Goal: Transaction & Acquisition: Download file/media

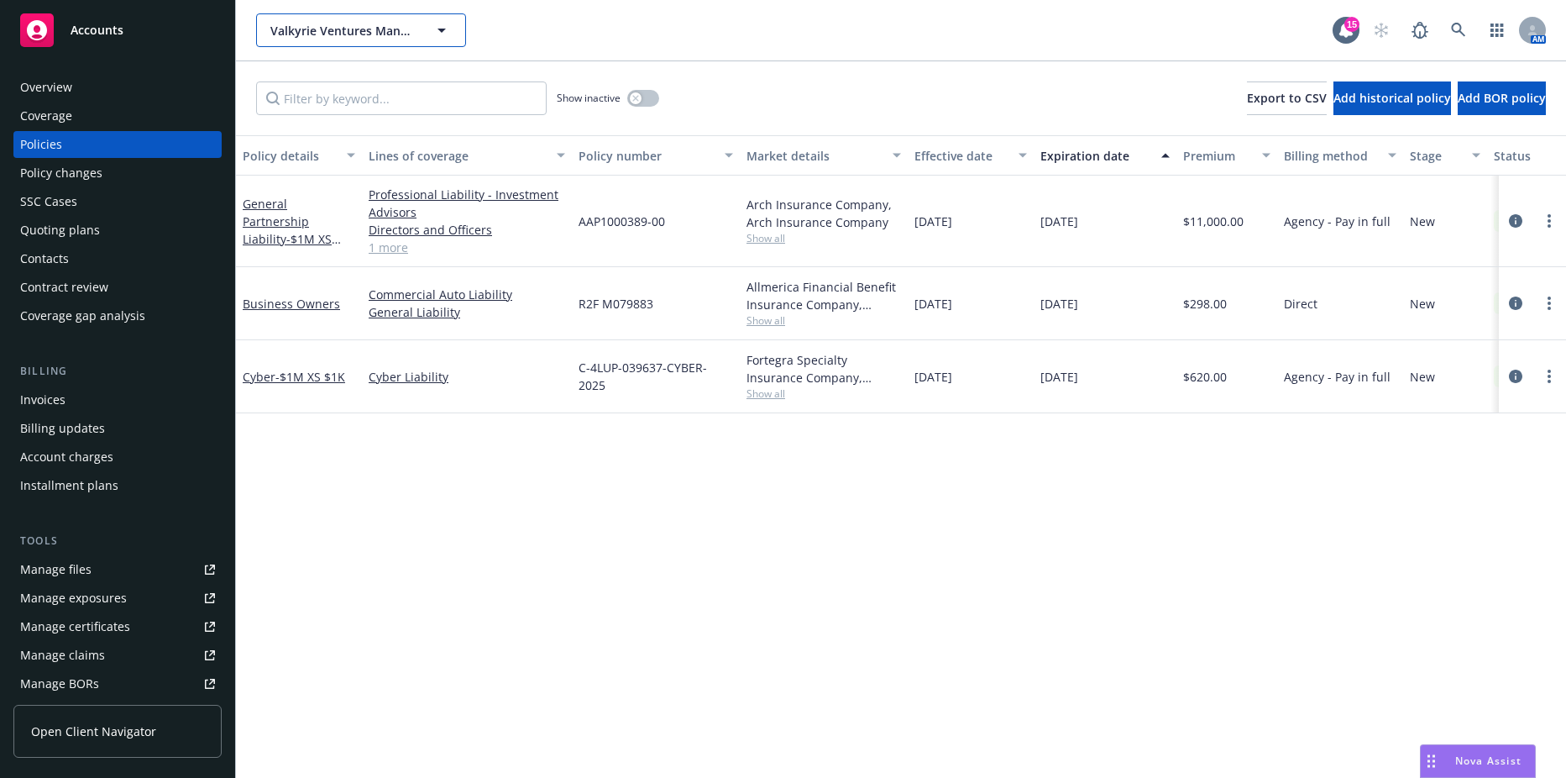
click at [327, 25] on span "Valkyrie Ventures Management, LLC" at bounding box center [342, 31] width 145 height 18
type input "volition"
click at [319, 31] on input "volition" at bounding box center [358, 31] width 148 height 18
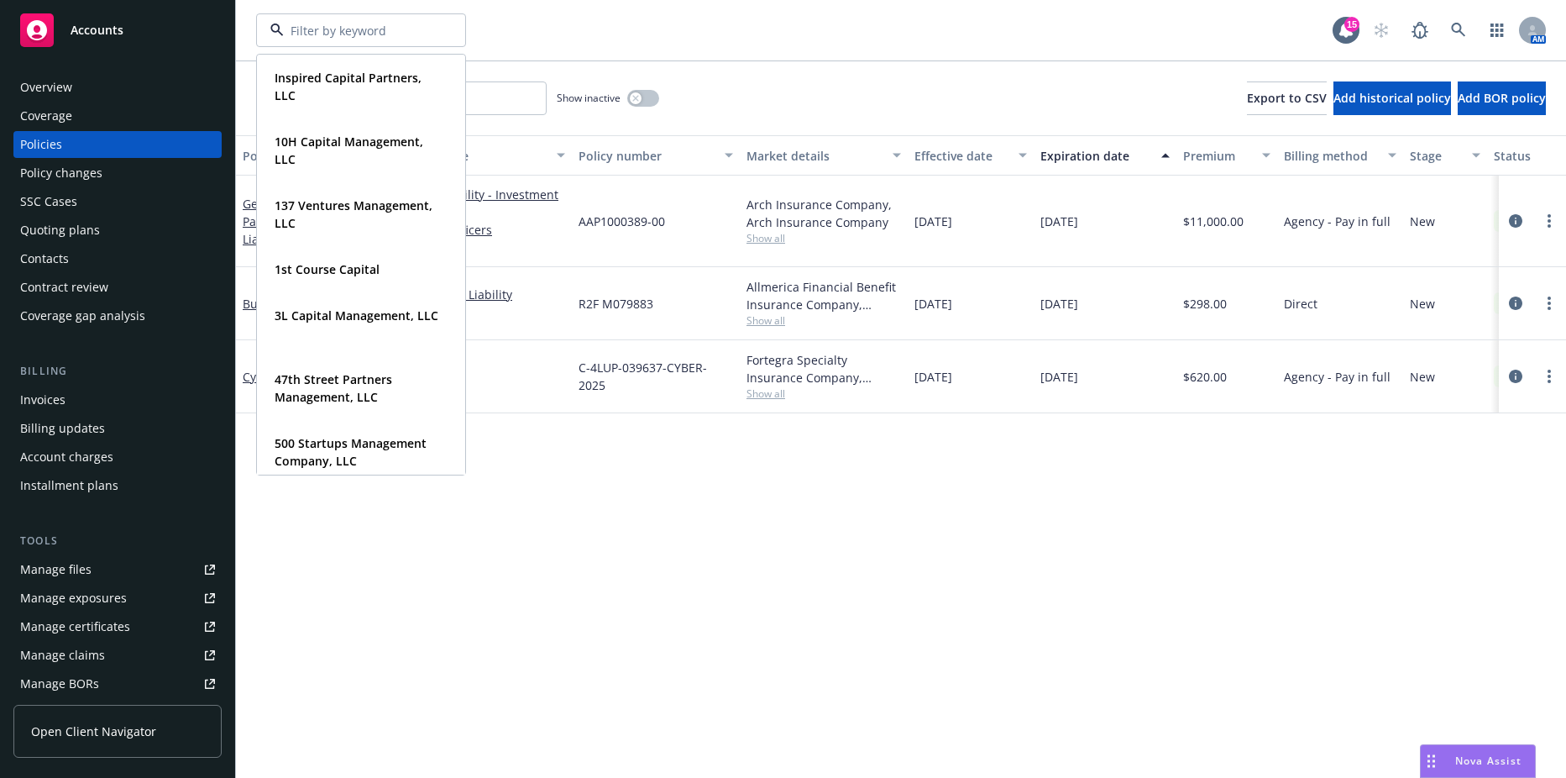
click at [59, 87] on div "Overview" at bounding box center [46, 87] width 52 height 27
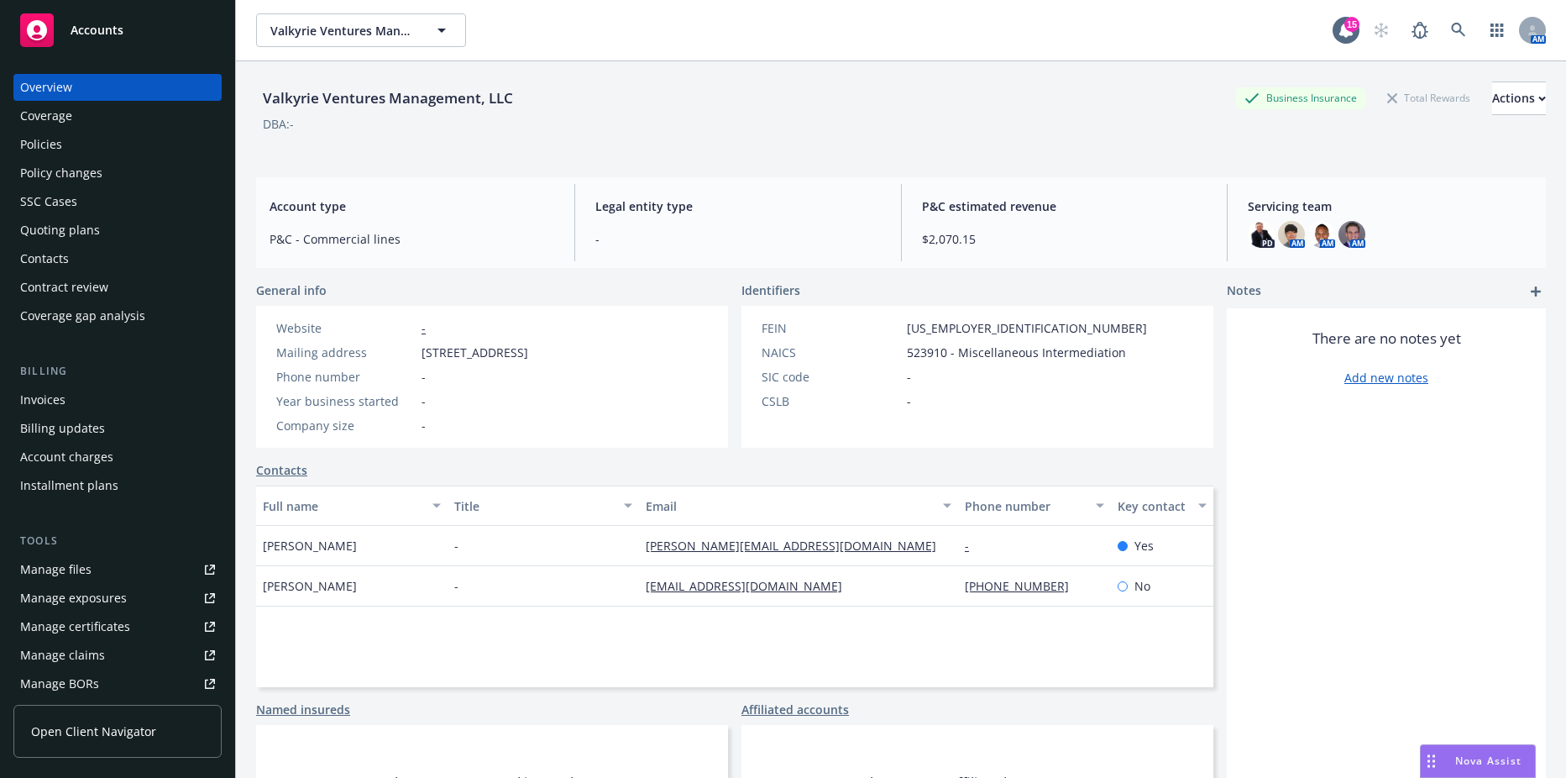
click at [75, 93] on div "Overview" at bounding box center [117, 87] width 195 height 27
click at [79, 38] on div "Accounts" at bounding box center [117, 30] width 195 height 34
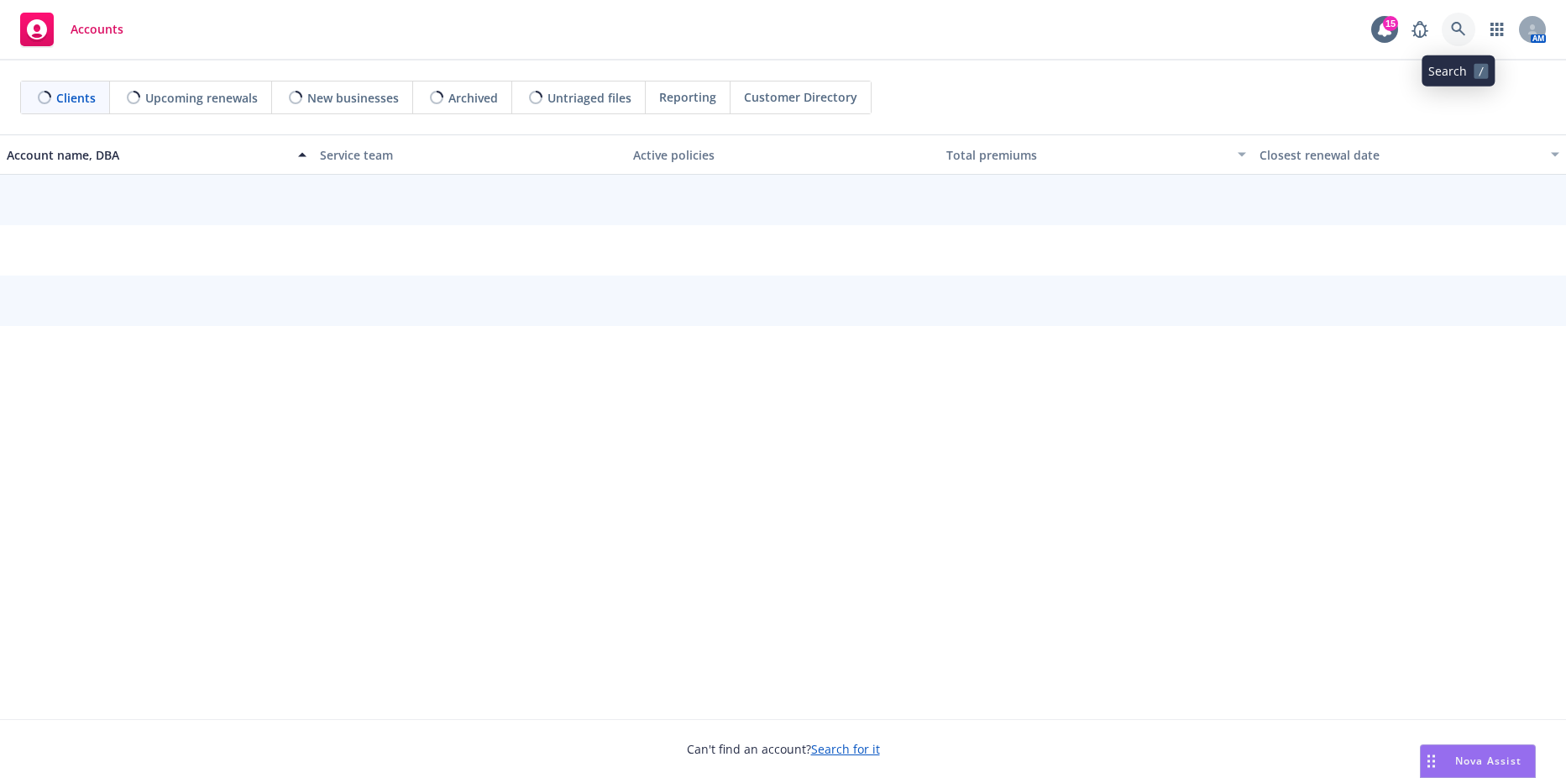
click at [1456, 25] on icon at bounding box center [1458, 29] width 15 height 15
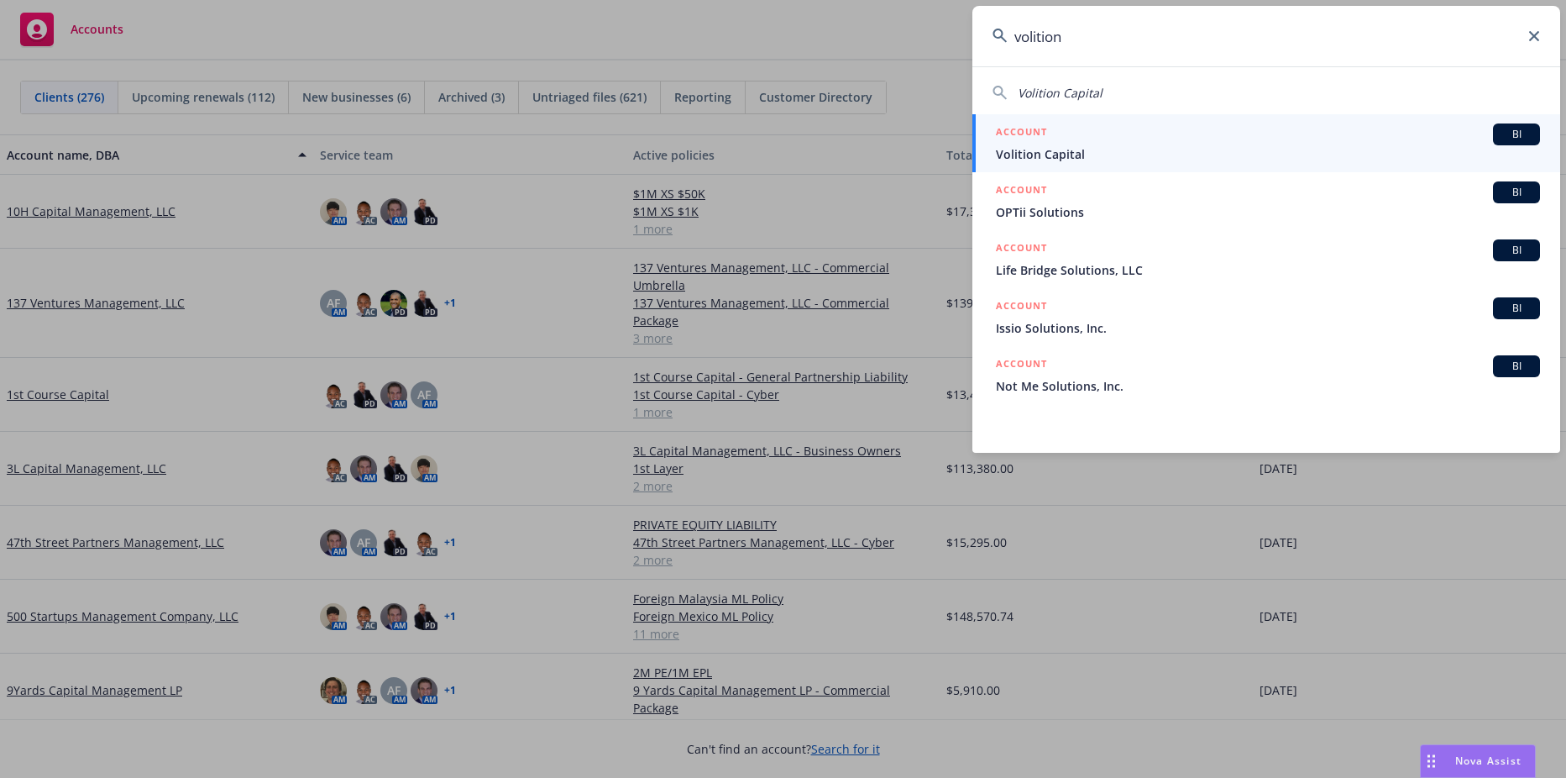
type input "volition"
click at [1359, 147] on span "Volition Capital" at bounding box center [1268, 154] width 544 height 18
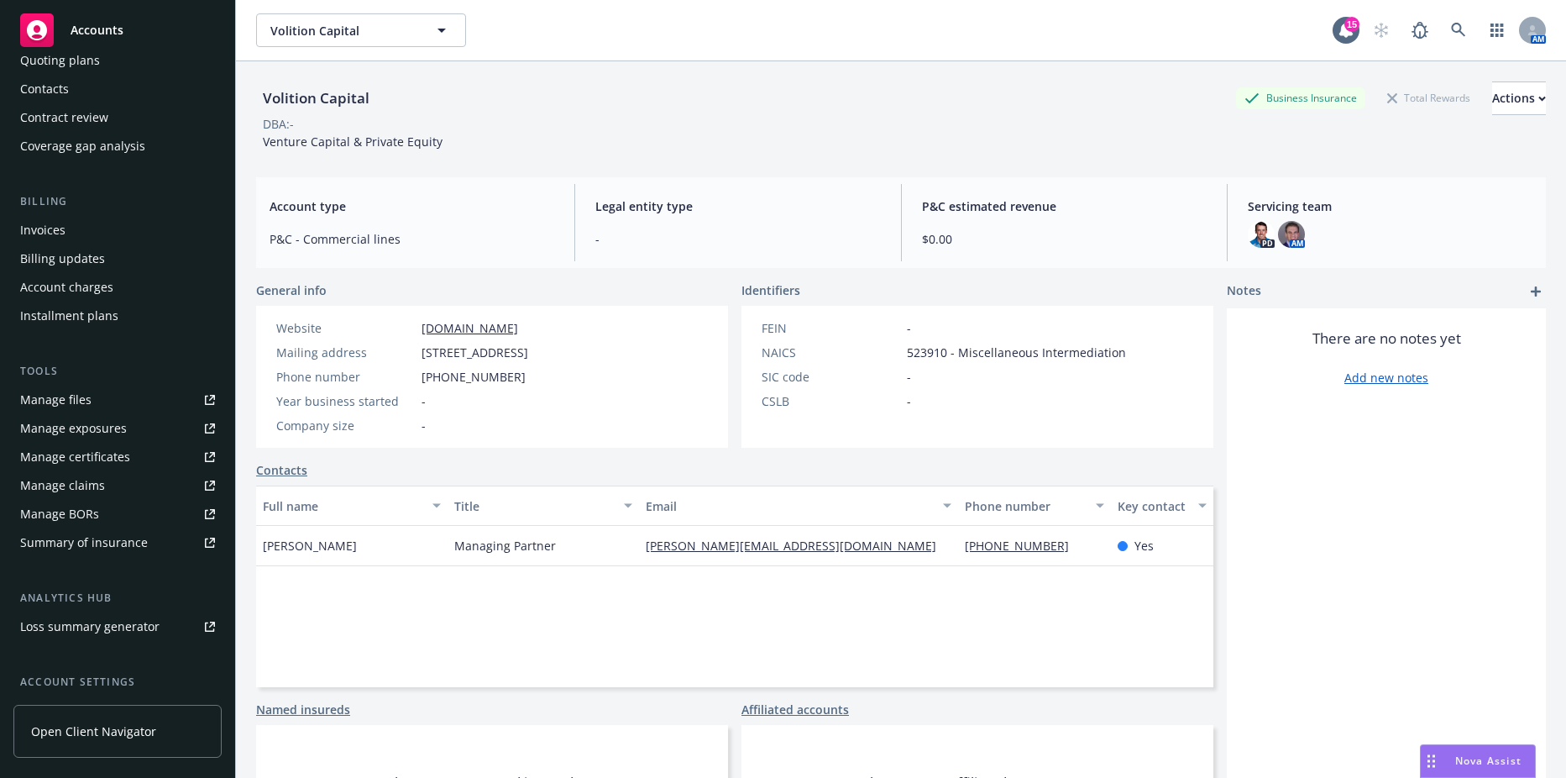
scroll to position [317, 0]
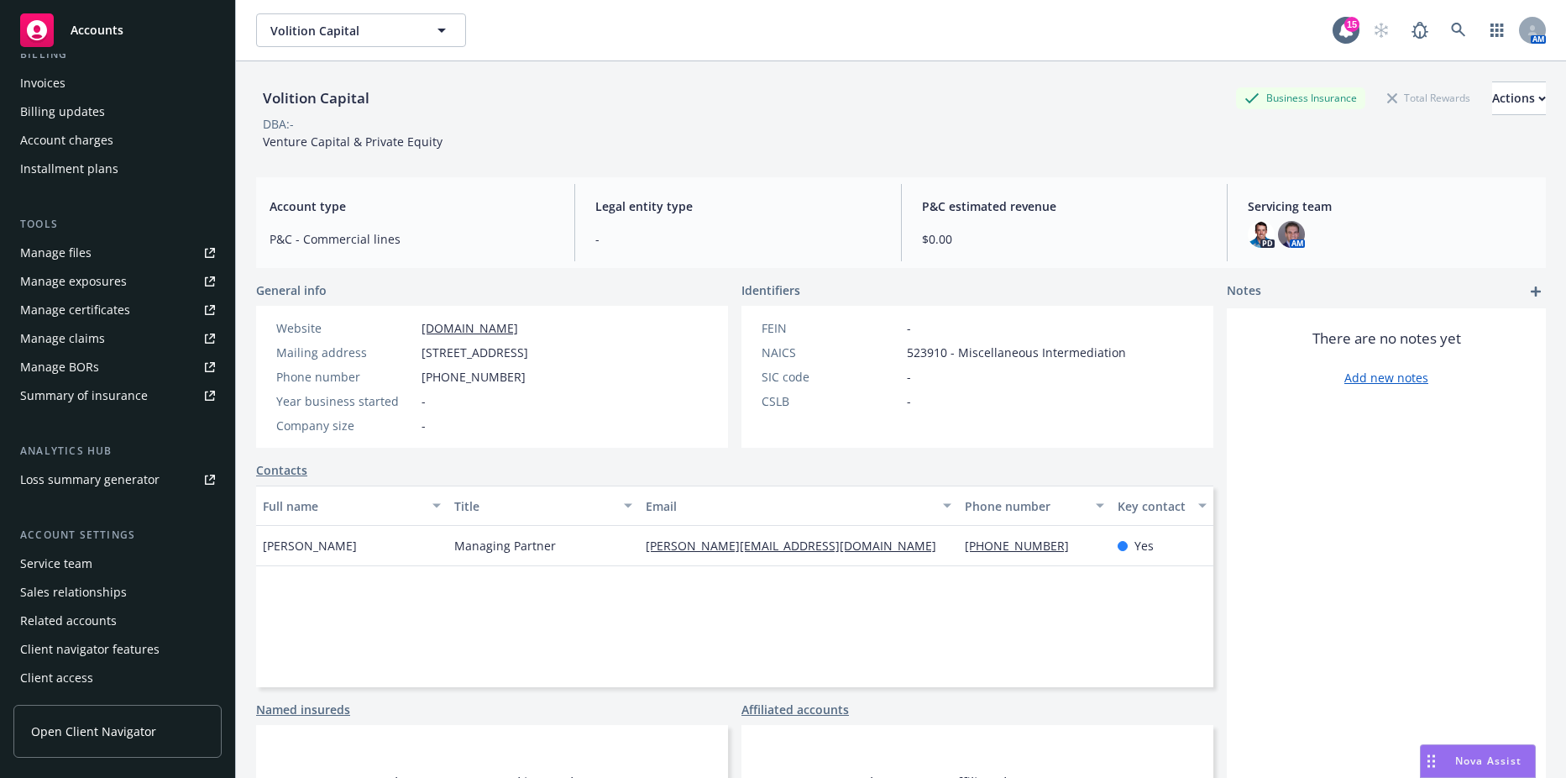
click at [92, 562] on div "Service team" at bounding box center [117, 563] width 195 height 27
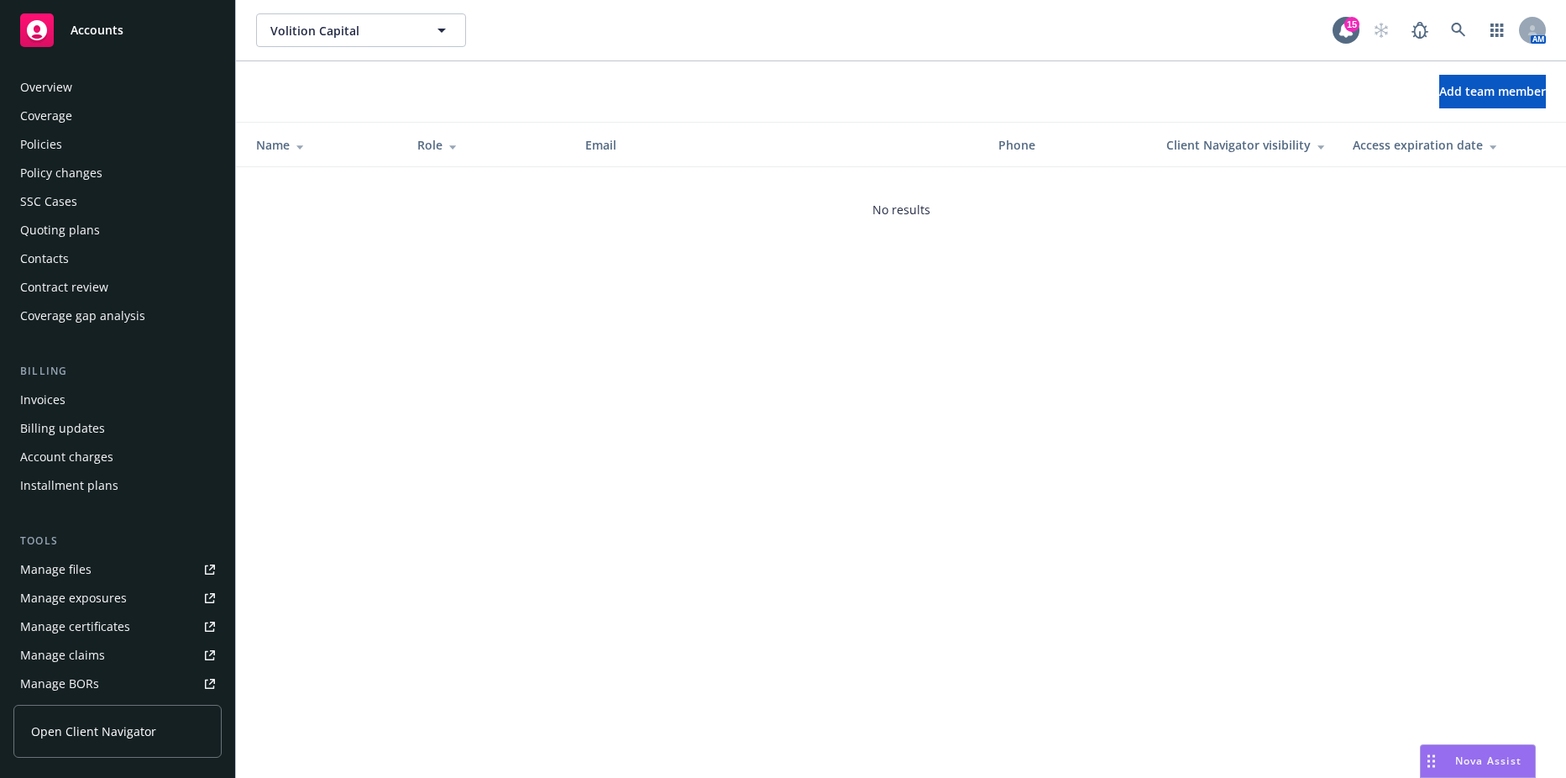
scroll to position [317, 0]
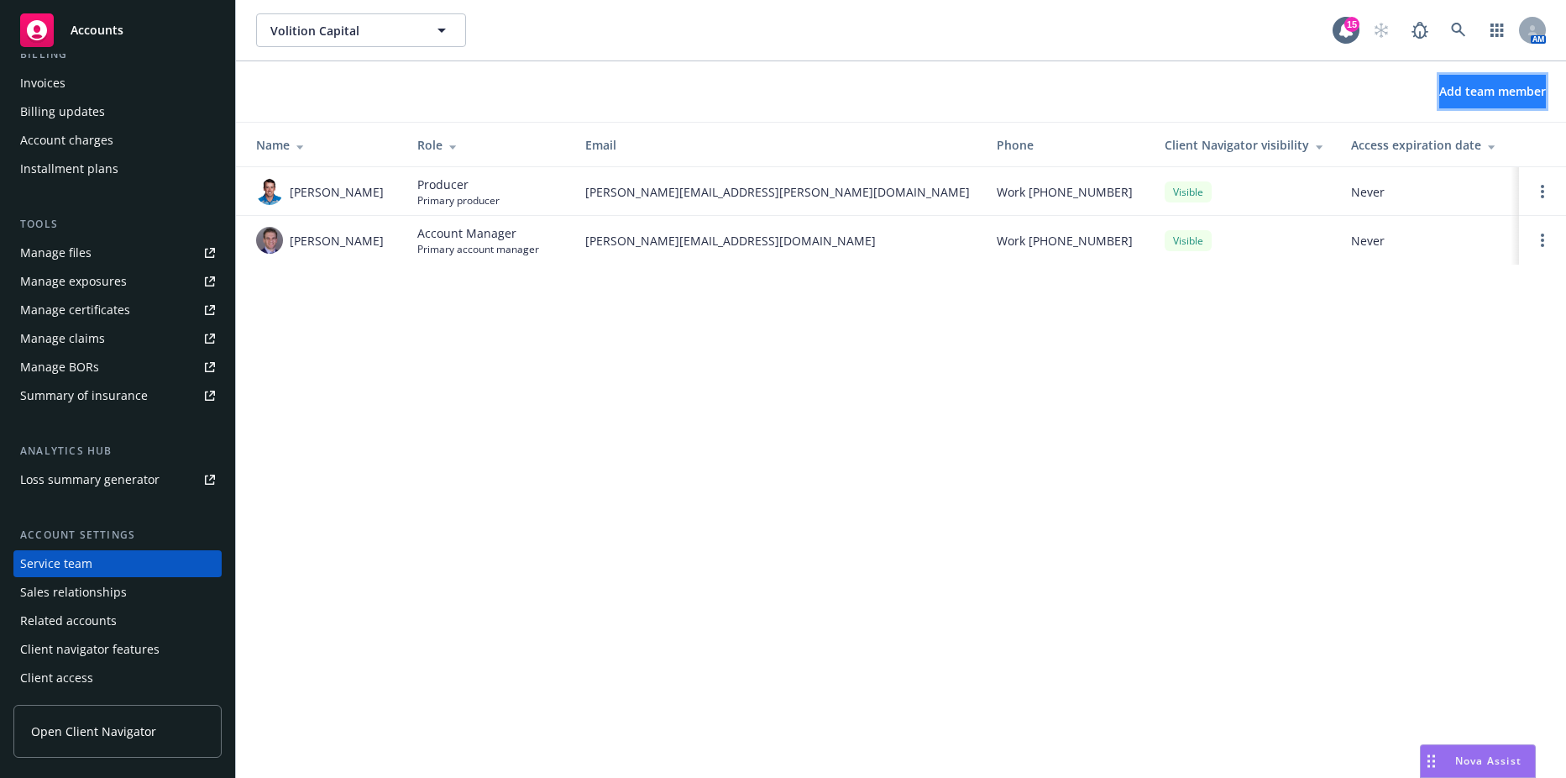
click at [1440, 87] on span "Add team member" at bounding box center [1493, 91] width 107 height 16
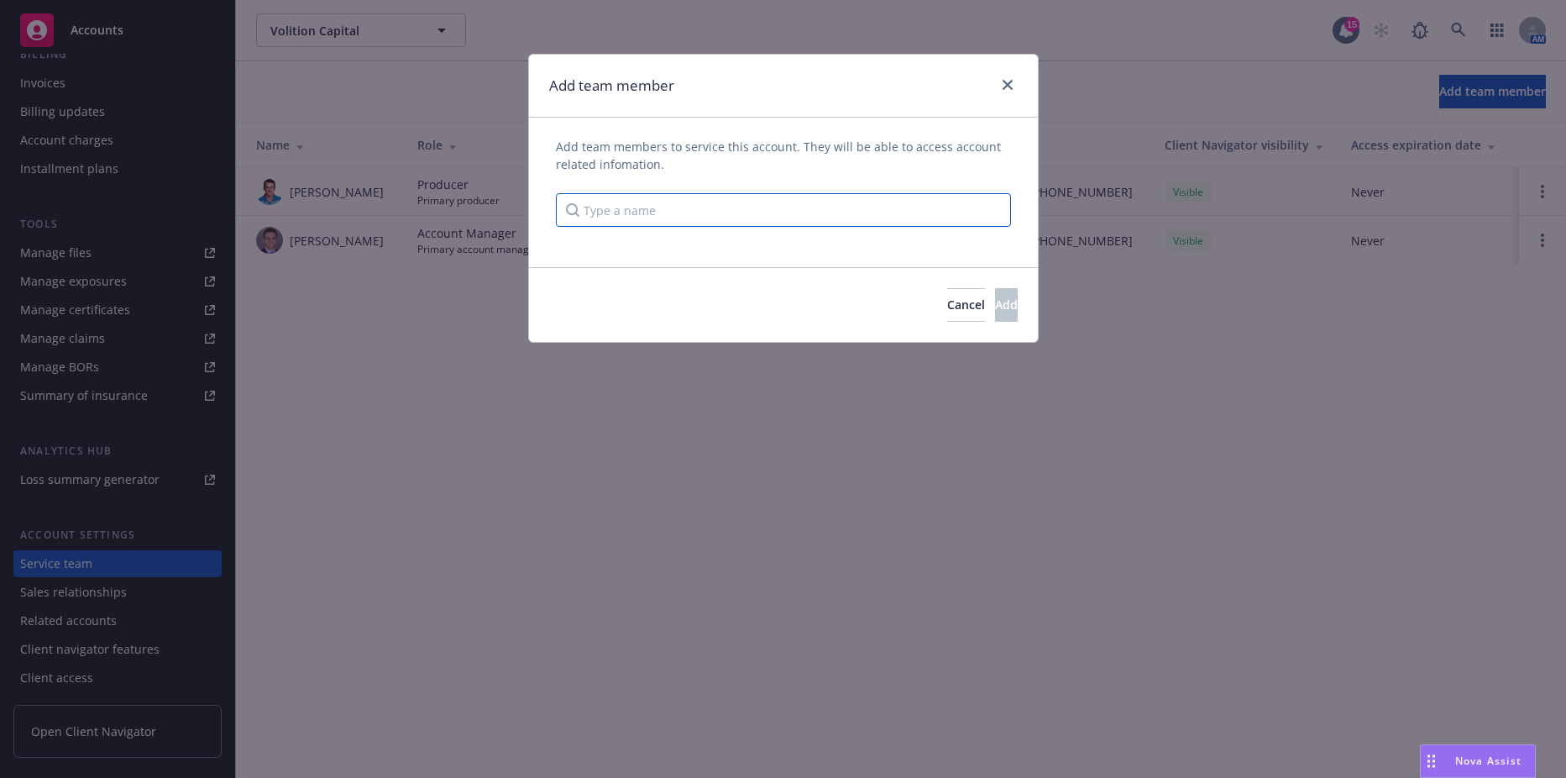
click at [737, 212] on input "Type a name" at bounding box center [783, 210] width 455 height 34
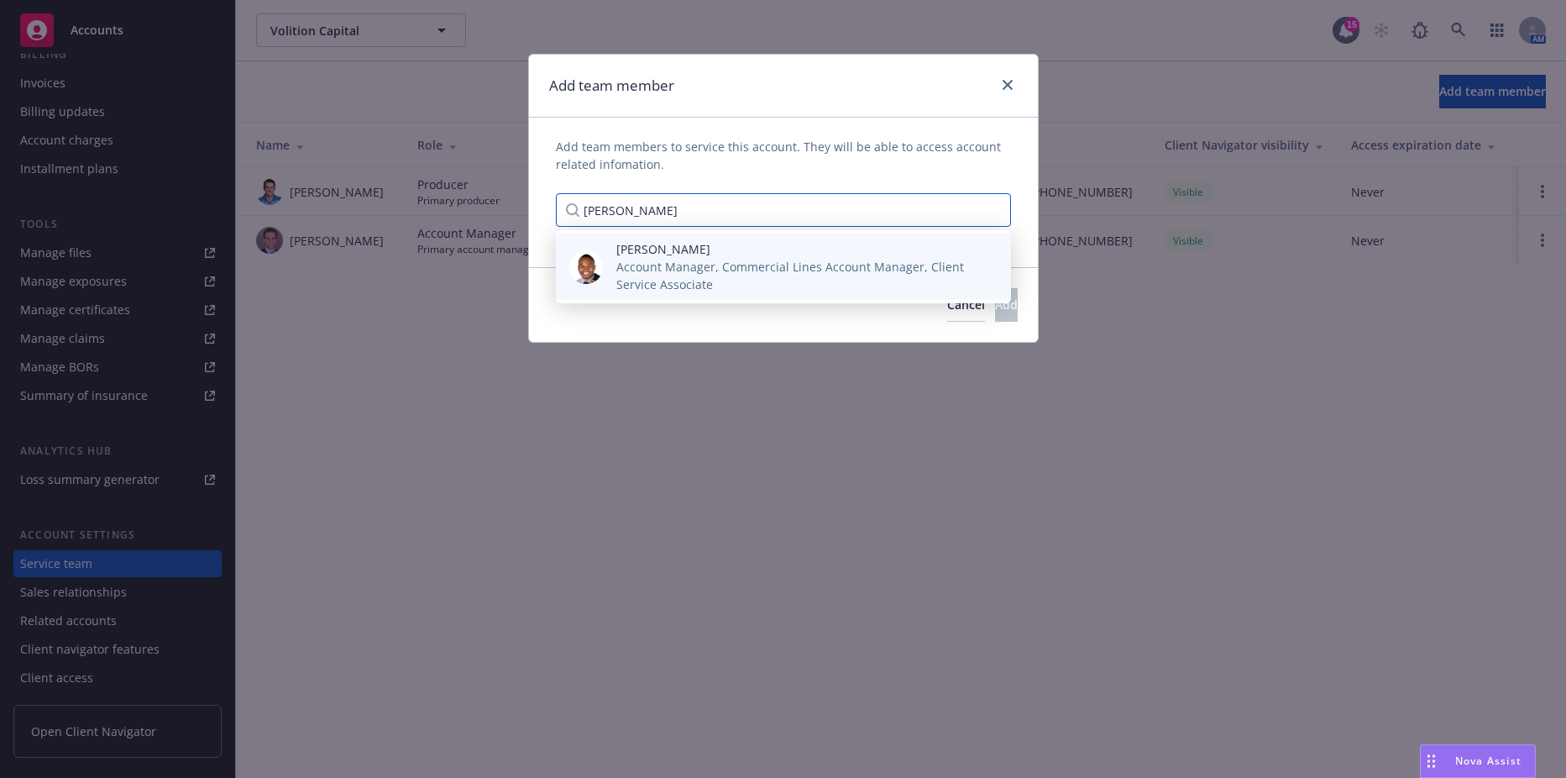
type input "[PERSON_NAME]"
click at [715, 251] on span "[PERSON_NAME]" at bounding box center [800, 249] width 368 height 18
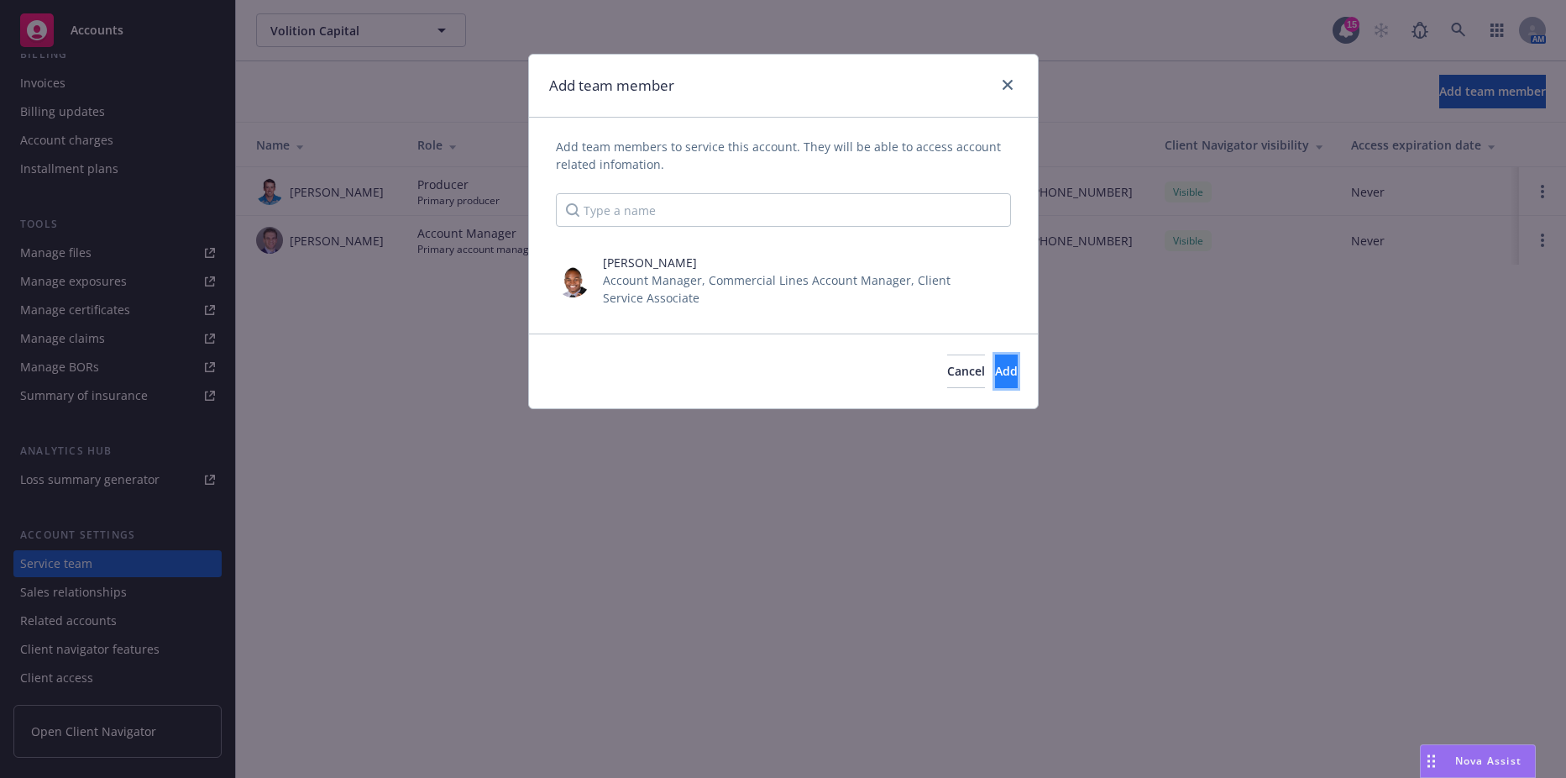
click at [995, 374] on button "Add" at bounding box center [1006, 371] width 23 height 34
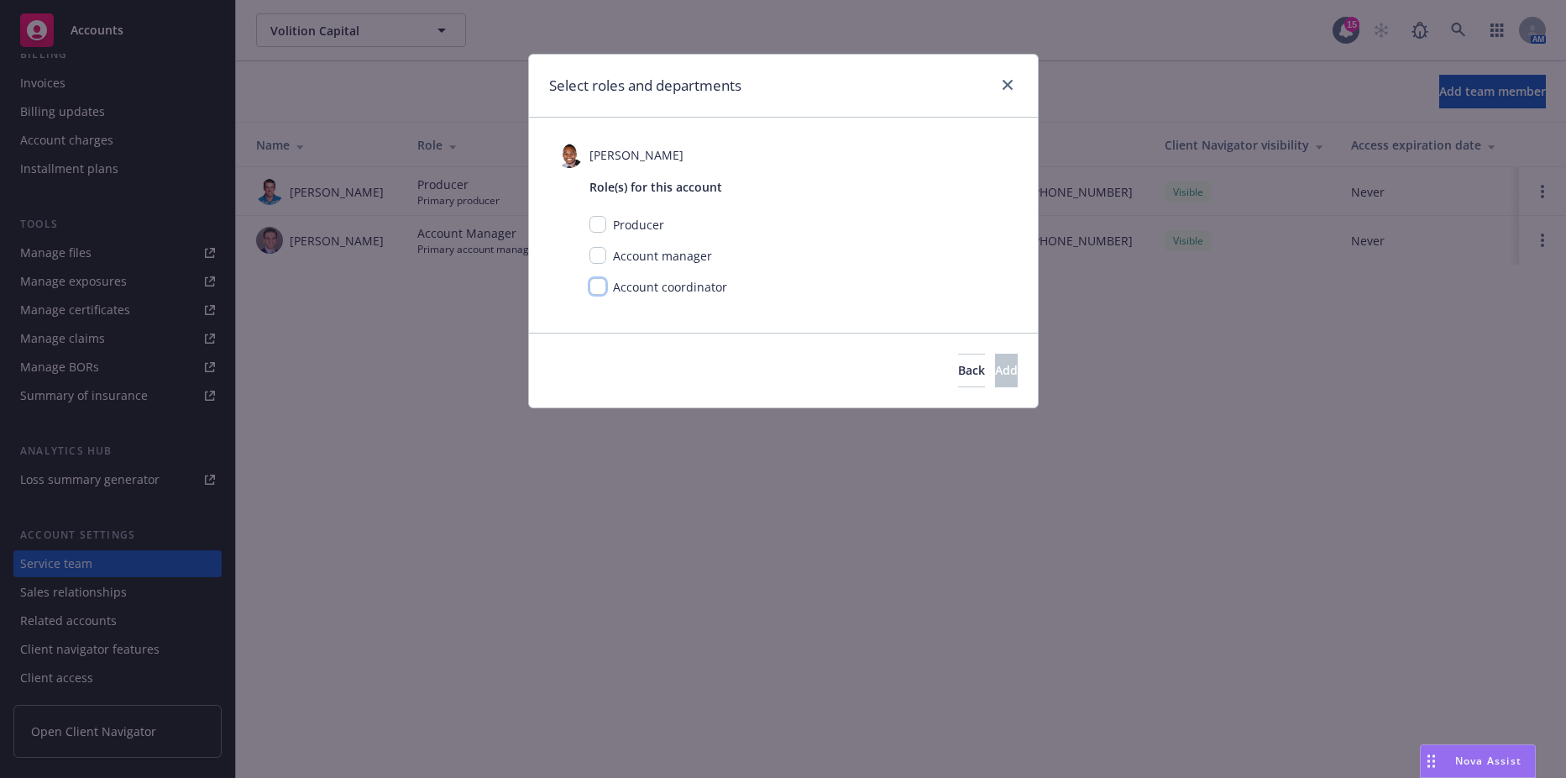
click at [601, 291] on input "checkbox" at bounding box center [598, 286] width 17 height 17
checkbox input "true"
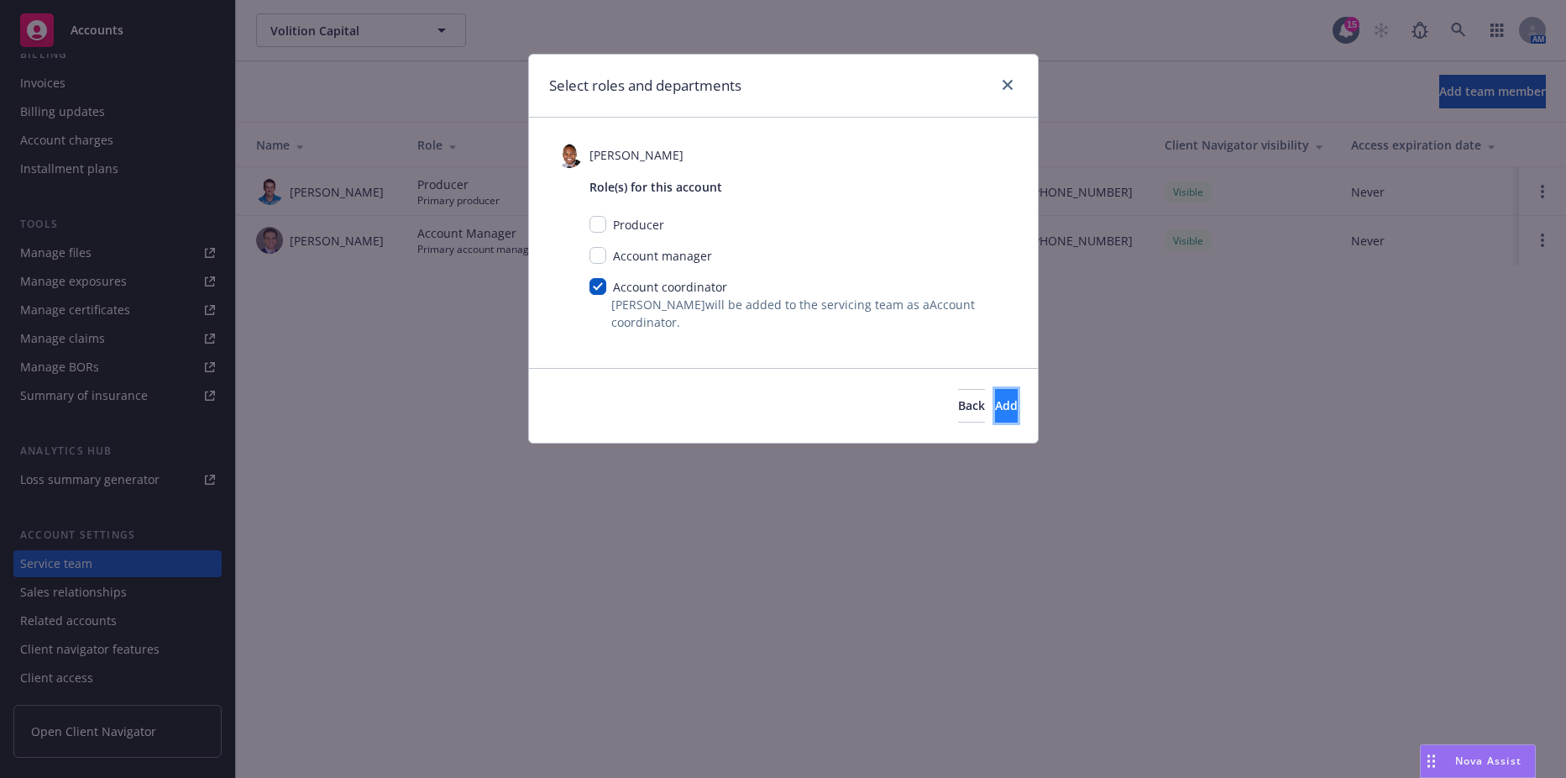
click at [995, 417] on button "Add" at bounding box center [1006, 406] width 23 height 34
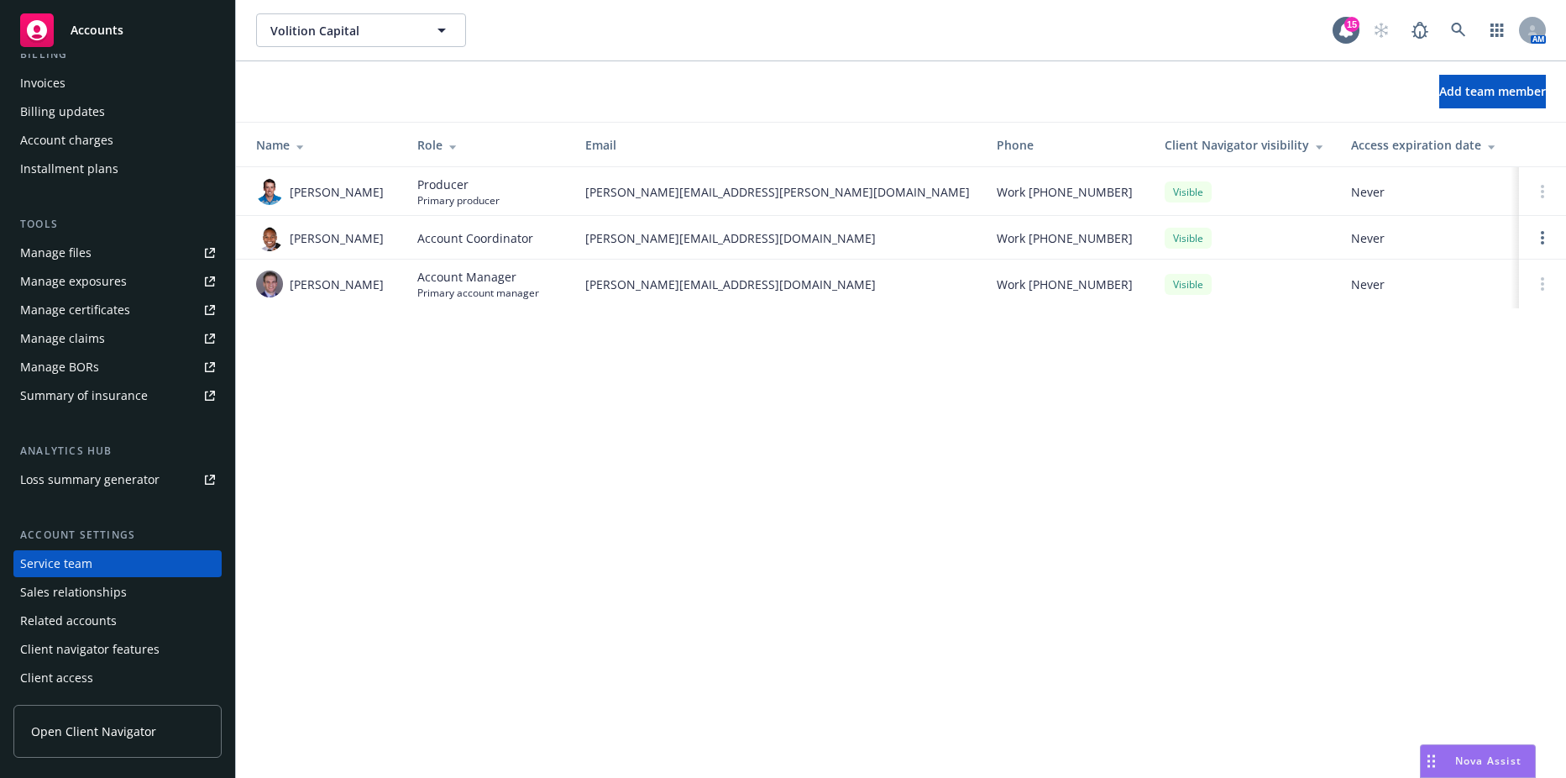
scroll to position [0, 0]
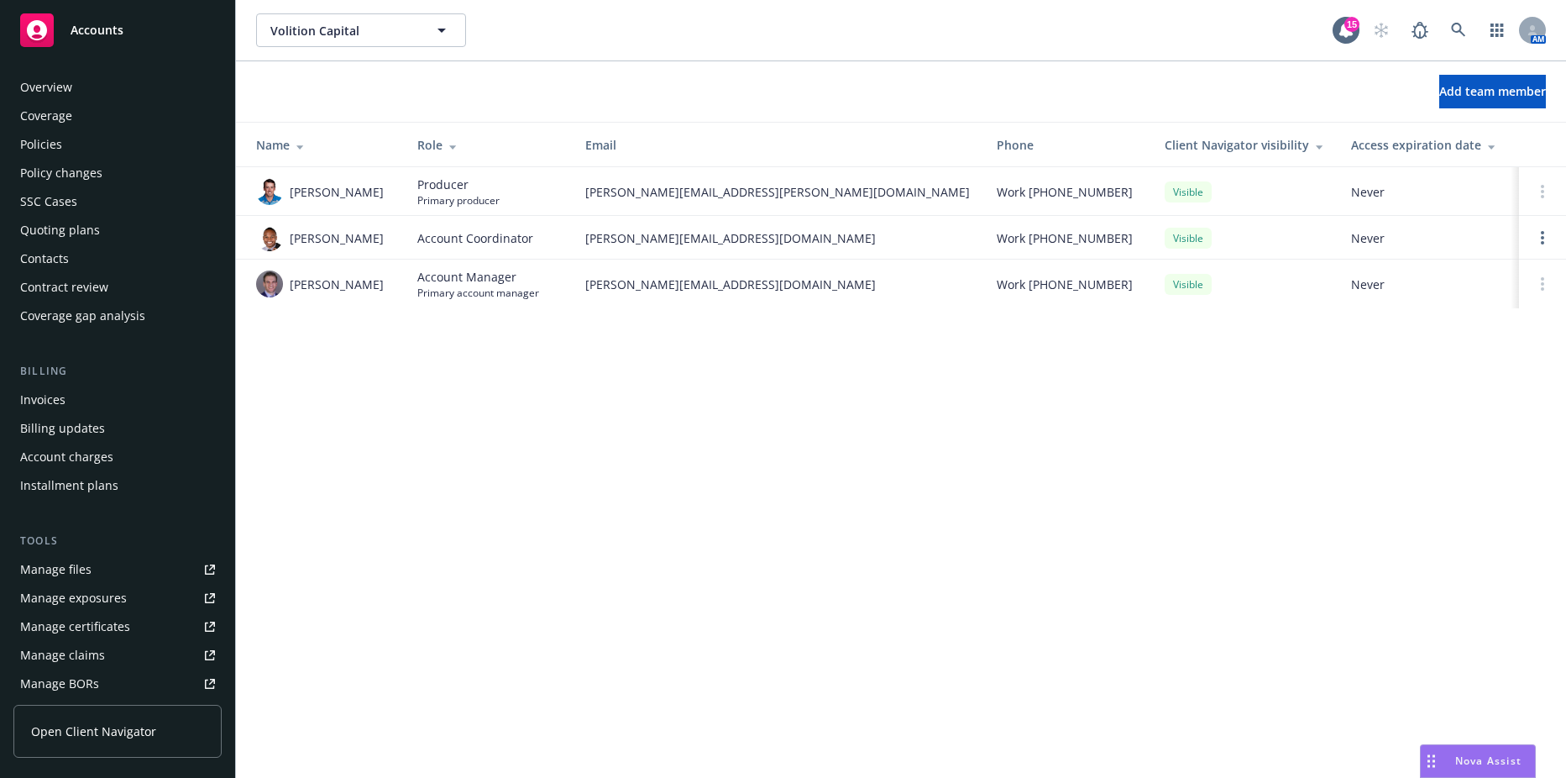
click at [81, 201] on div "SSC Cases" at bounding box center [117, 201] width 195 height 27
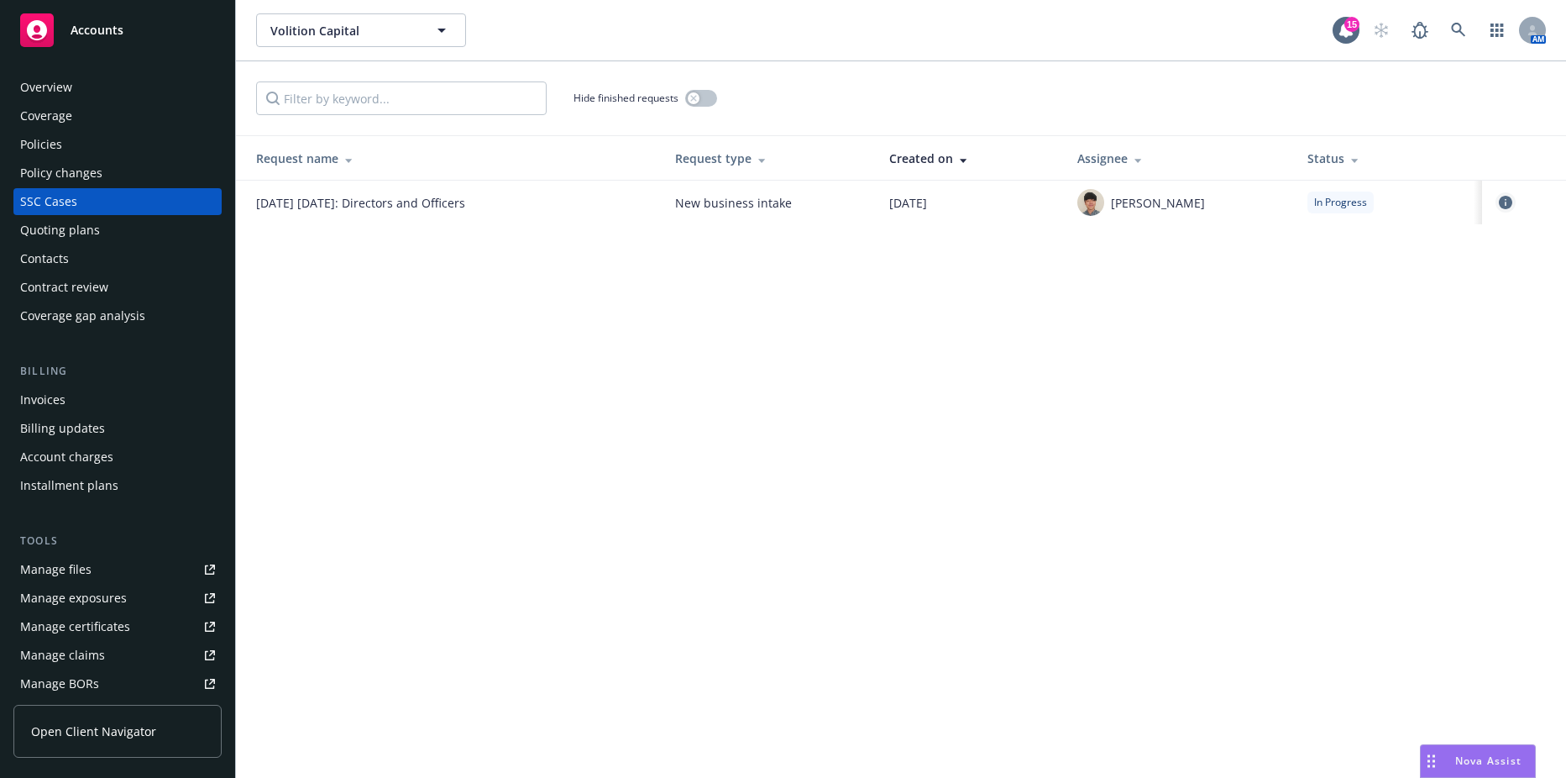
click at [1505, 208] on icon "circleInformation" at bounding box center [1505, 202] width 13 height 13
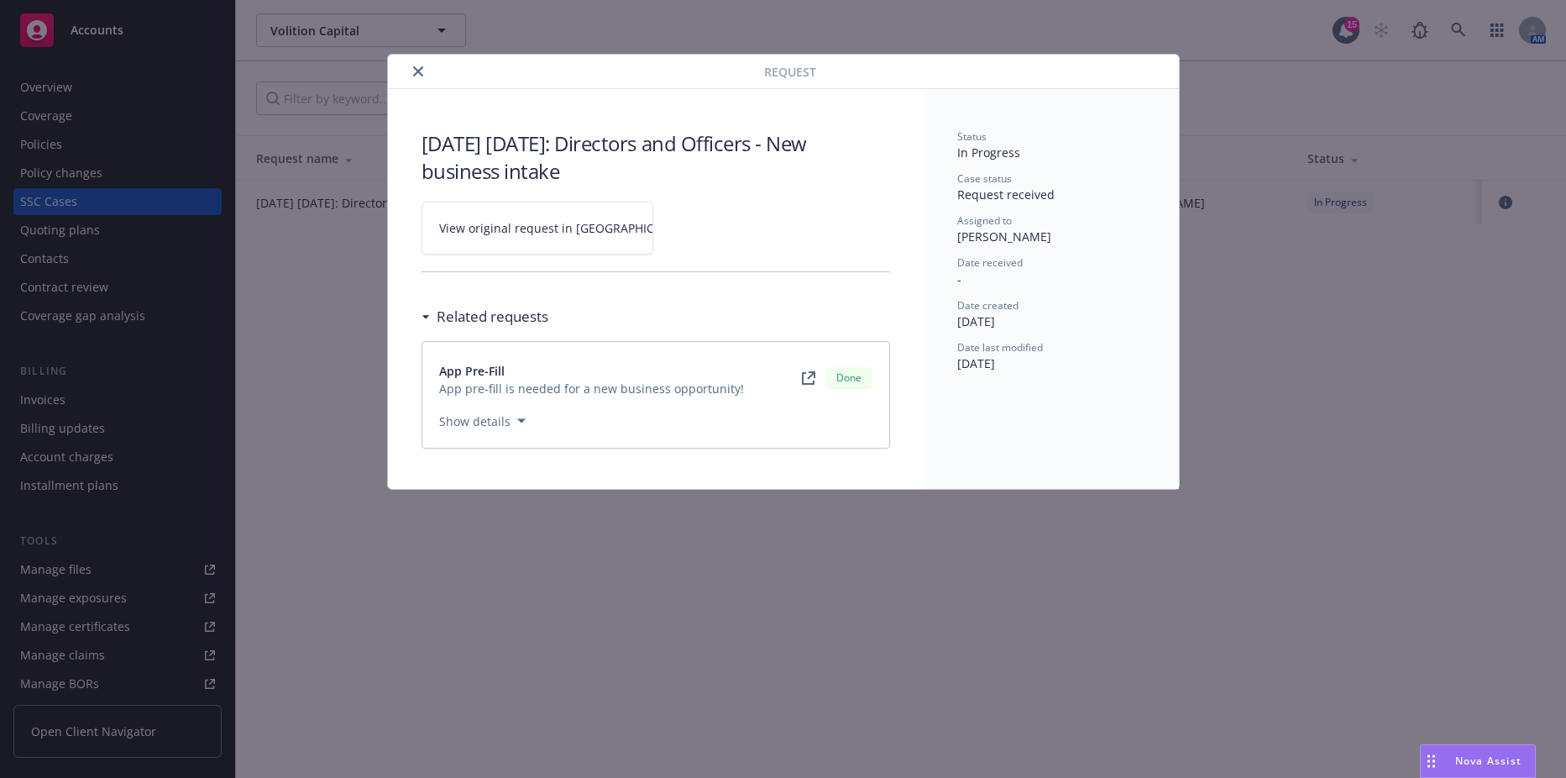
drag, startPoint x: 380, startPoint y: 296, endPoint x: 366, endPoint y: 296, distance: 13.4
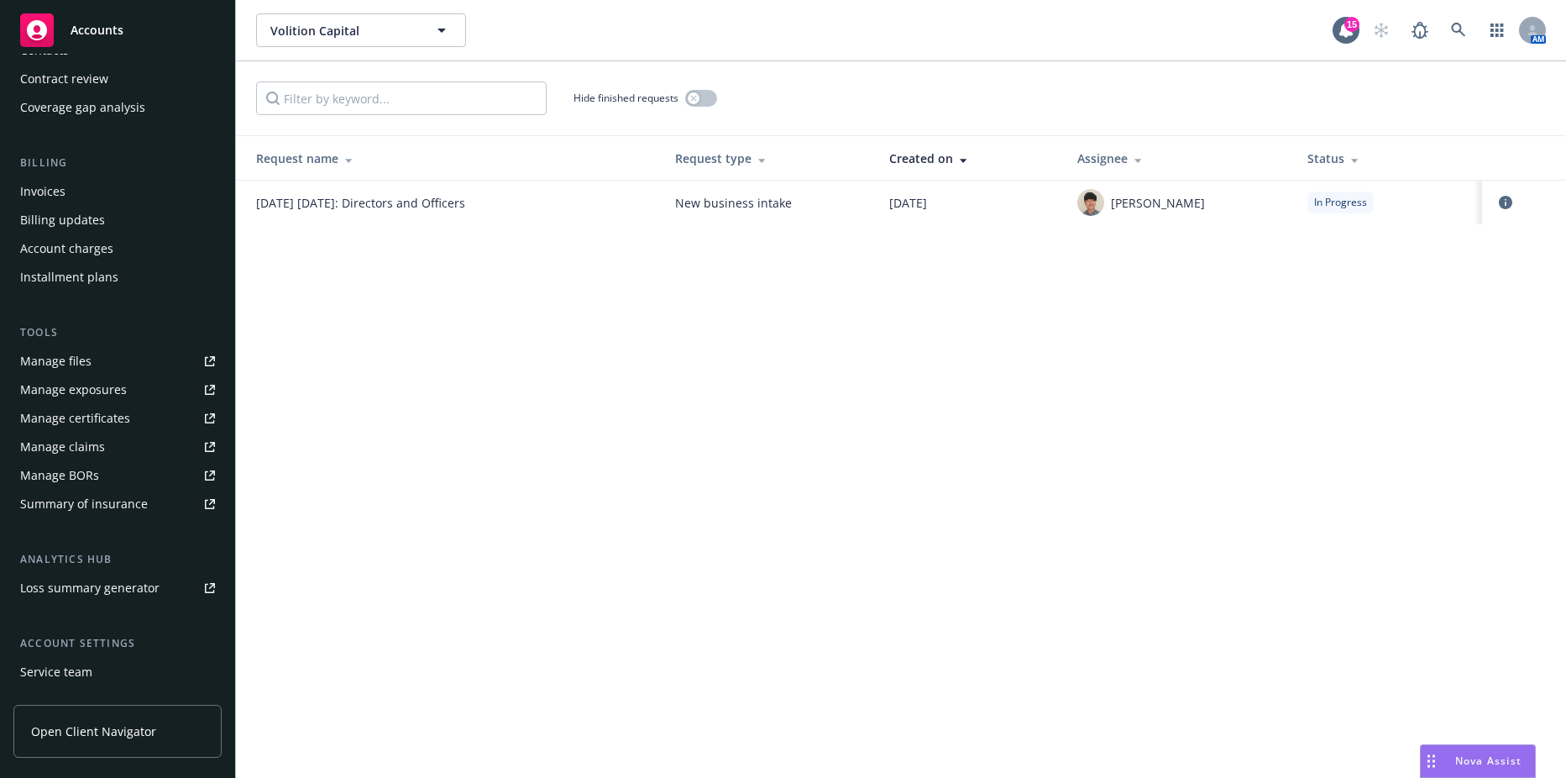
scroll to position [317, 0]
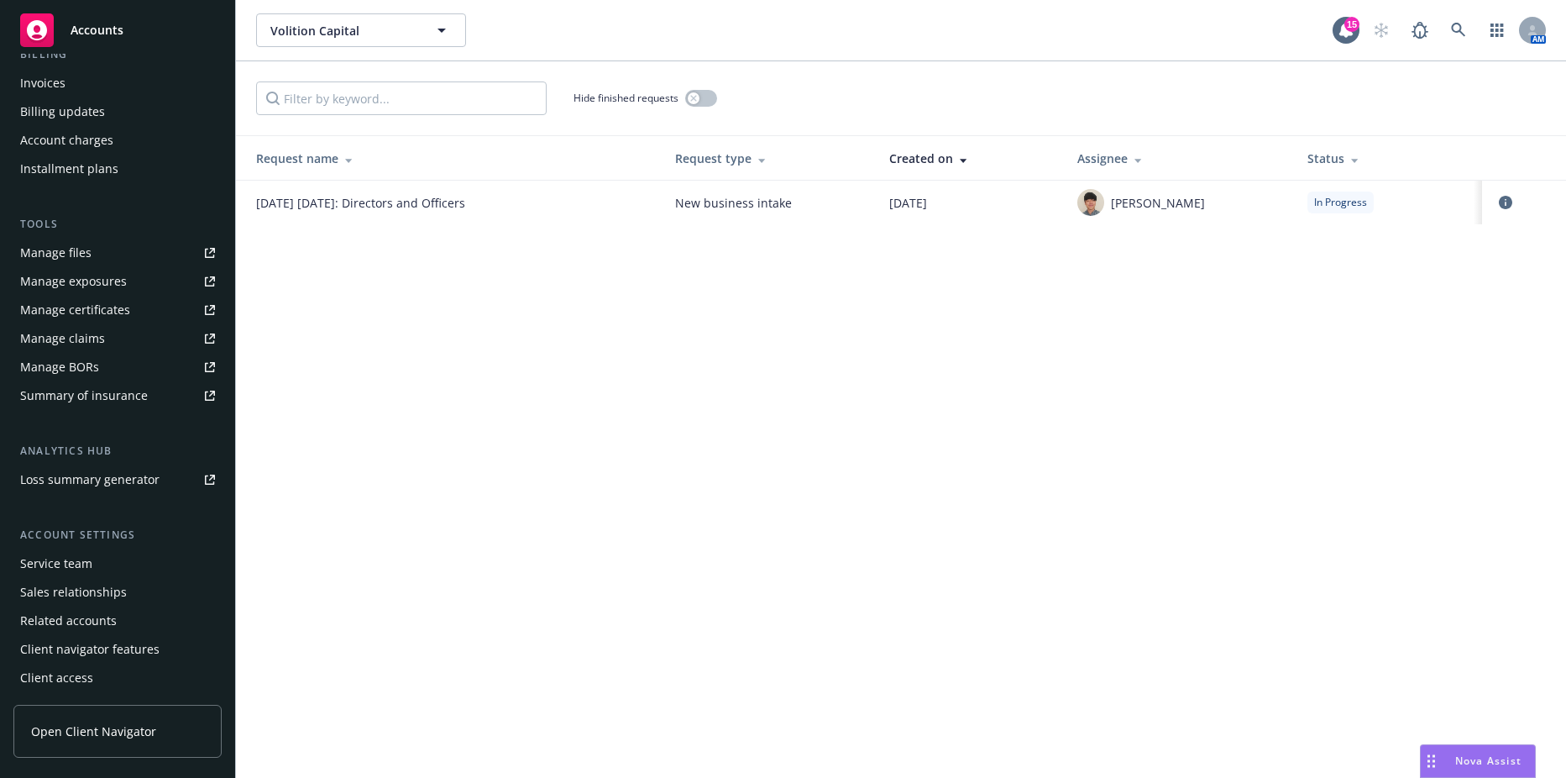
click at [72, 564] on div "Service team" at bounding box center [56, 563] width 72 height 27
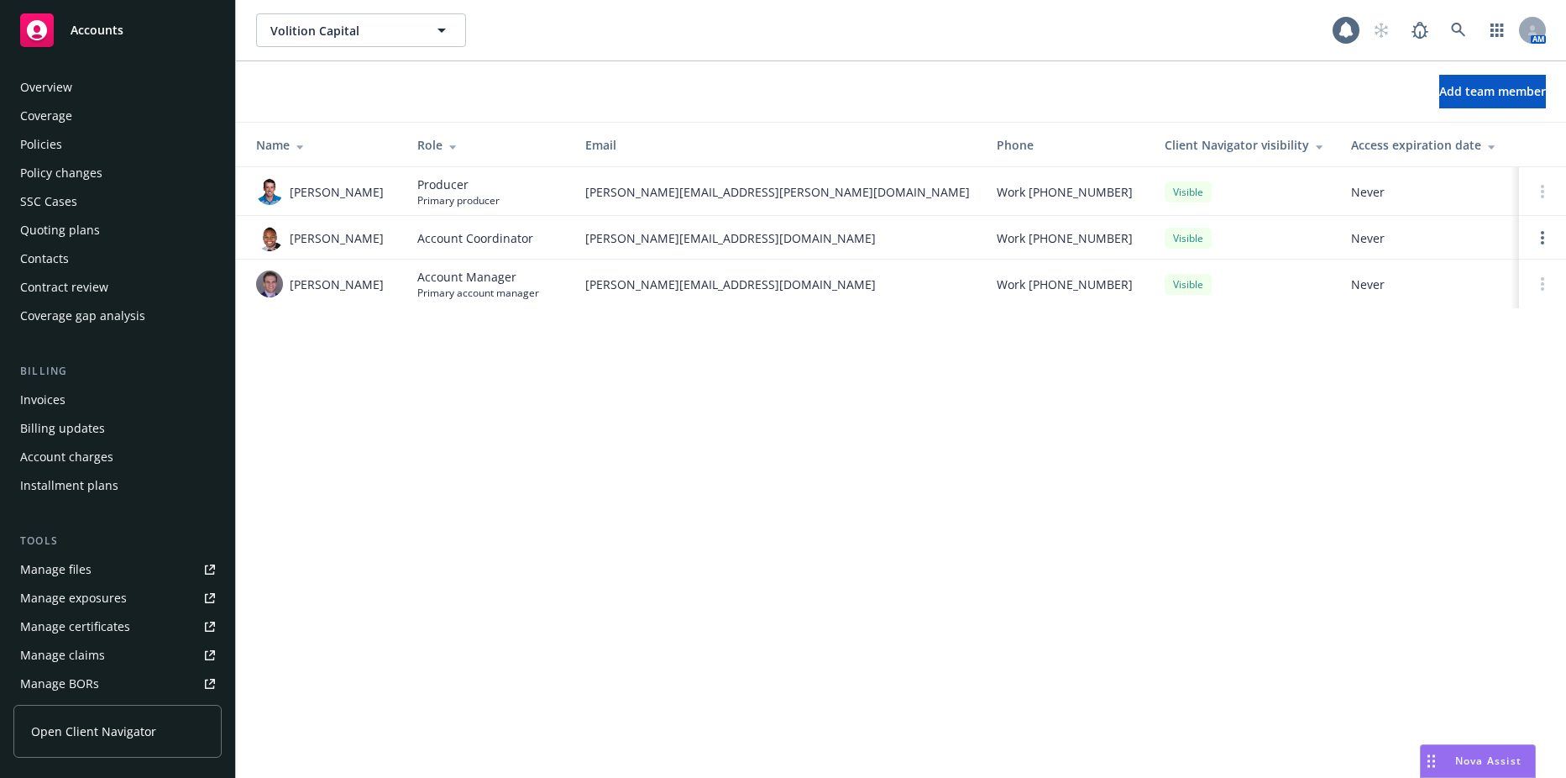
scroll to position [317, 0]
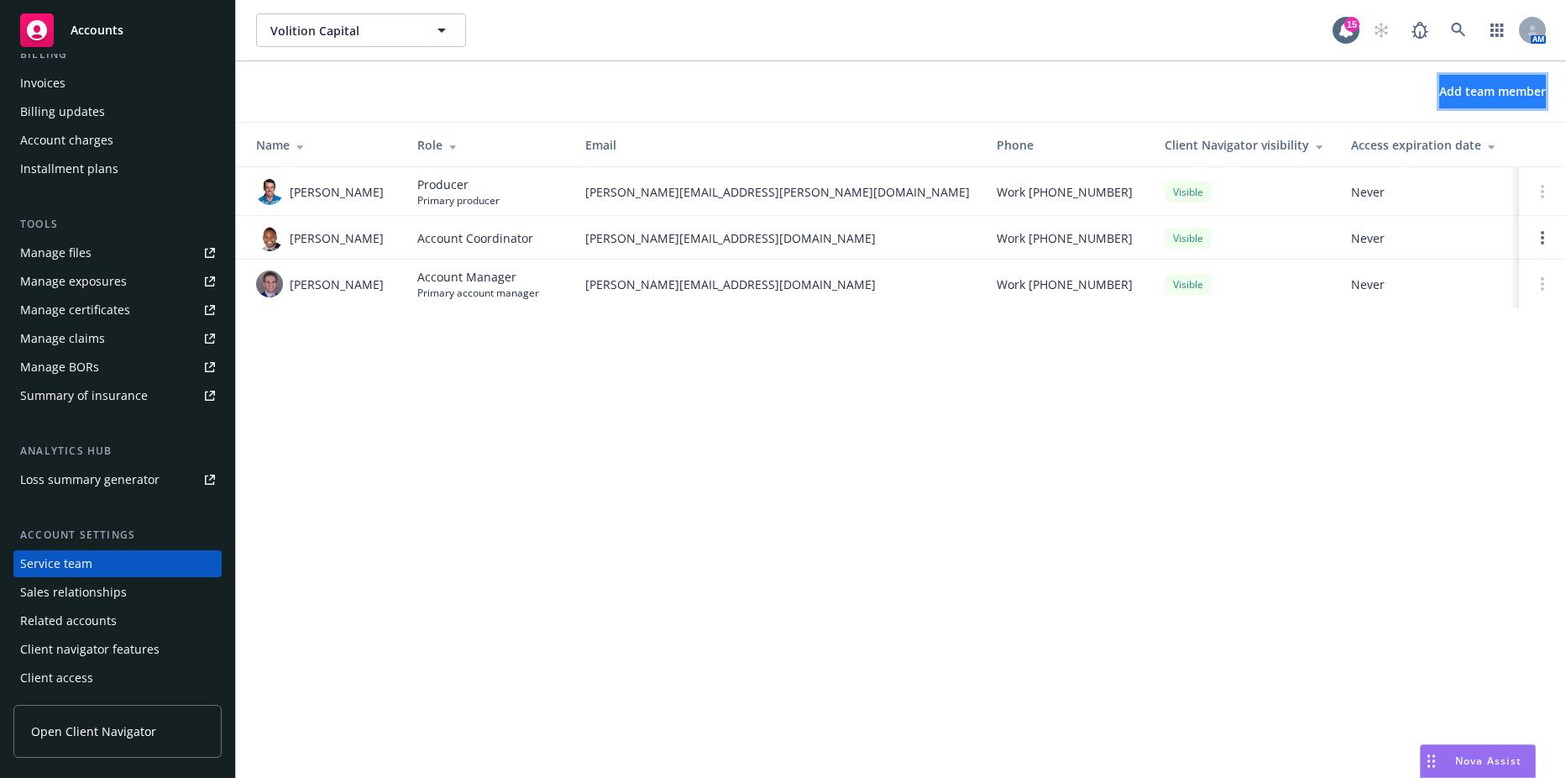
click at [1440, 89] on span "Add team member" at bounding box center [1493, 91] width 107 height 16
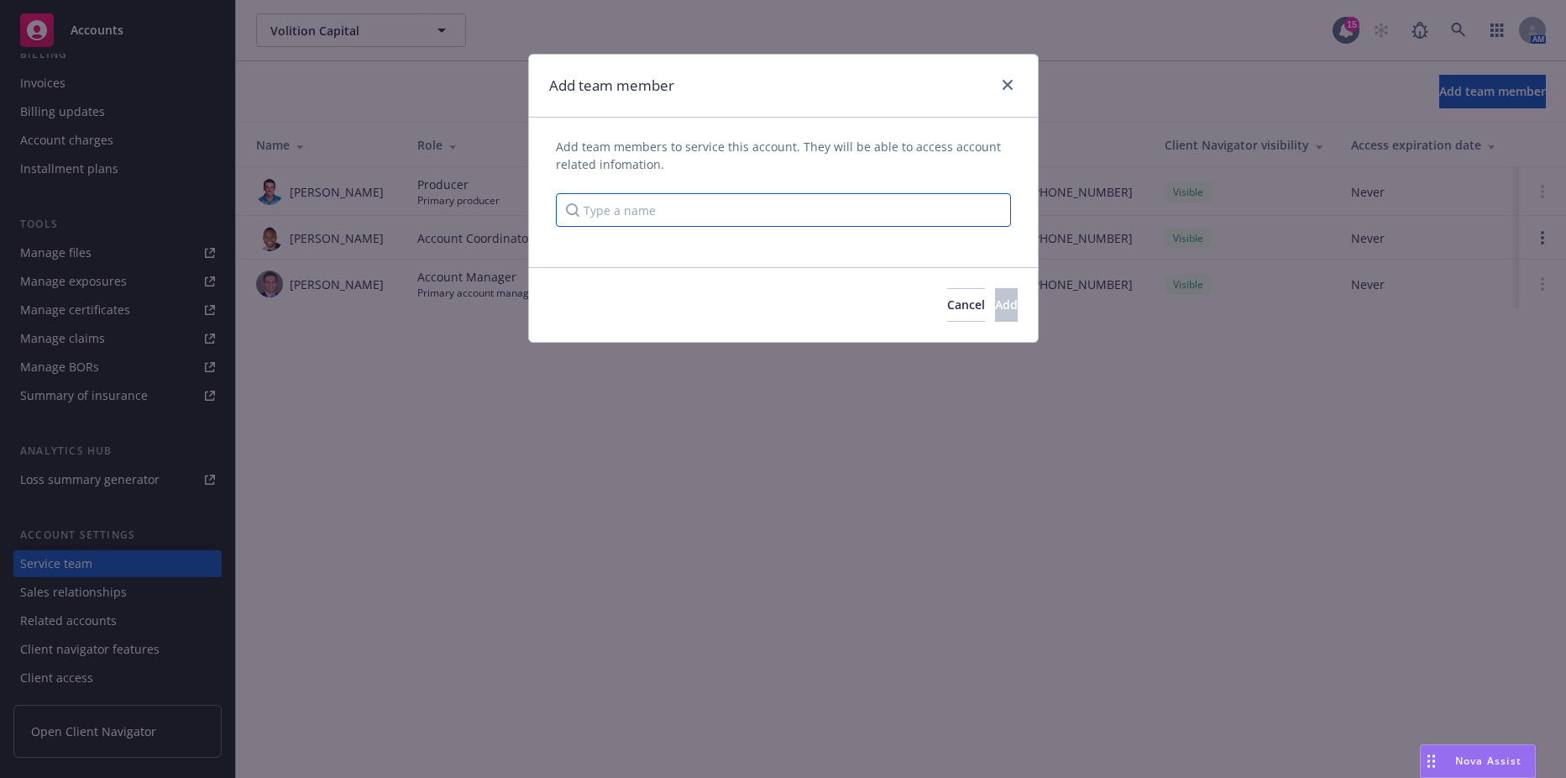
click at [727, 211] on input "Type a name" at bounding box center [783, 210] width 455 height 34
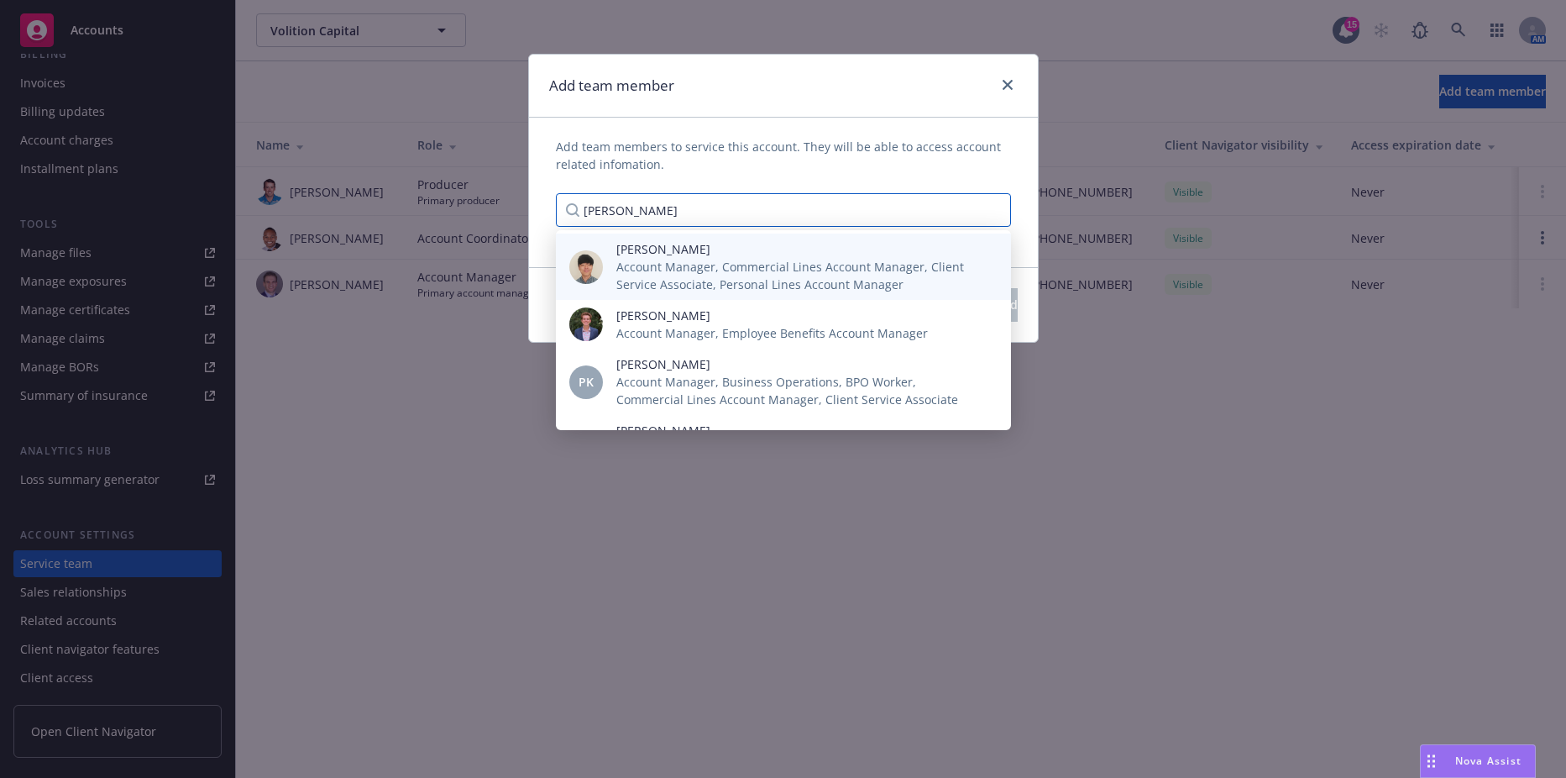
type input "[PERSON_NAME]"
click at [686, 271] on span "Account Manager, Commercial Lines Account Manager, Client Service Associate, Pe…" at bounding box center [800, 275] width 368 height 35
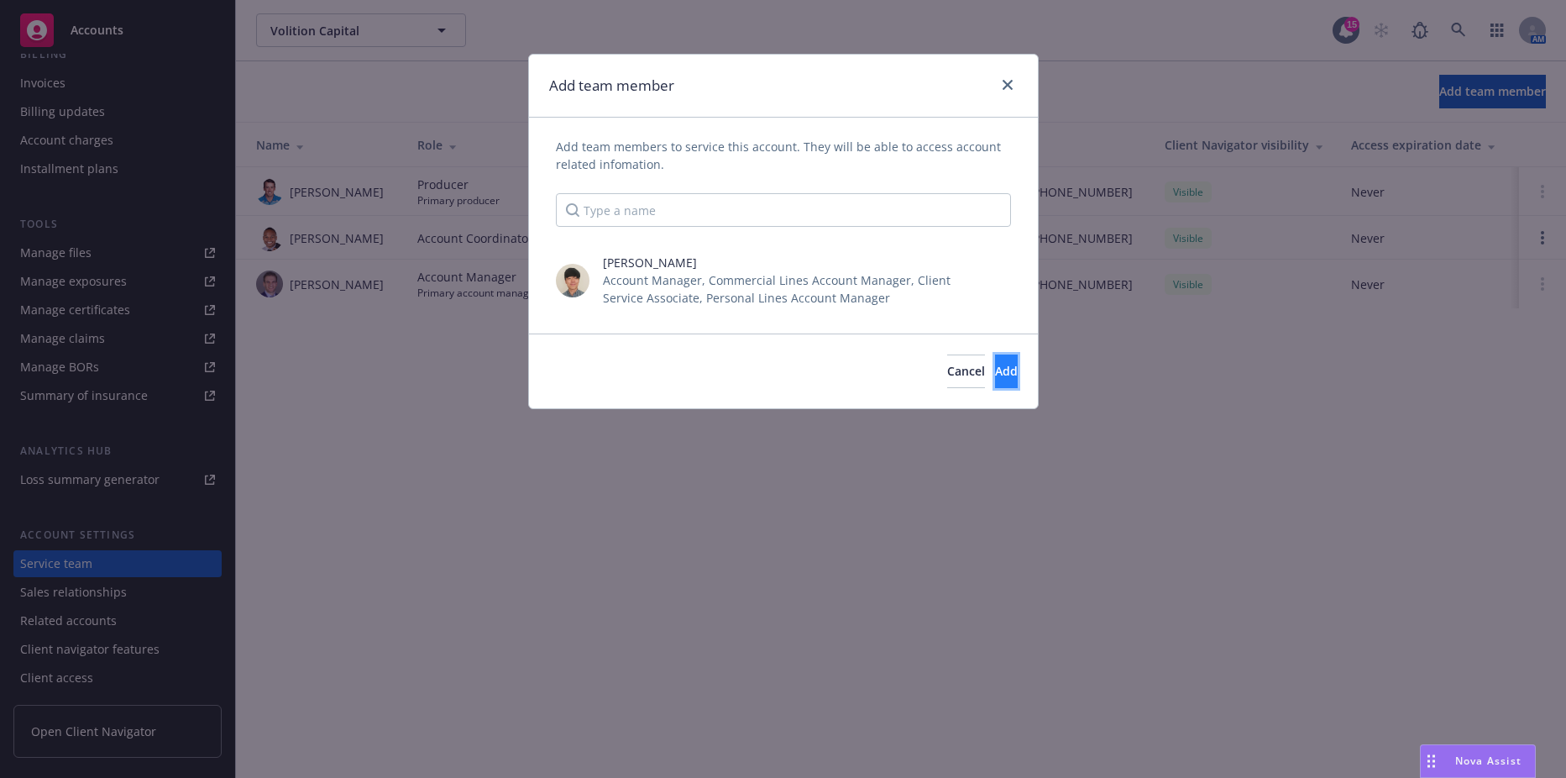
click at [995, 367] on span "Add" at bounding box center [1006, 371] width 23 height 16
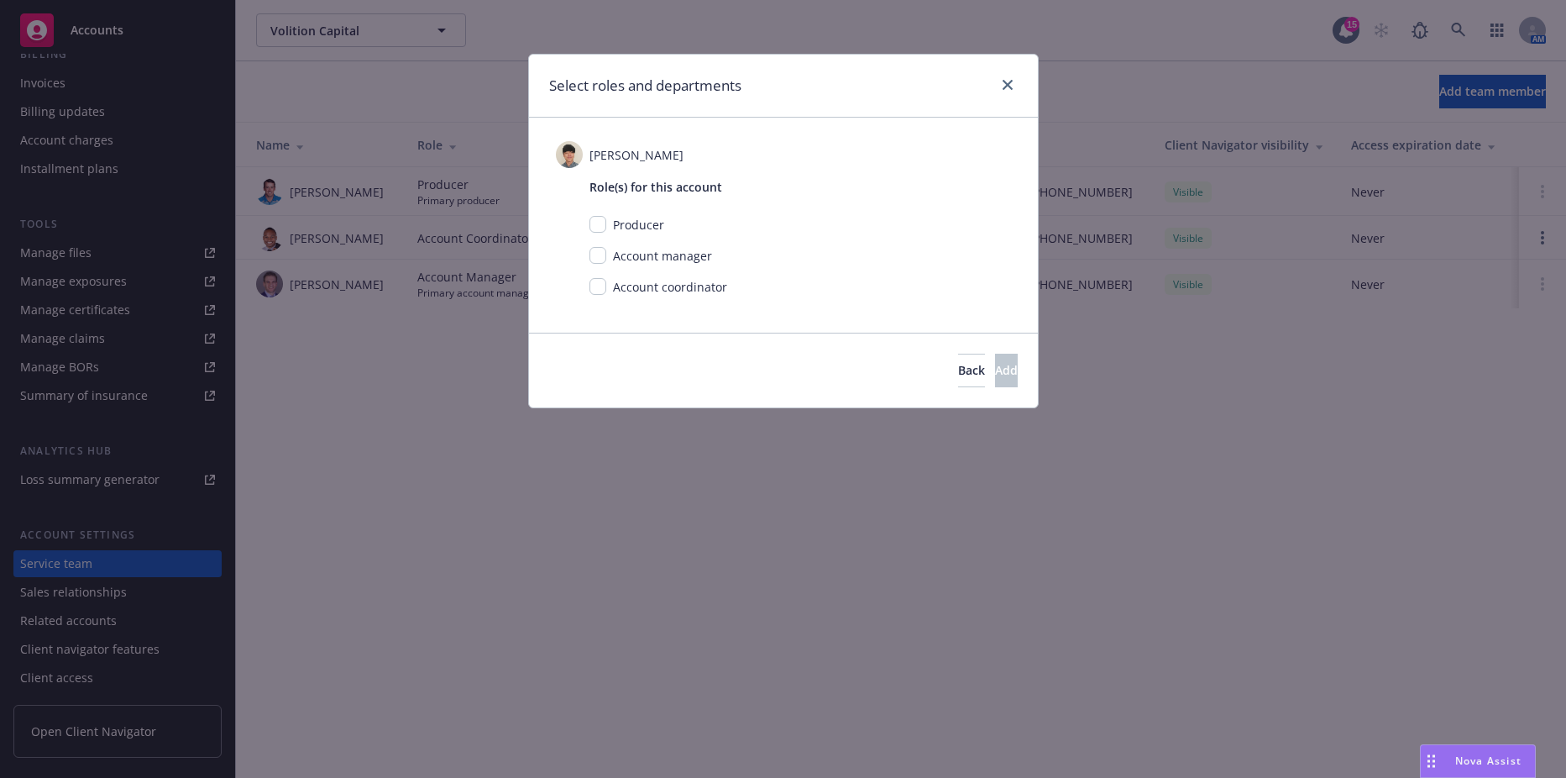
click at [632, 253] on span "Account manager" at bounding box center [662, 256] width 99 height 16
click at [596, 258] on input "checkbox" at bounding box center [598, 255] width 17 height 17
checkbox input "true"
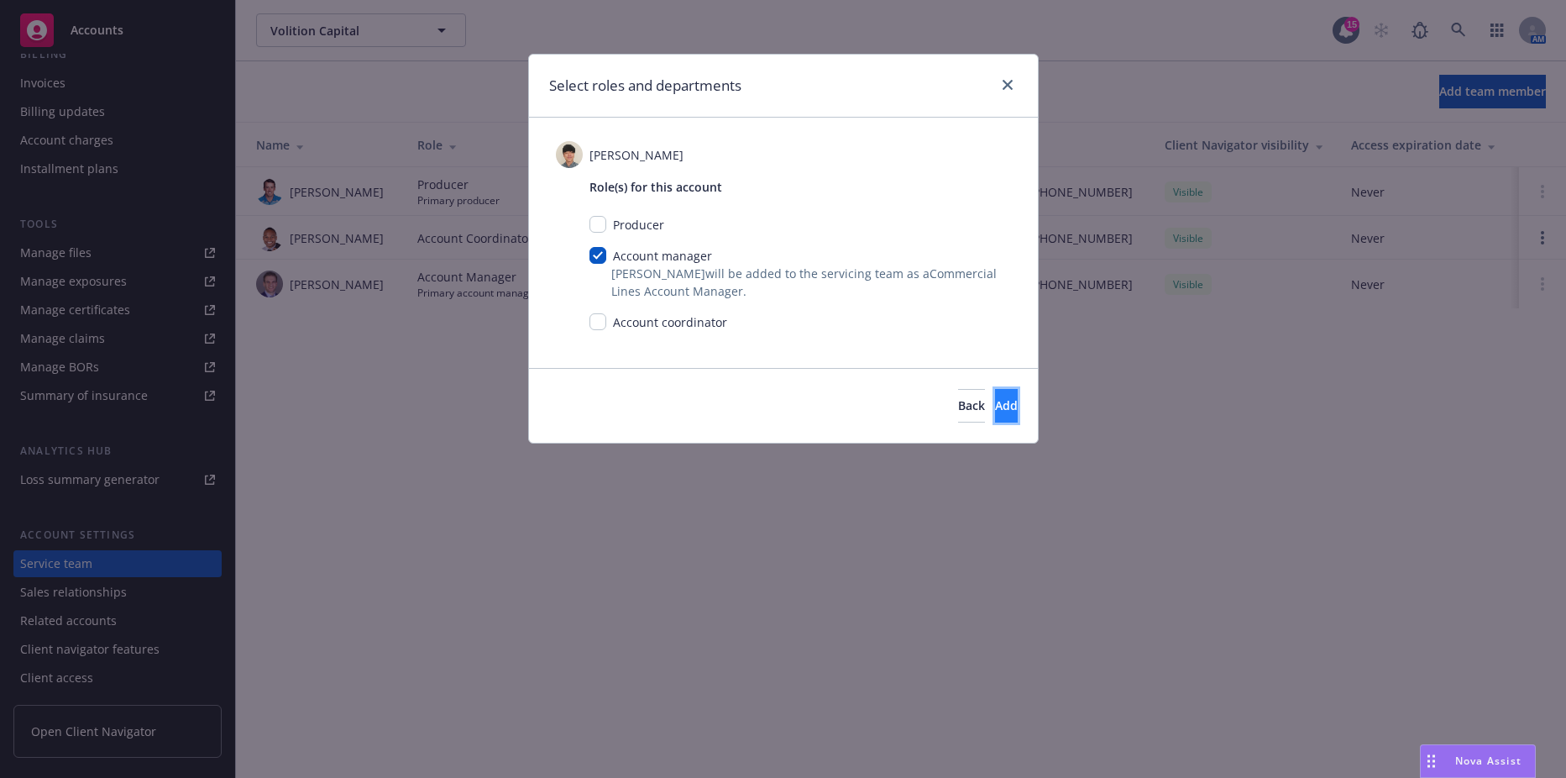
click at [995, 397] on button "Add" at bounding box center [1006, 406] width 23 height 34
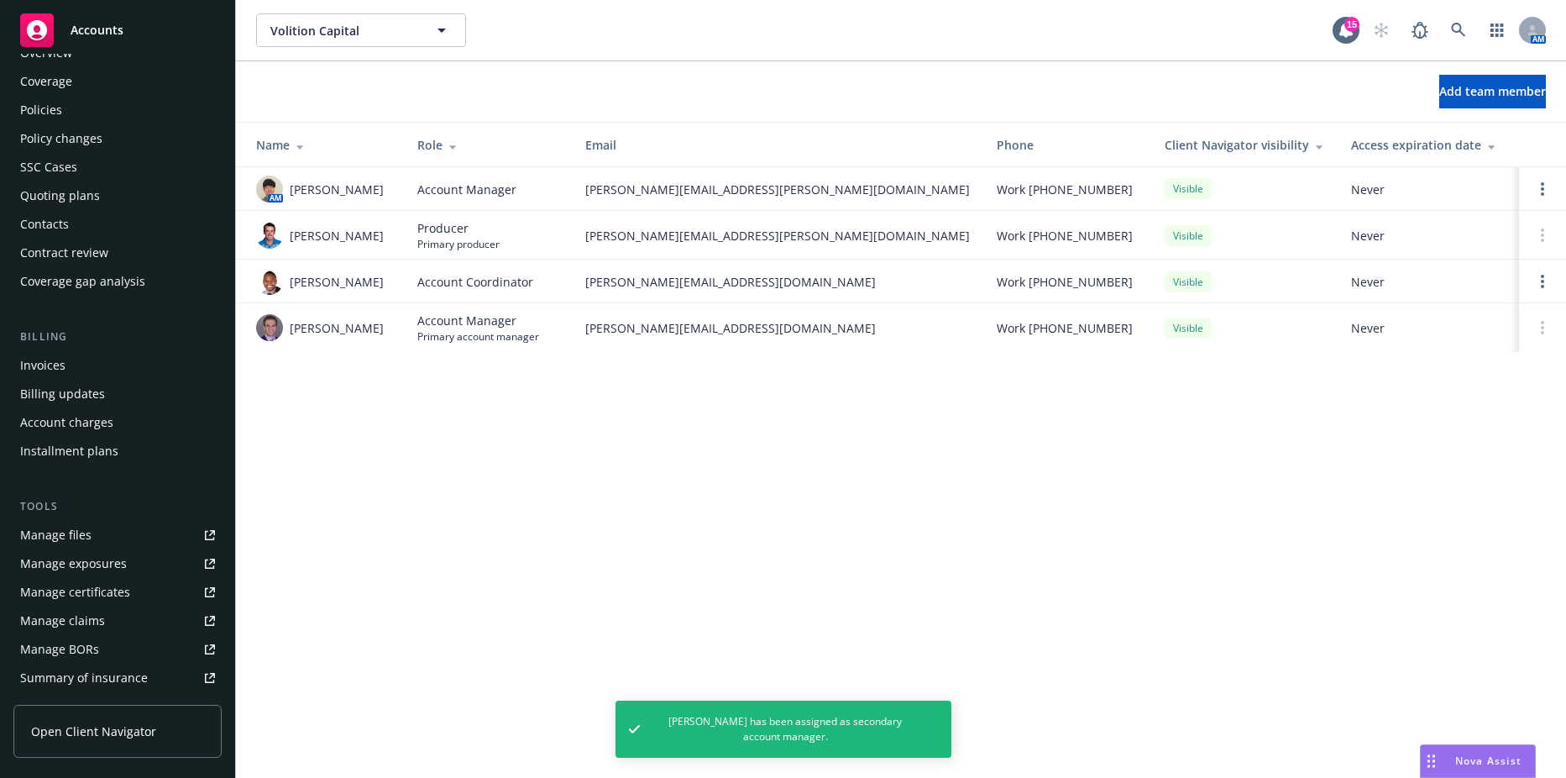
scroll to position [0, 0]
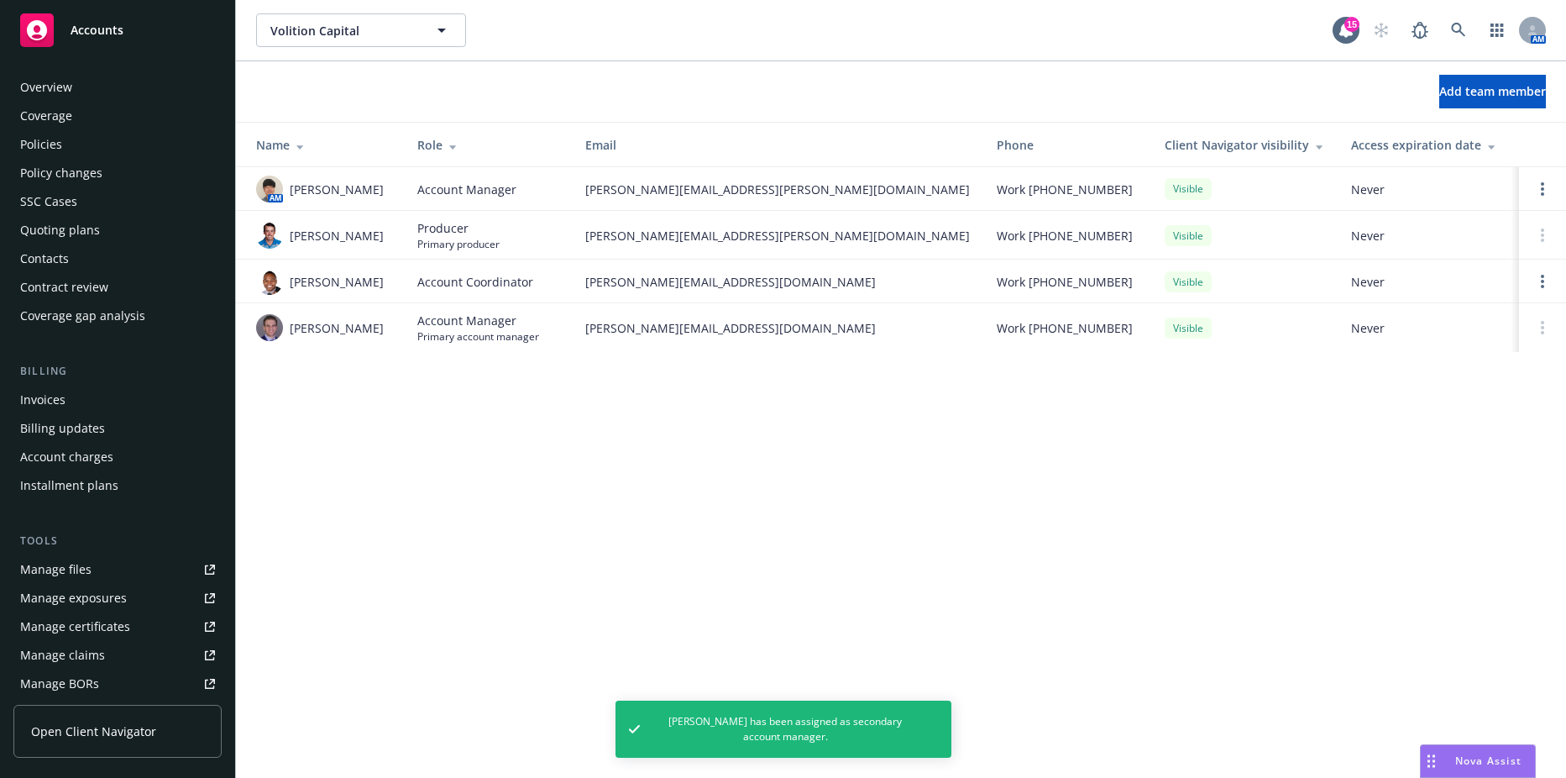
click at [107, 193] on div "SSC Cases" at bounding box center [117, 201] width 195 height 27
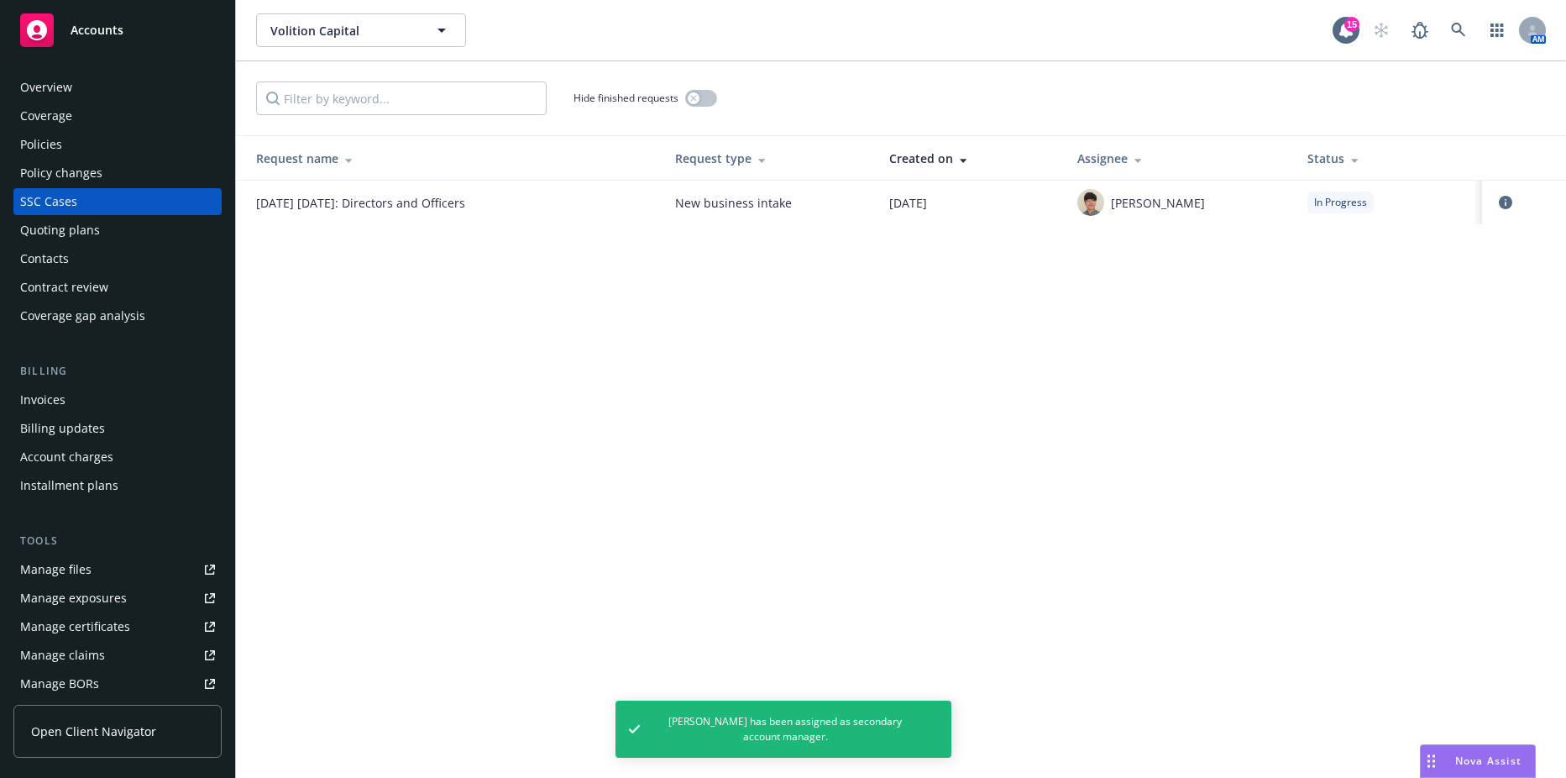
click at [1495, 209] on td at bounding box center [1524, 203] width 84 height 44
click at [1501, 209] on icon "circleInformation" at bounding box center [1505, 202] width 13 height 13
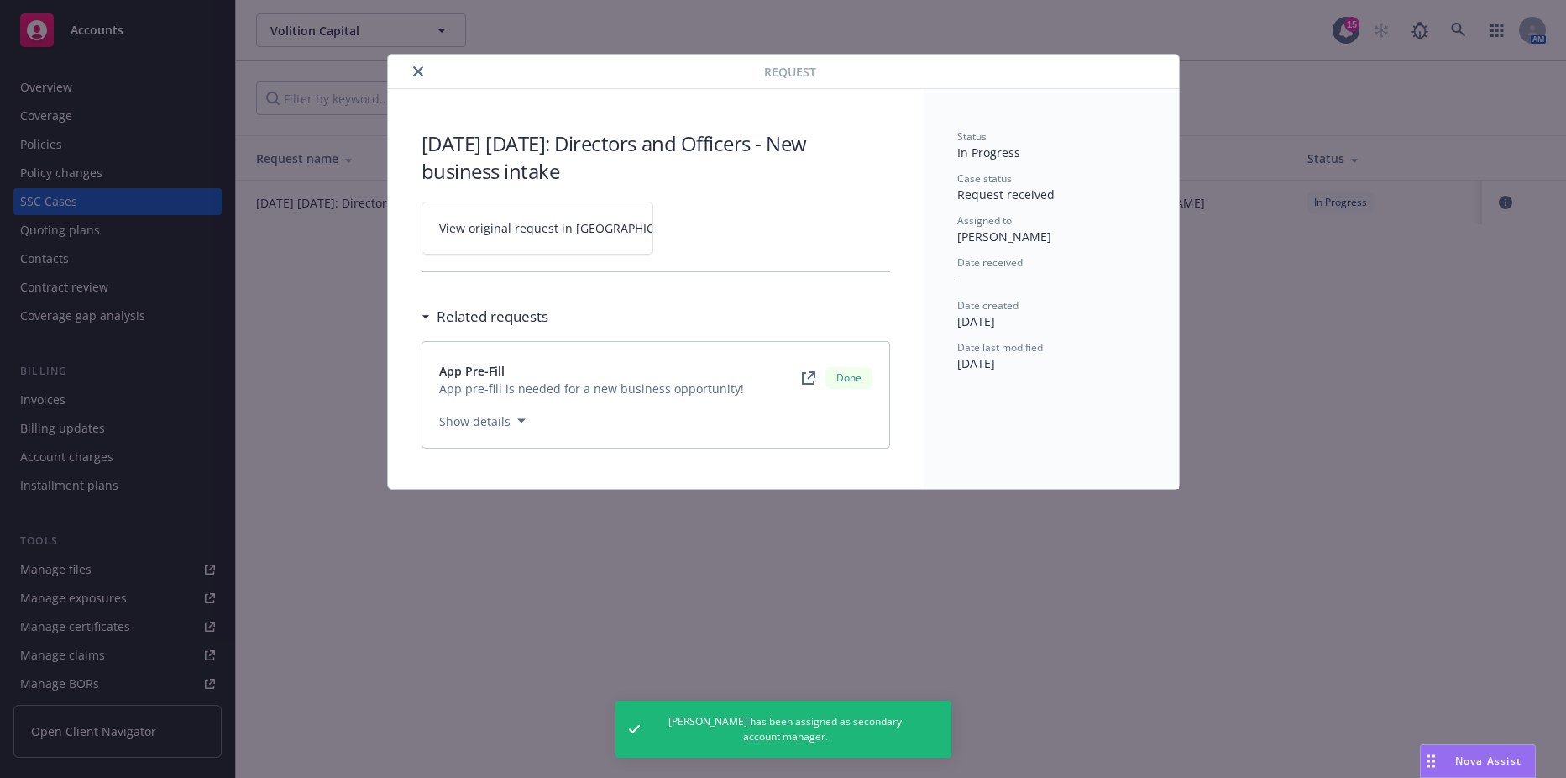
click at [520, 217] on link "View original request in [GEOGRAPHIC_DATA]" at bounding box center [538, 228] width 232 height 53
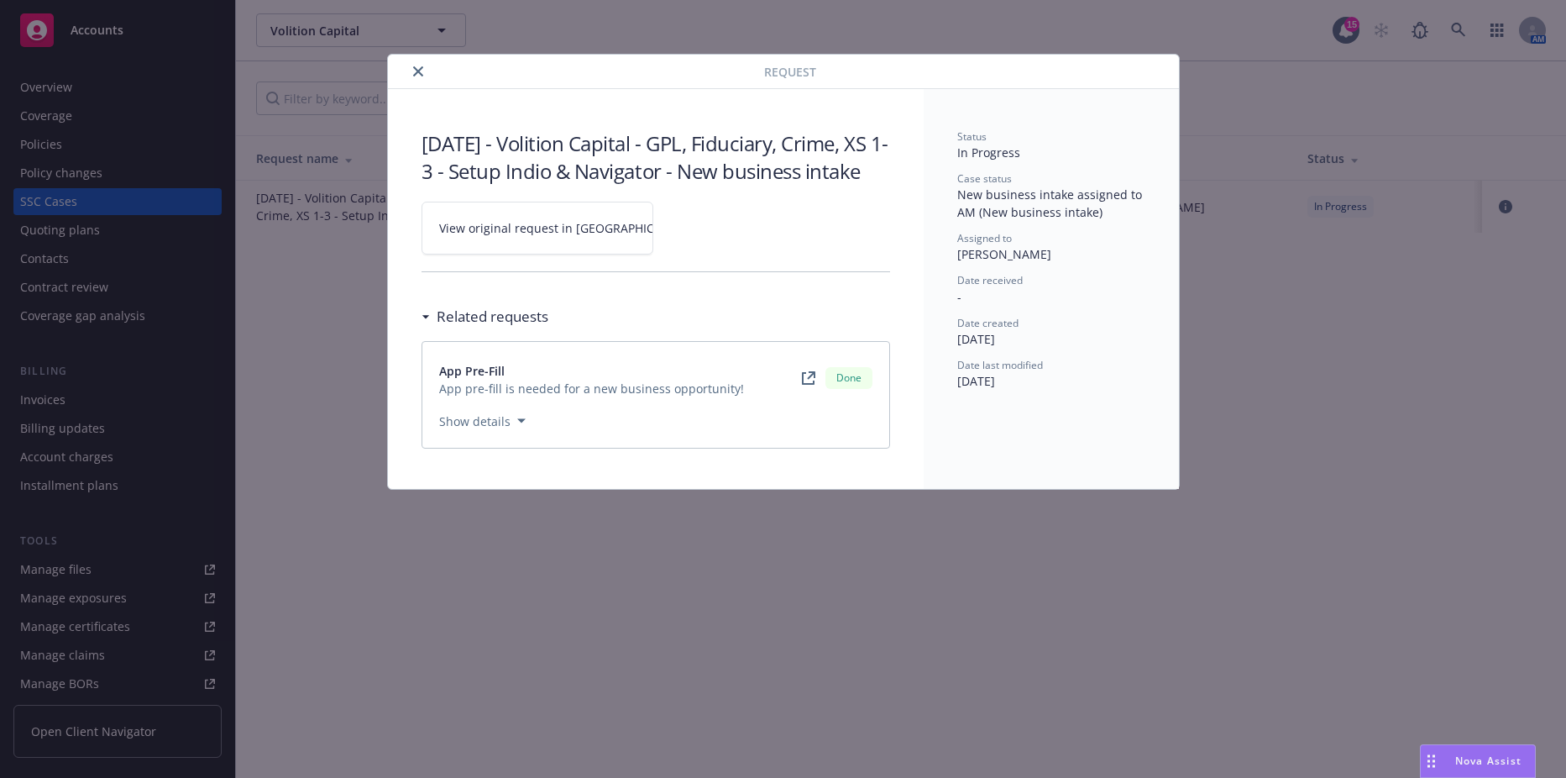
click at [424, 66] on button "close" at bounding box center [418, 71] width 20 height 20
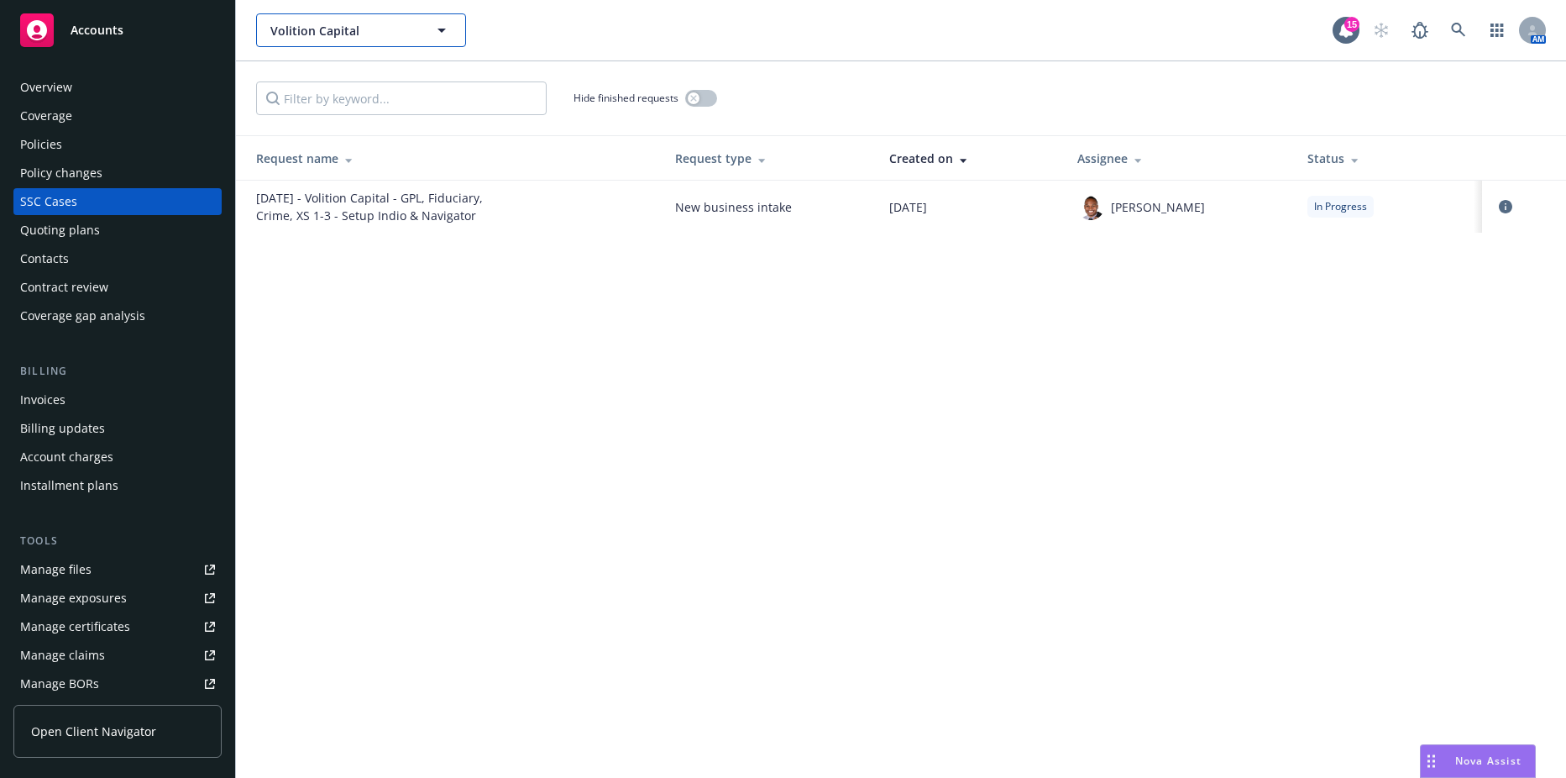
click at [378, 35] on span "Volition Capital" at bounding box center [342, 31] width 145 height 18
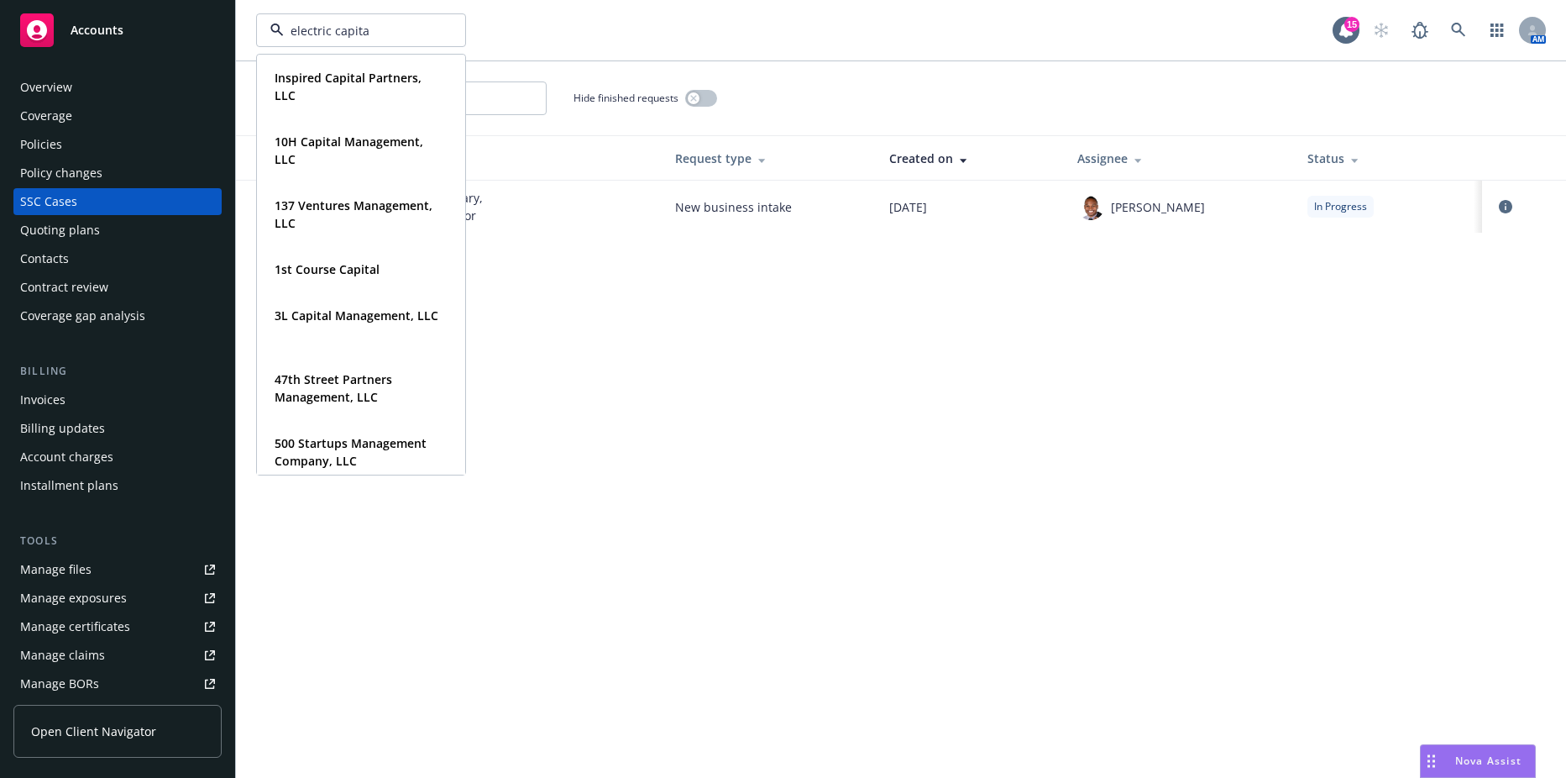
type input "electric capital"
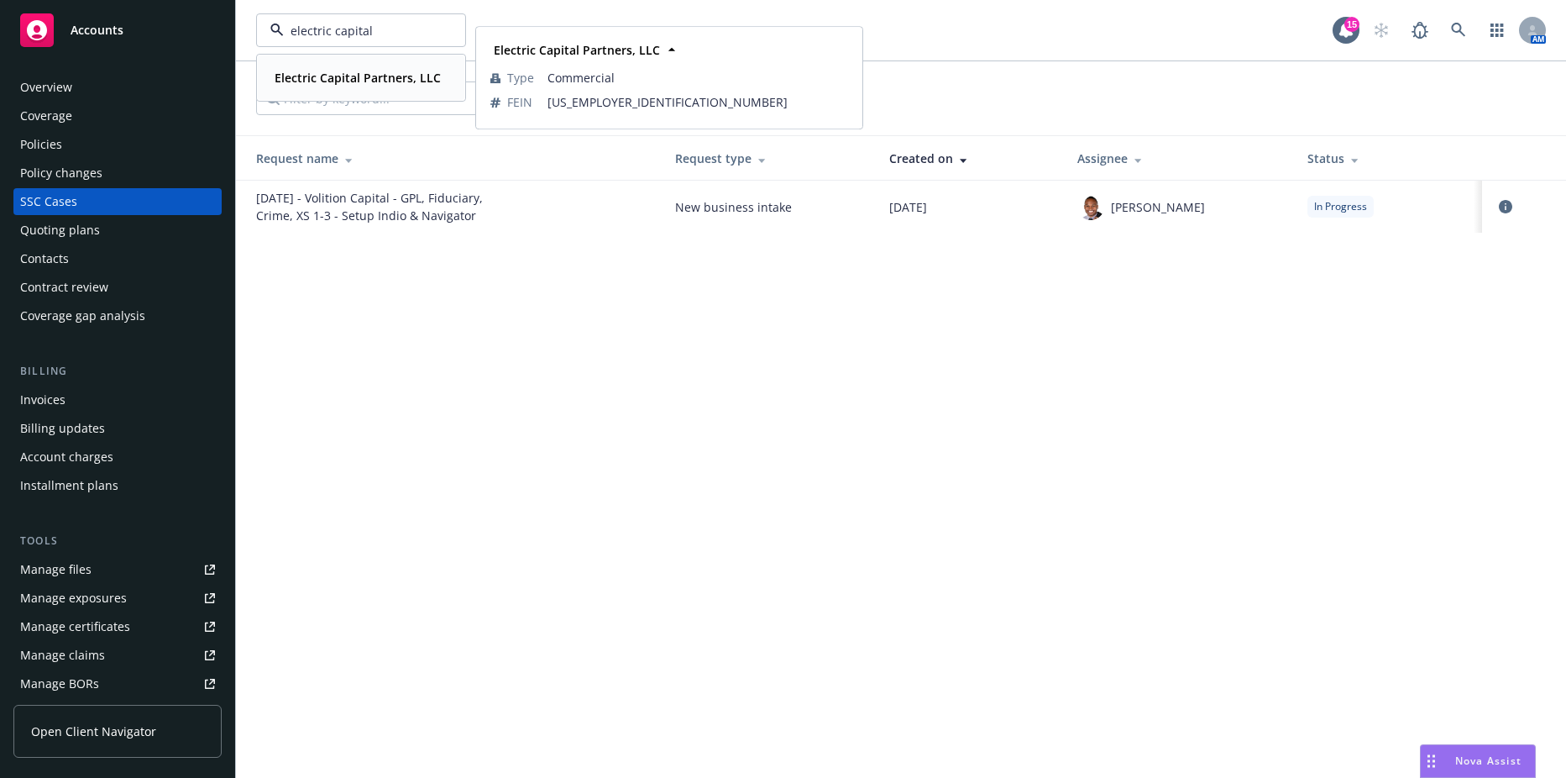
click at [360, 72] on strong "Electric Capital Partners, LLC" at bounding box center [358, 78] width 166 height 16
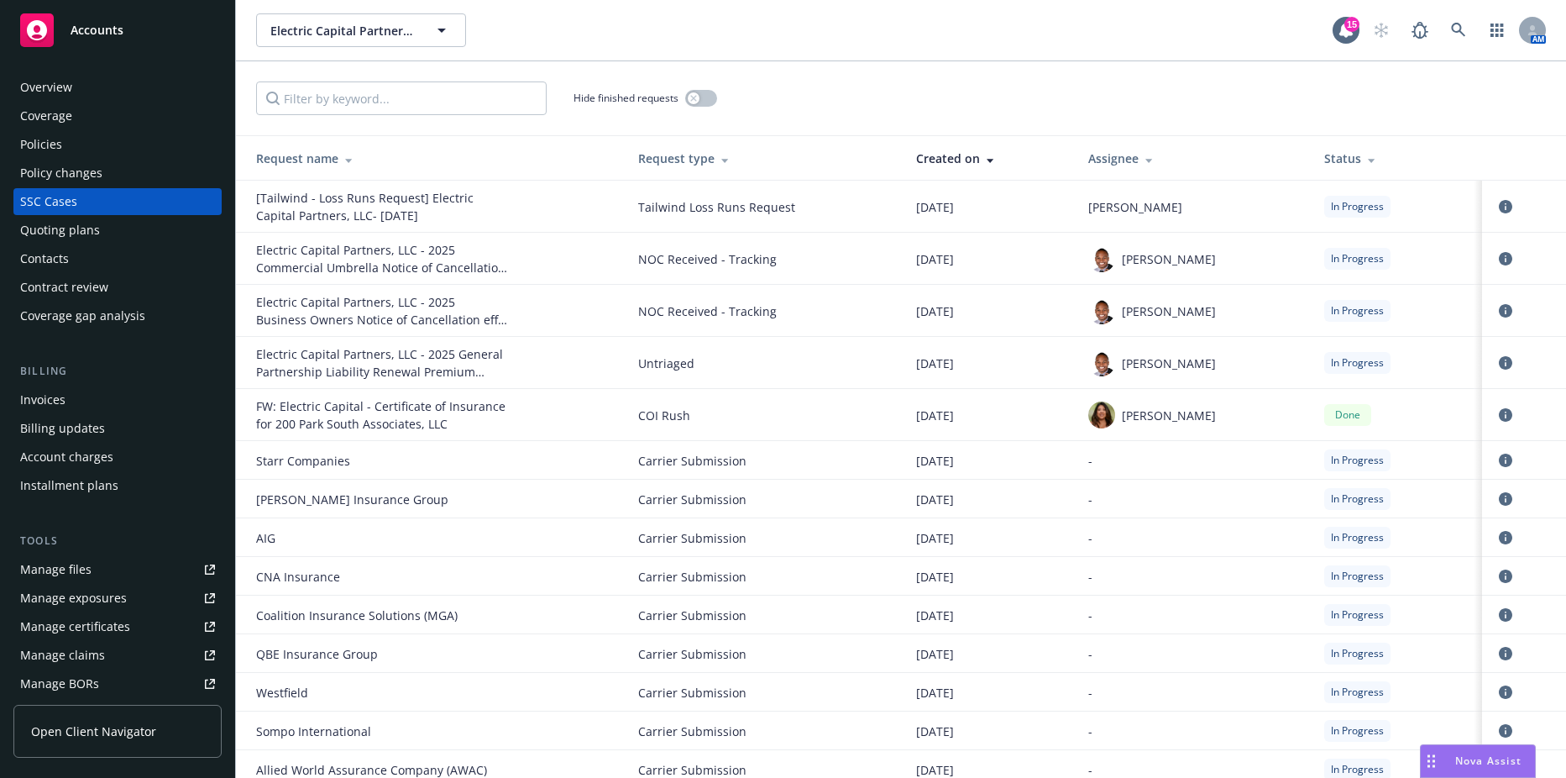
click at [135, 143] on div "Policies" at bounding box center [117, 144] width 195 height 27
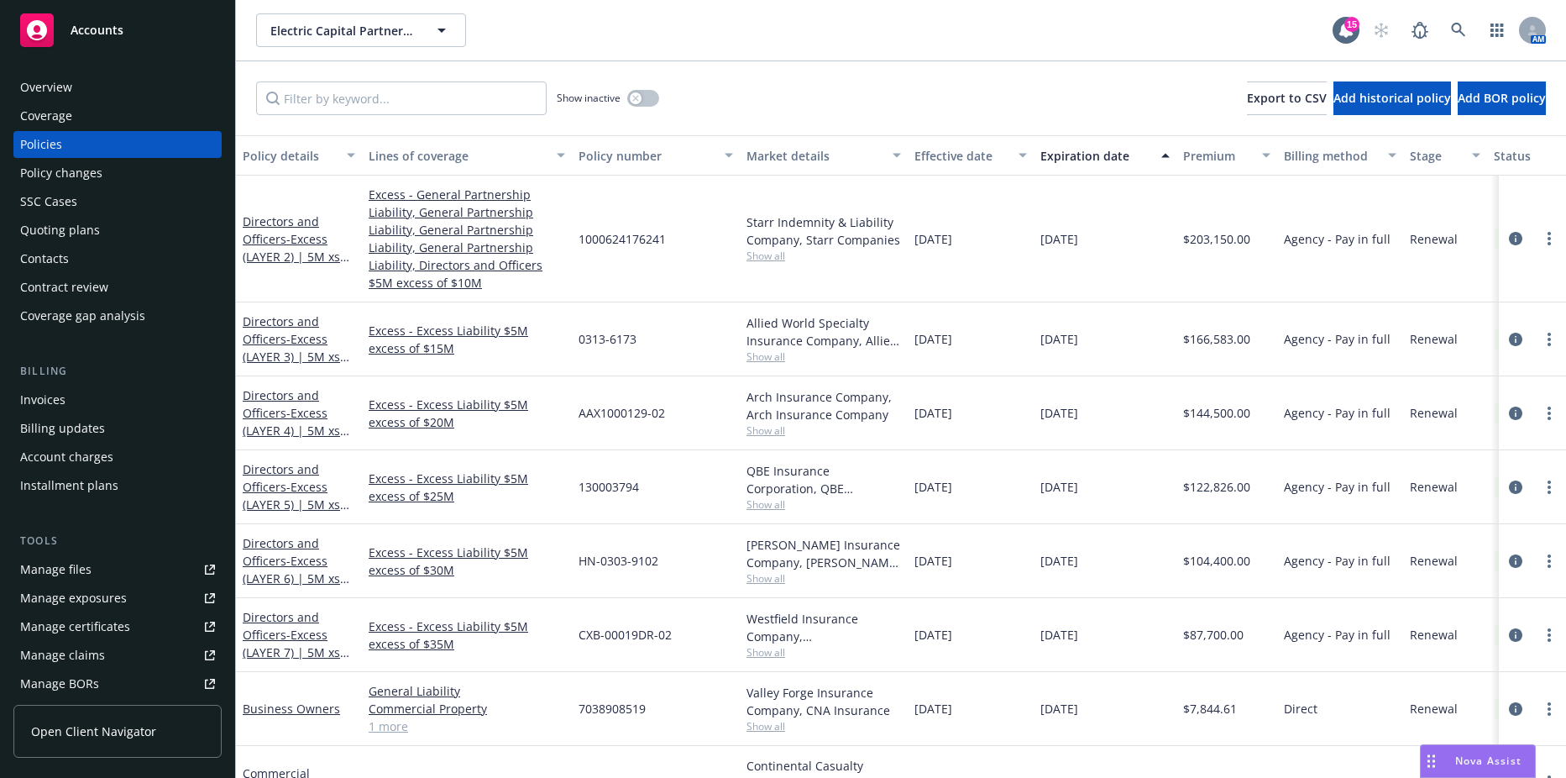
scroll to position [329, 0]
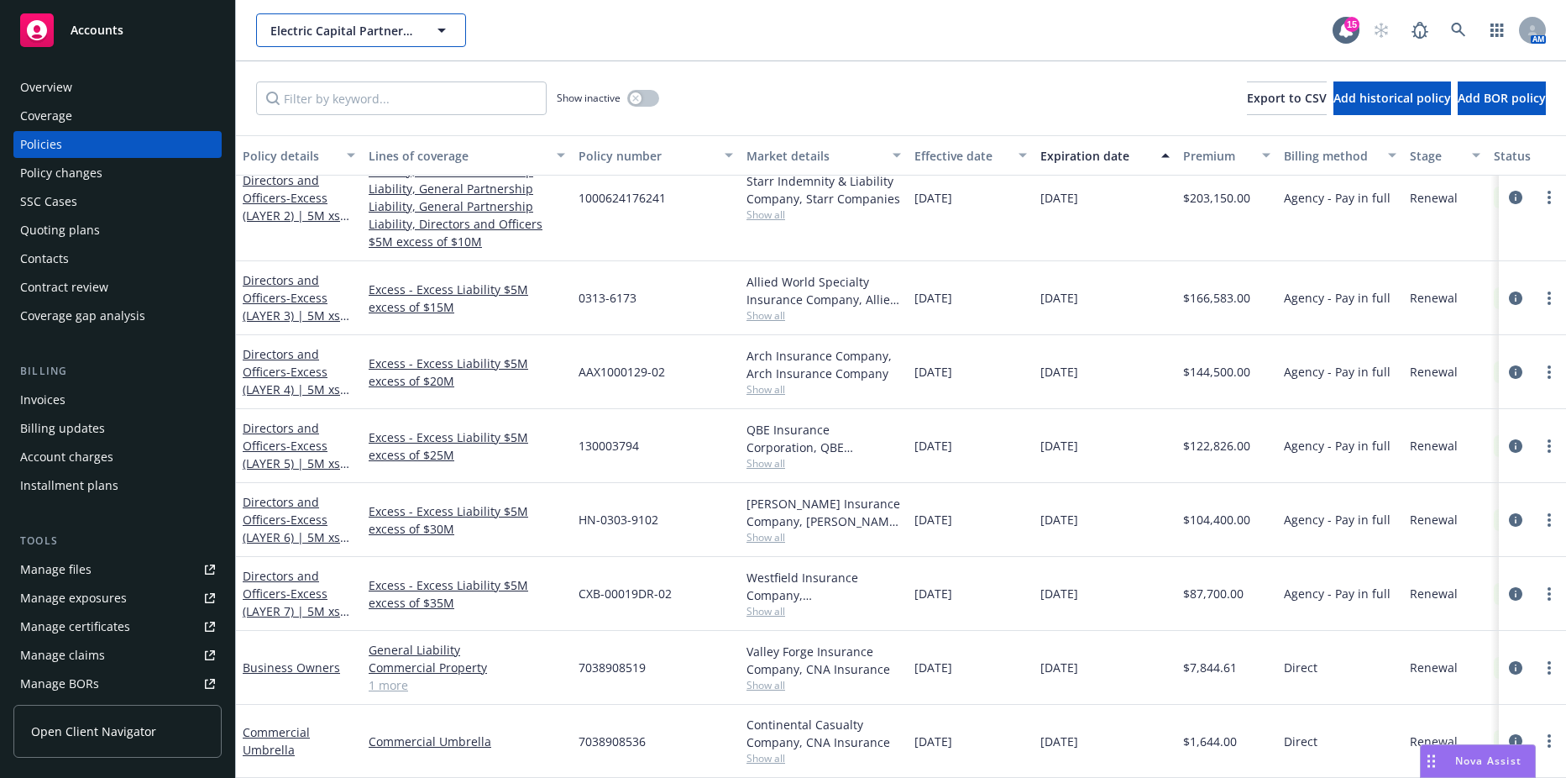
click at [356, 24] on span "Electric Capital Partners, LLC" at bounding box center [342, 31] width 145 height 18
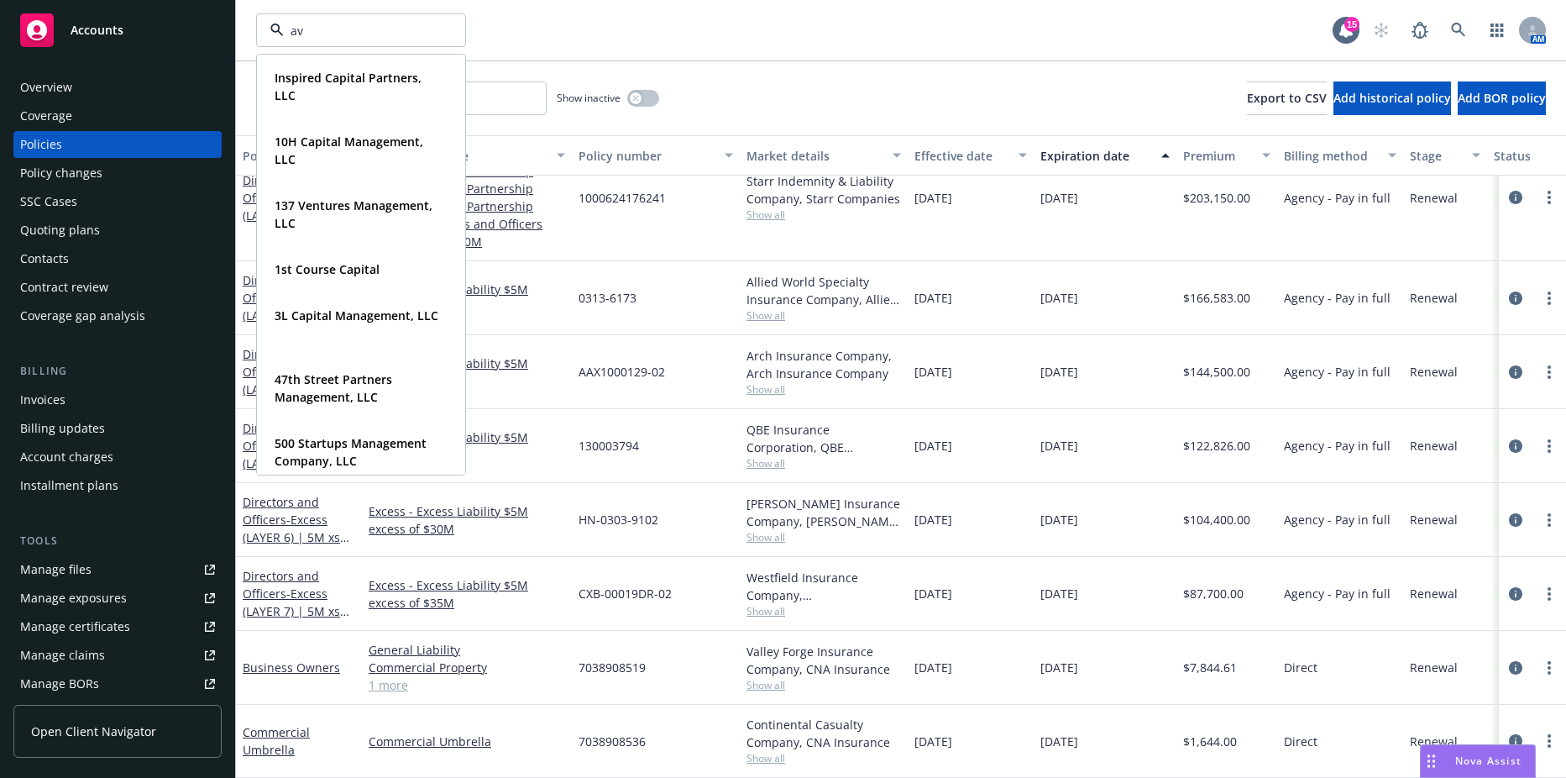
type input "avp"
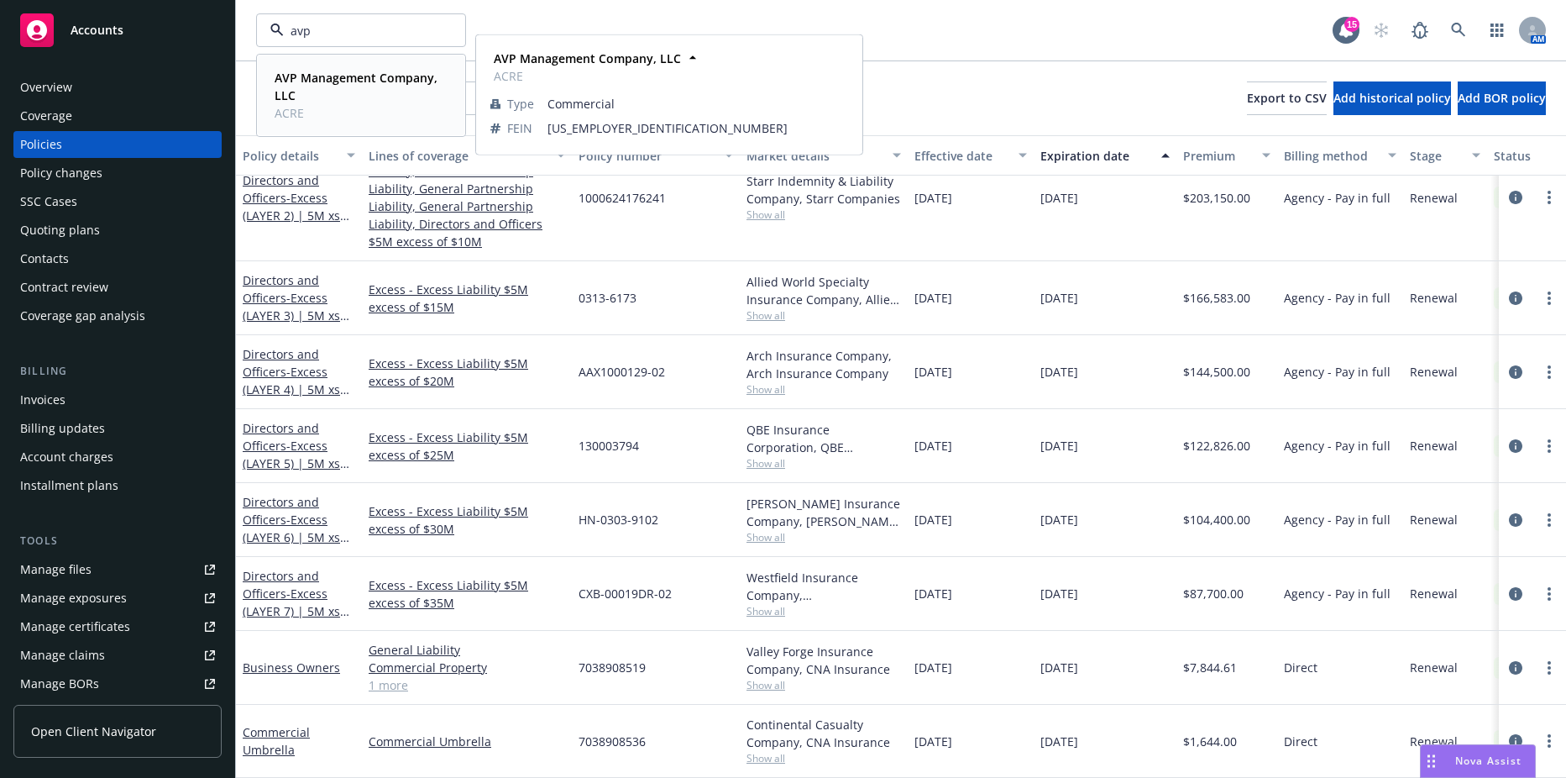
click at [310, 87] on span "AVP Management Company, LLC" at bounding box center [360, 86] width 170 height 35
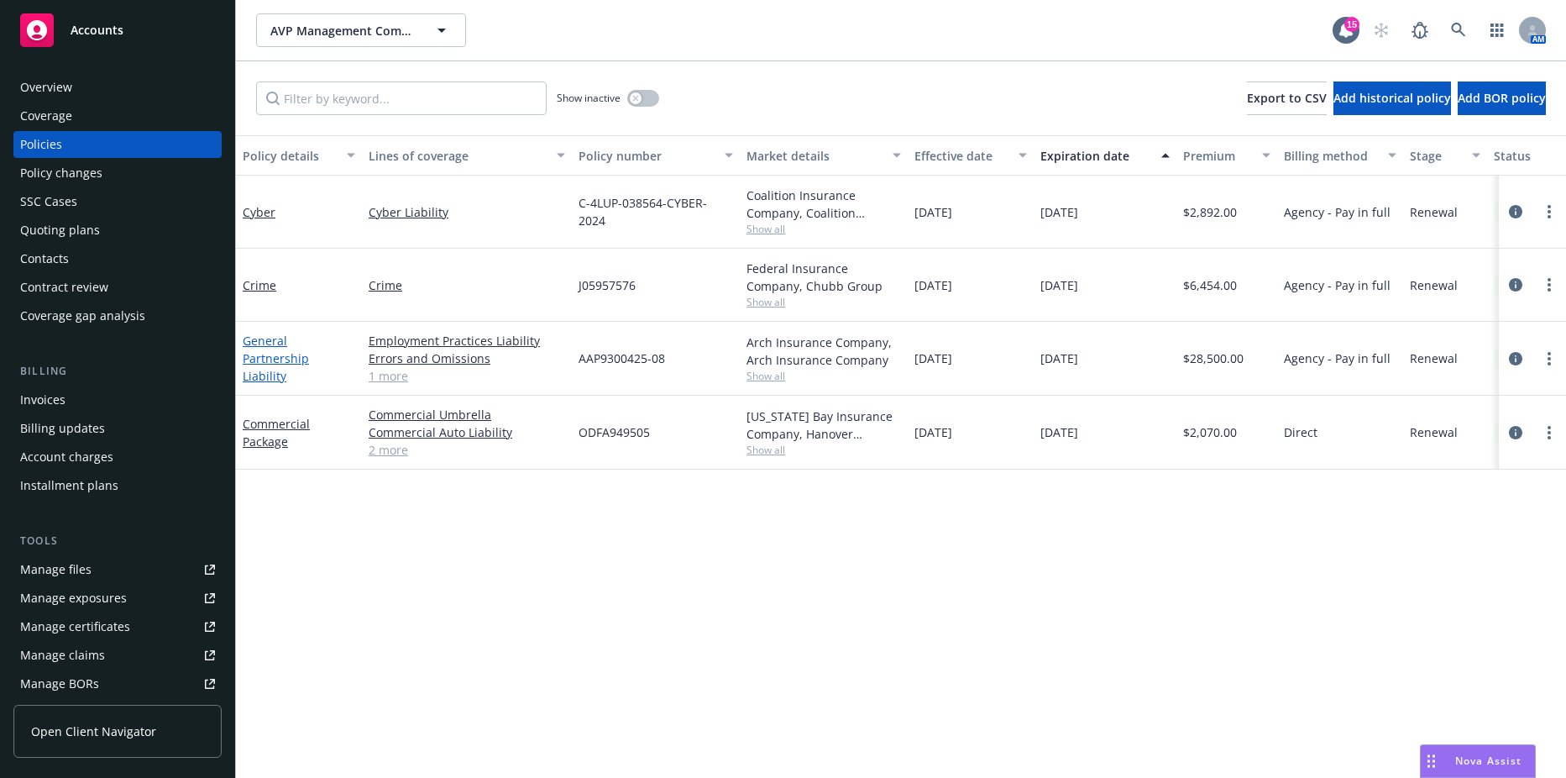
click at [281, 357] on link "General Partnership Liability" at bounding box center [276, 358] width 66 height 51
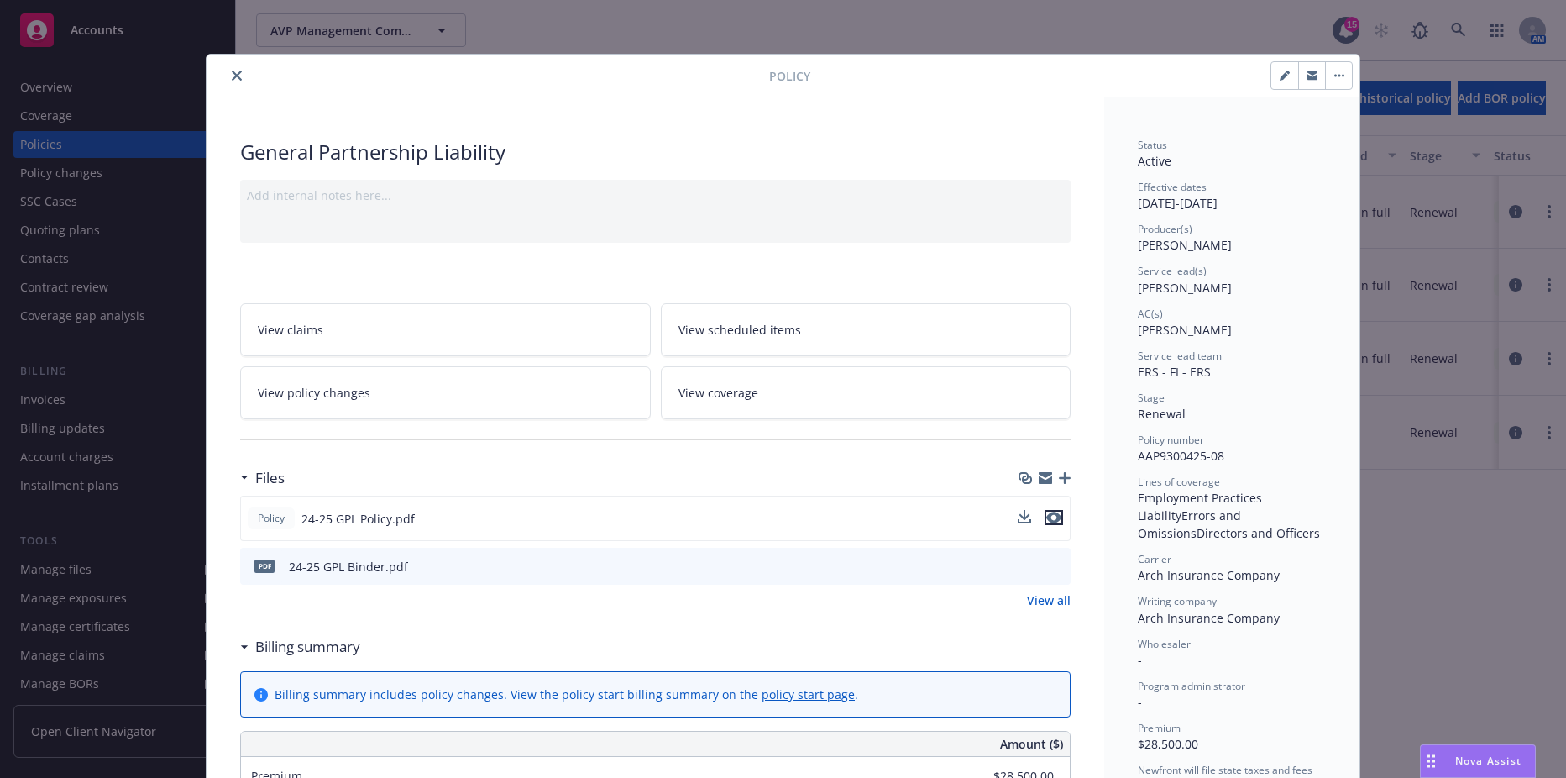
click at [1052, 516] on icon "preview file" at bounding box center [1053, 517] width 15 height 12
click at [233, 80] on icon "close" at bounding box center [237, 76] width 10 height 10
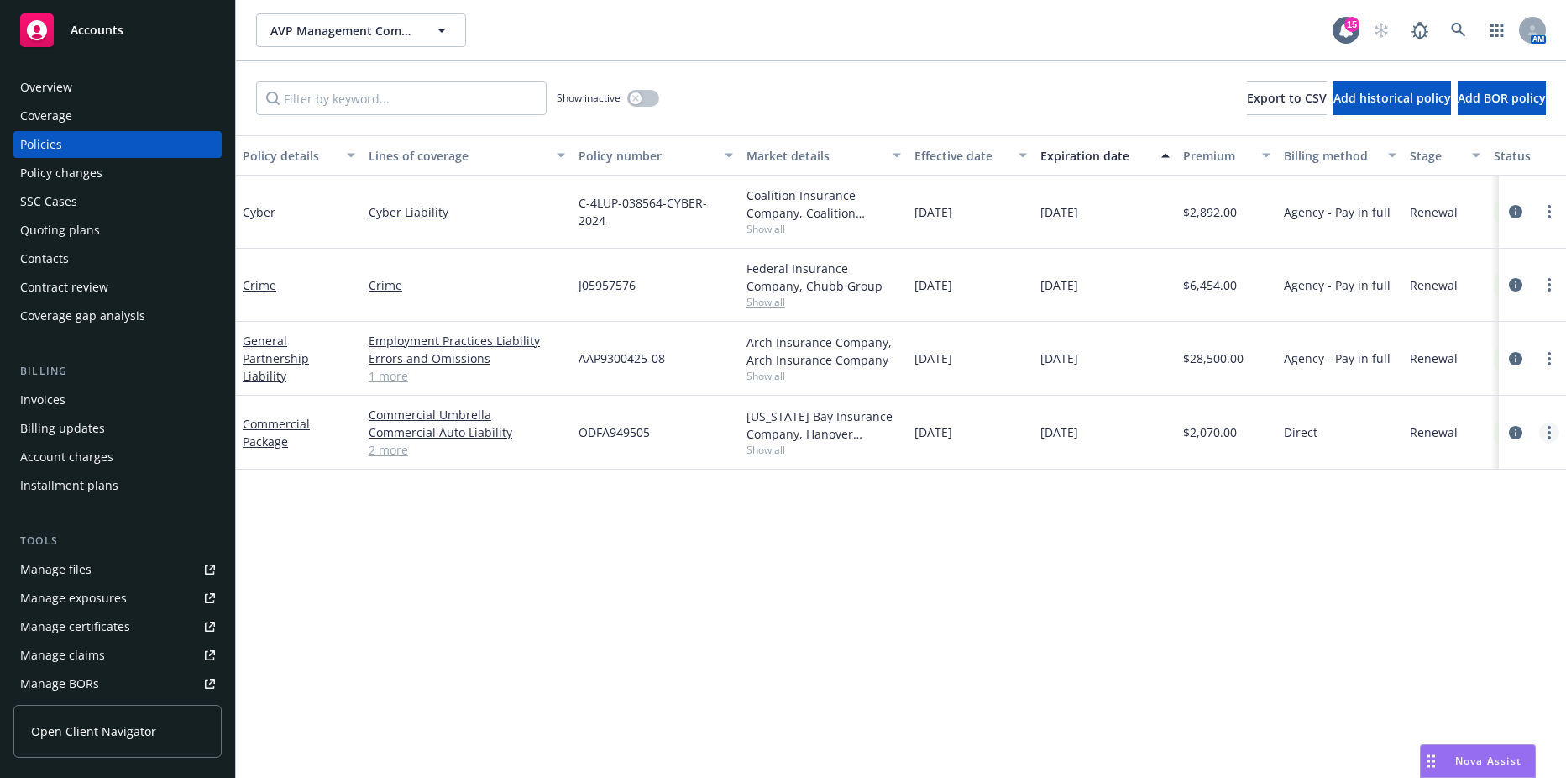
click at [1547, 431] on link "more" at bounding box center [1549, 432] width 20 height 20
click at [1422, 500] on link "Renew with incumbent" at bounding box center [1459, 501] width 197 height 34
select select "12"
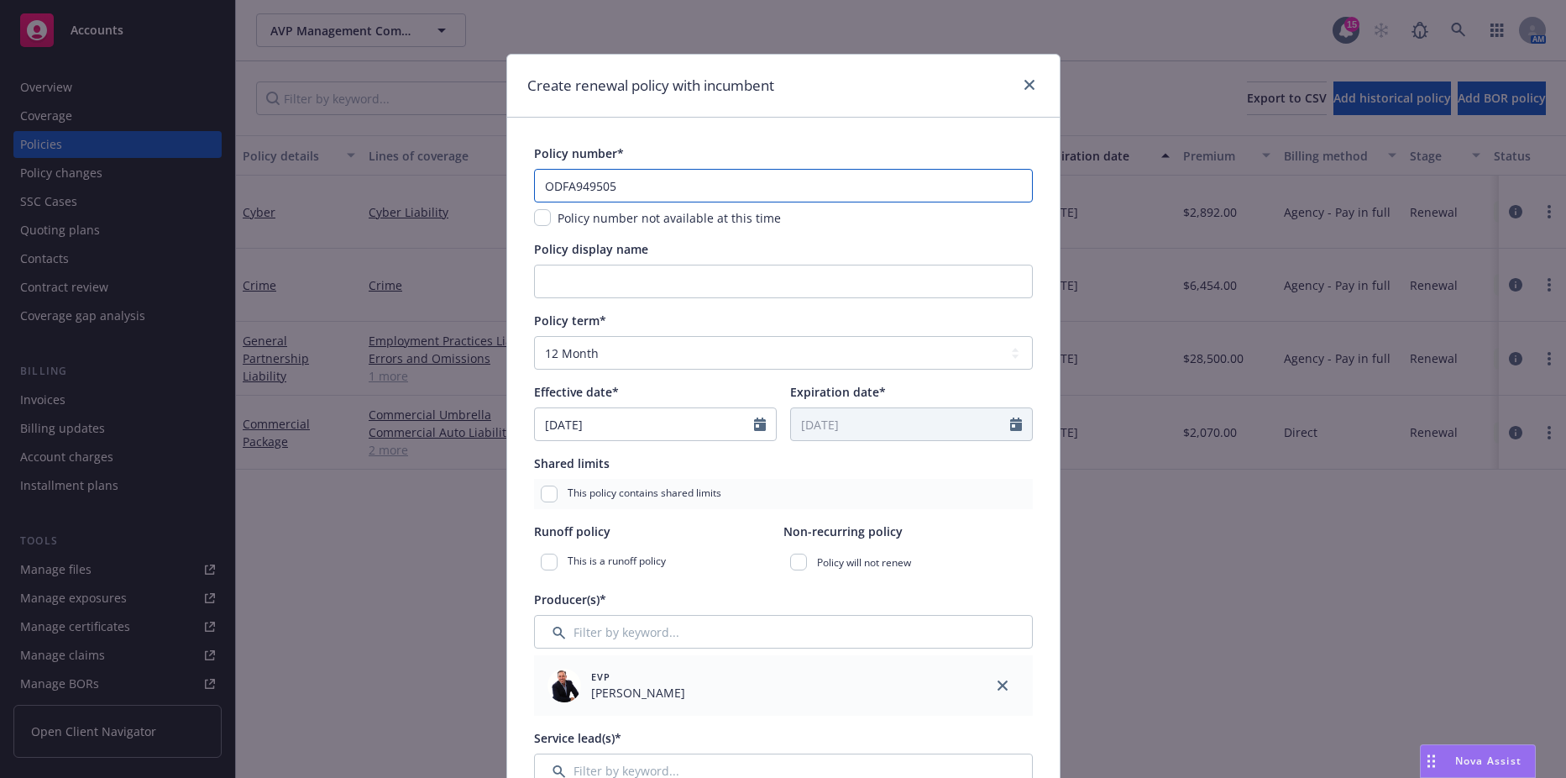
click at [625, 175] on input "ODFA949505" at bounding box center [783, 186] width 499 height 34
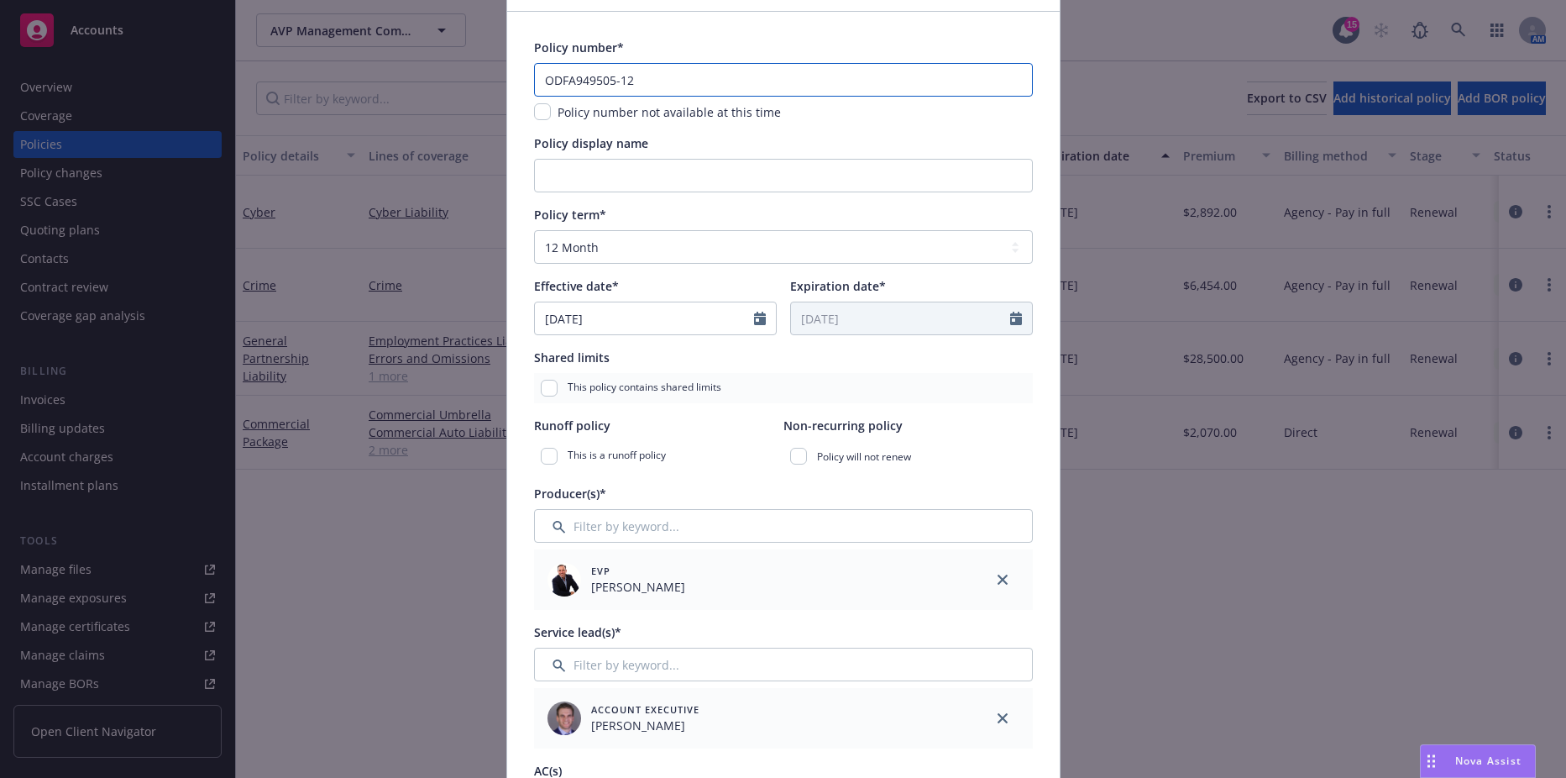
scroll to position [840, 0]
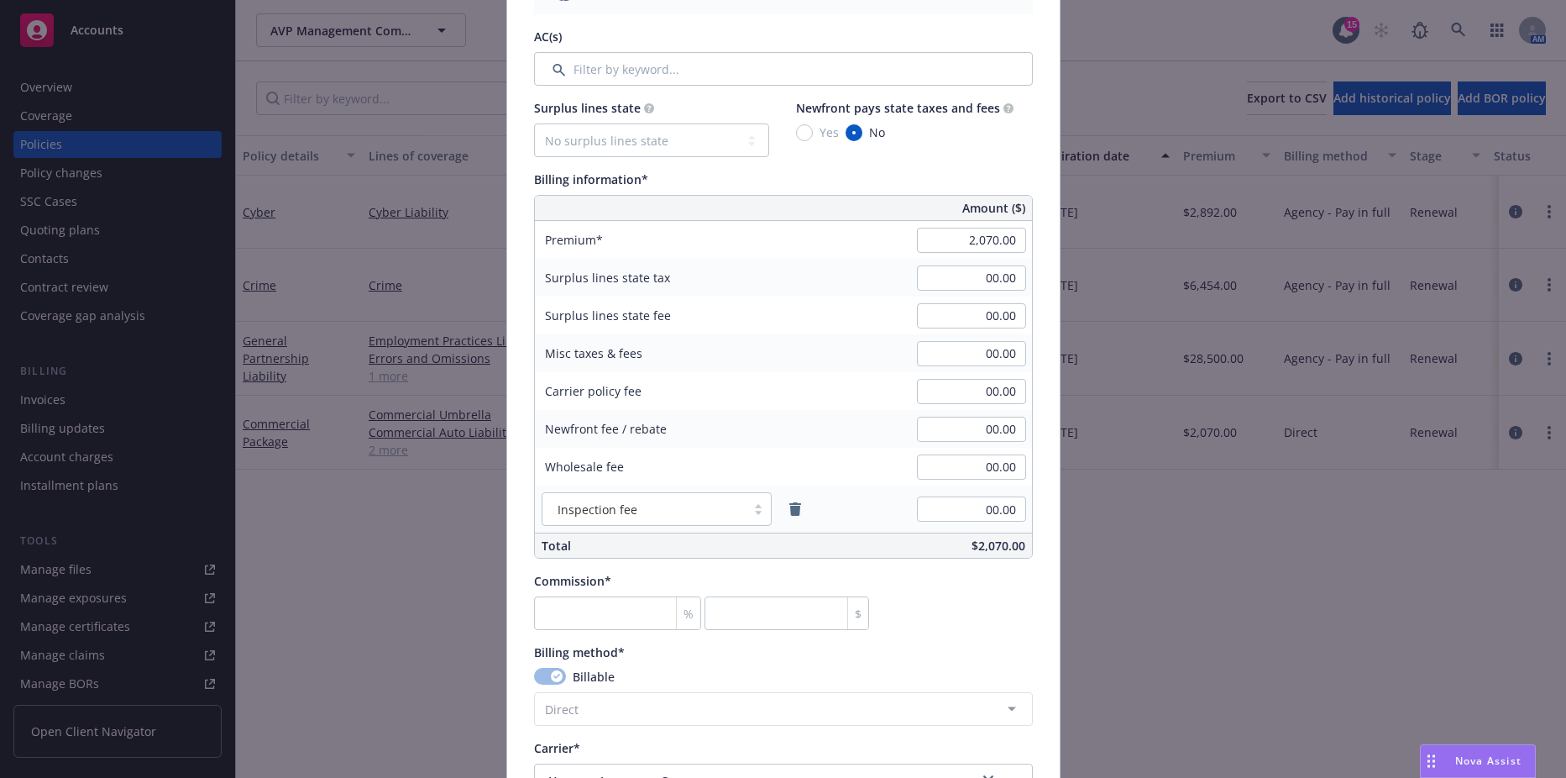
type input "ODFA949505-12"
click at [945, 237] on input "2,070.00" at bounding box center [971, 240] width 109 height 25
type input "2,260.00"
click at [957, 277] on input "00.00" at bounding box center [971, 277] width 109 height 25
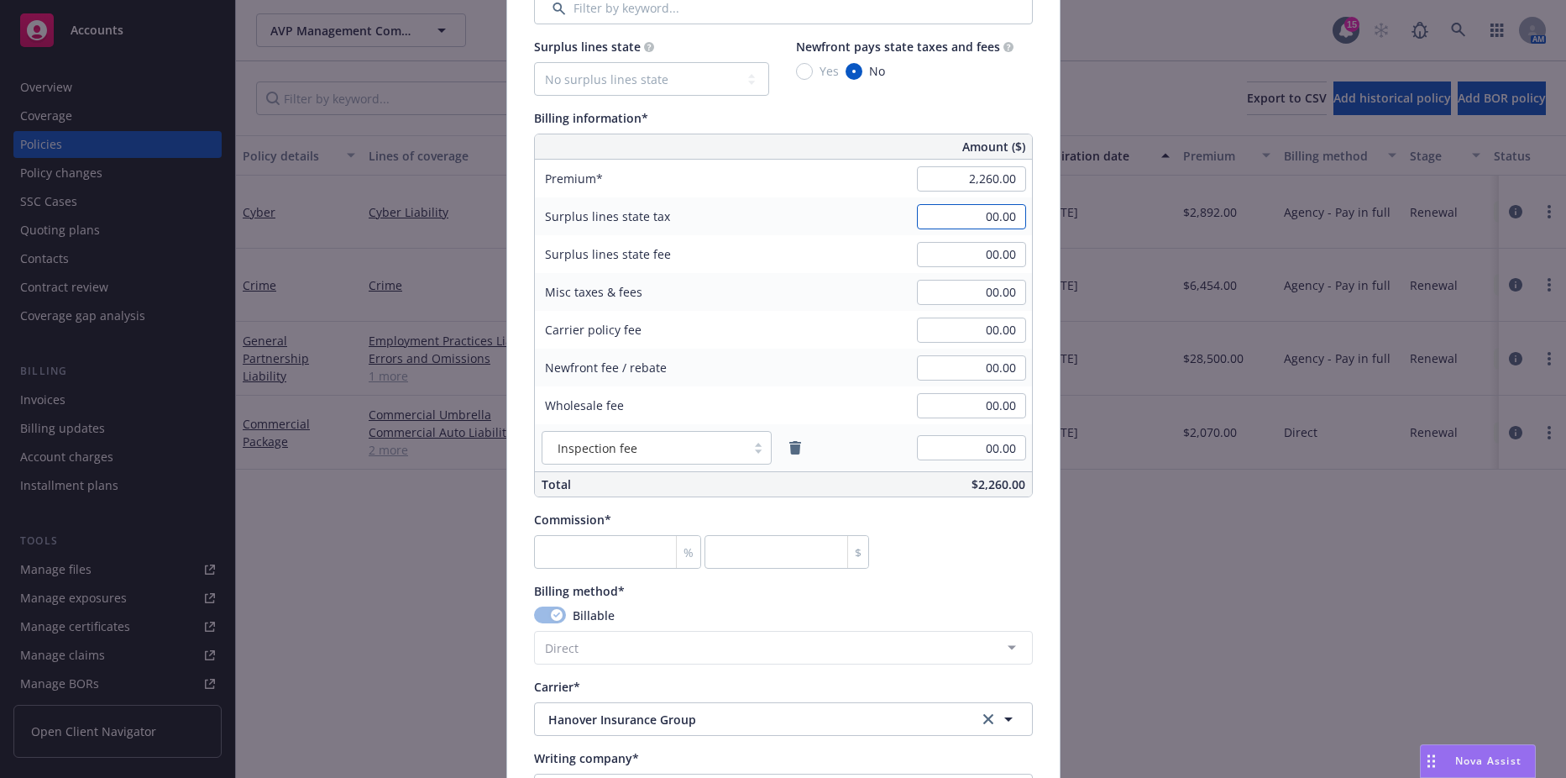
scroll to position [1008, 0]
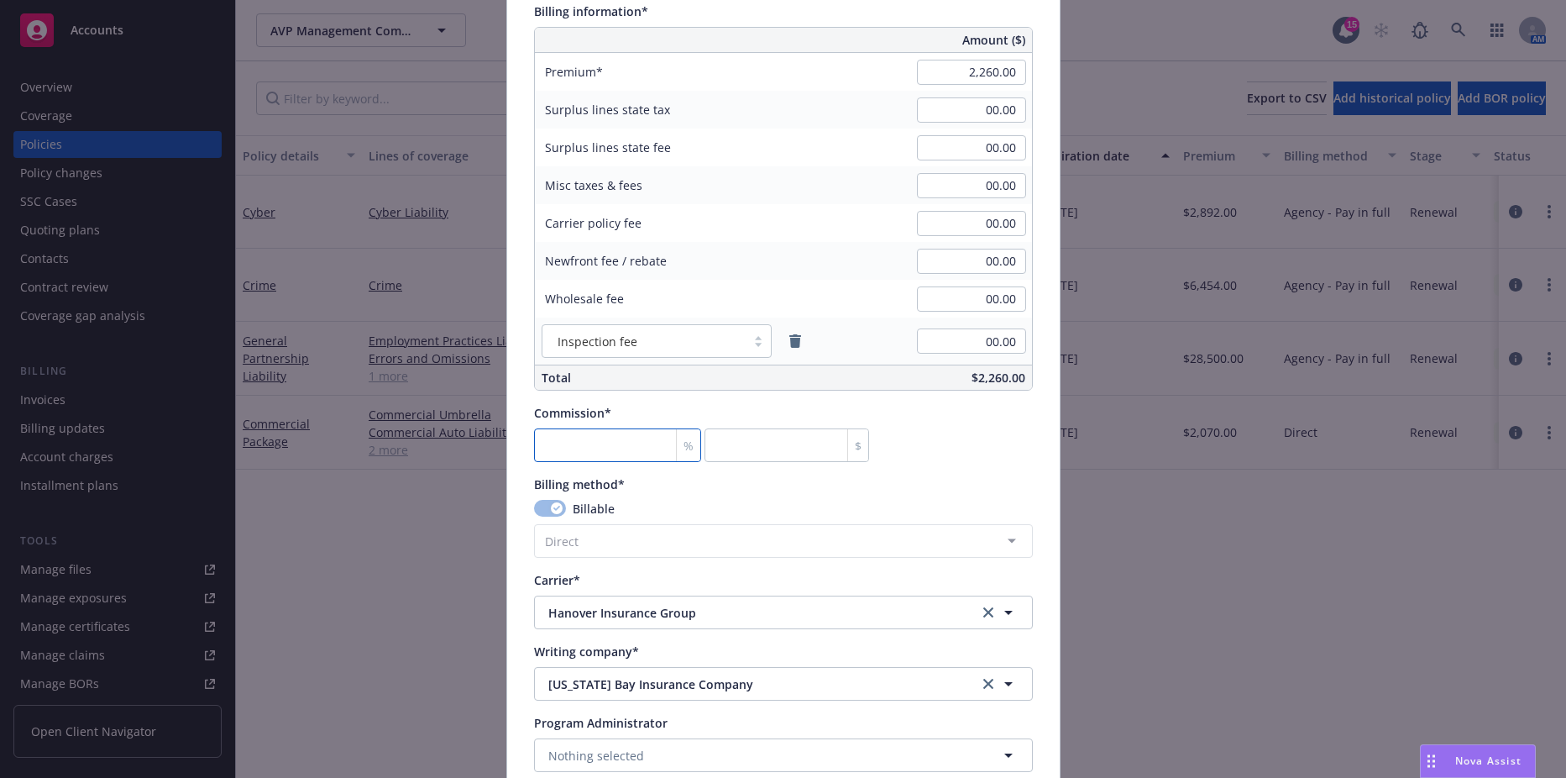
click at [623, 437] on input "number" at bounding box center [618, 445] width 168 height 34
type input "1"
type input "22.6"
type input "15"
type input "339"
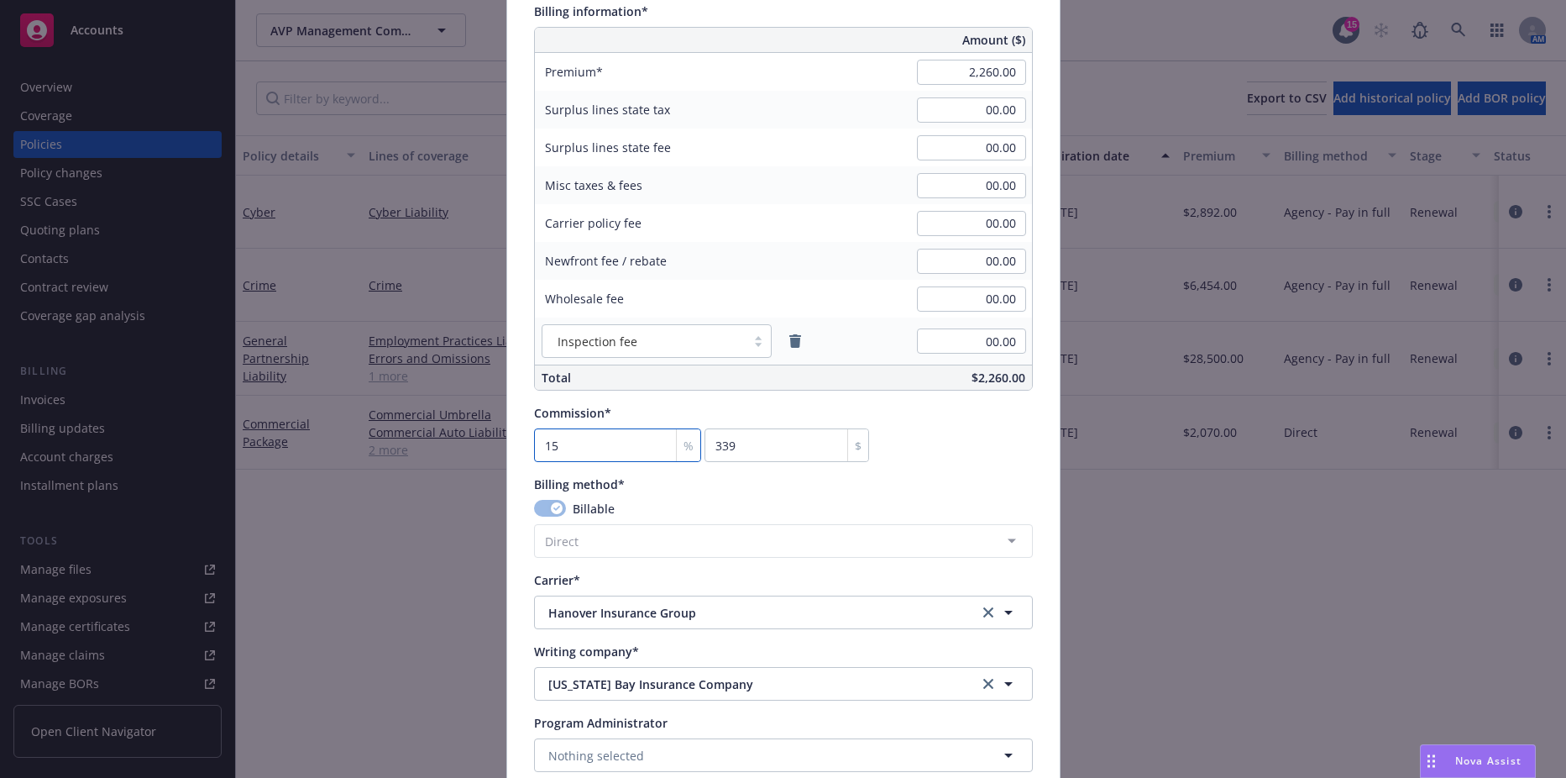
type input "15"
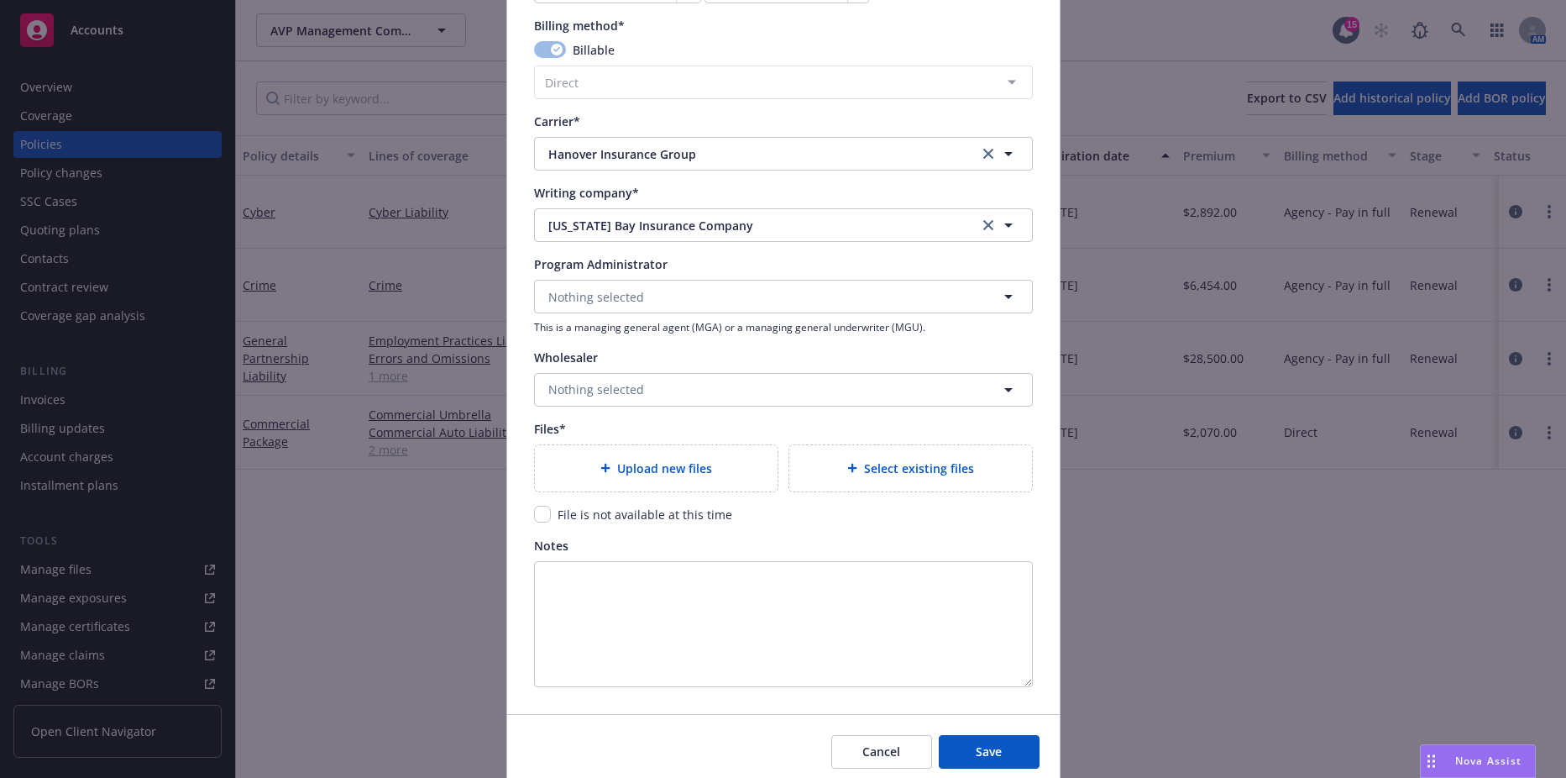
scroll to position [1512, 0]
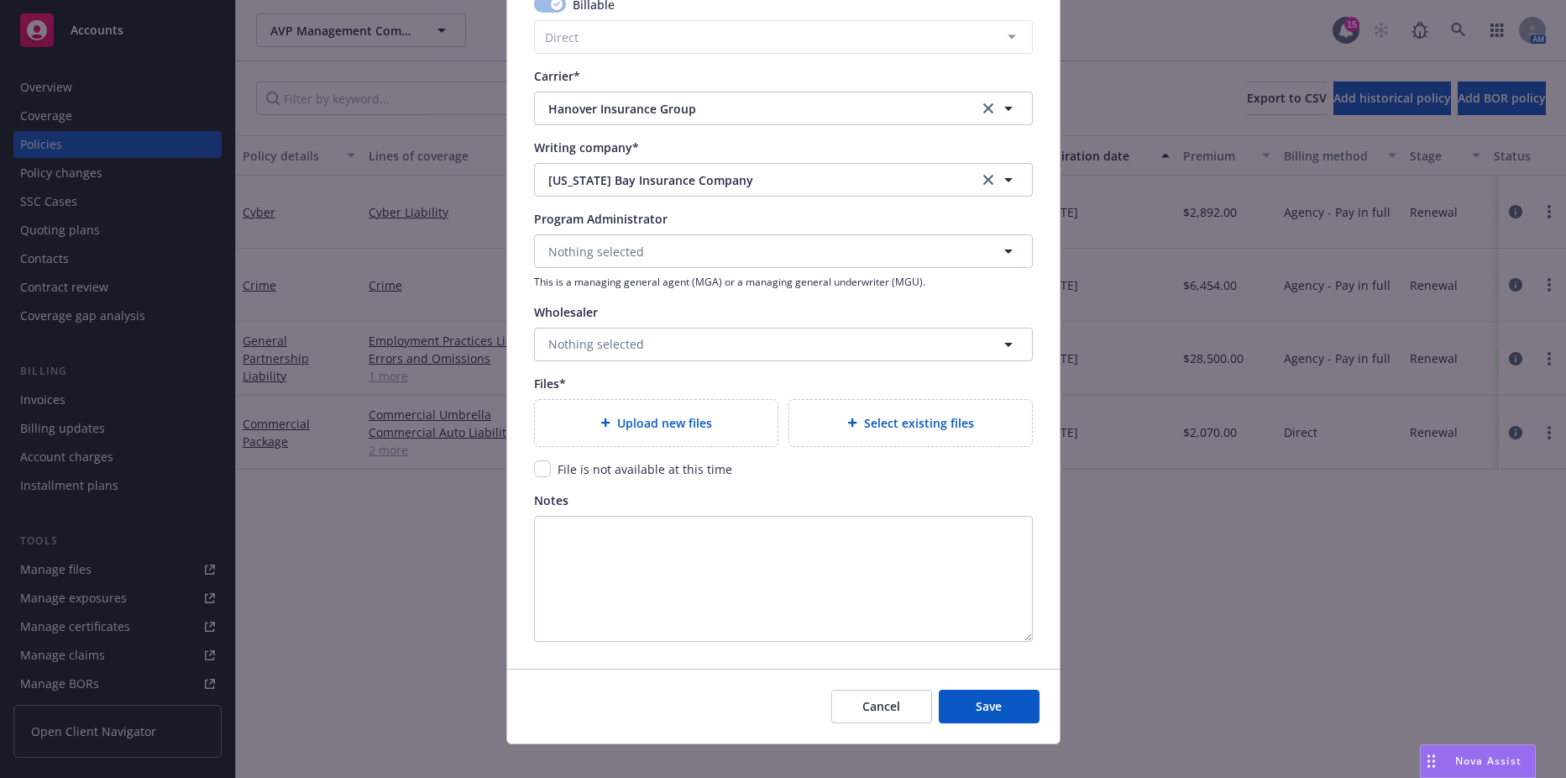
click at [669, 415] on span "Upload new files" at bounding box center [664, 423] width 95 height 18
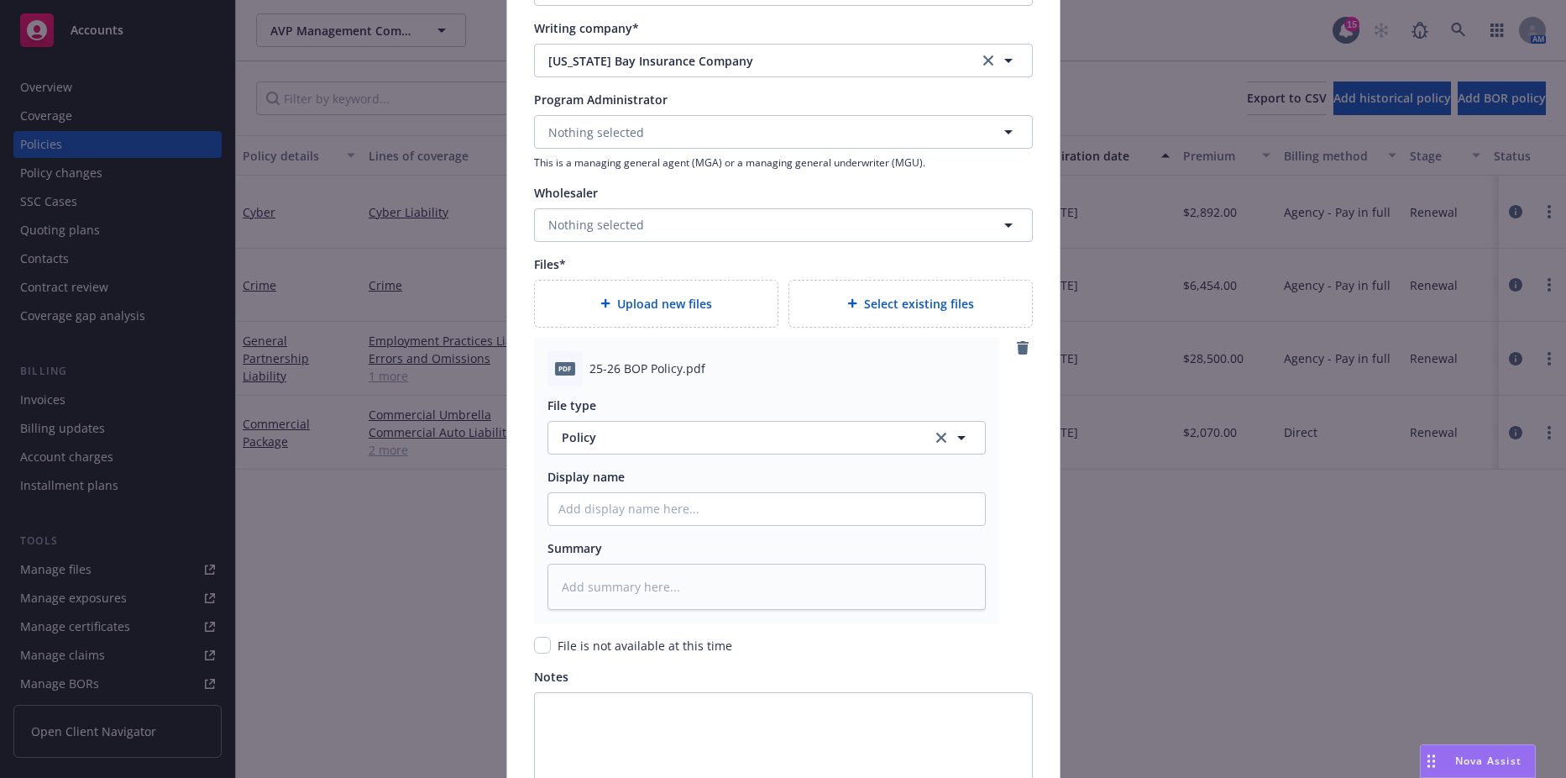
scroll to position [1828, 0]
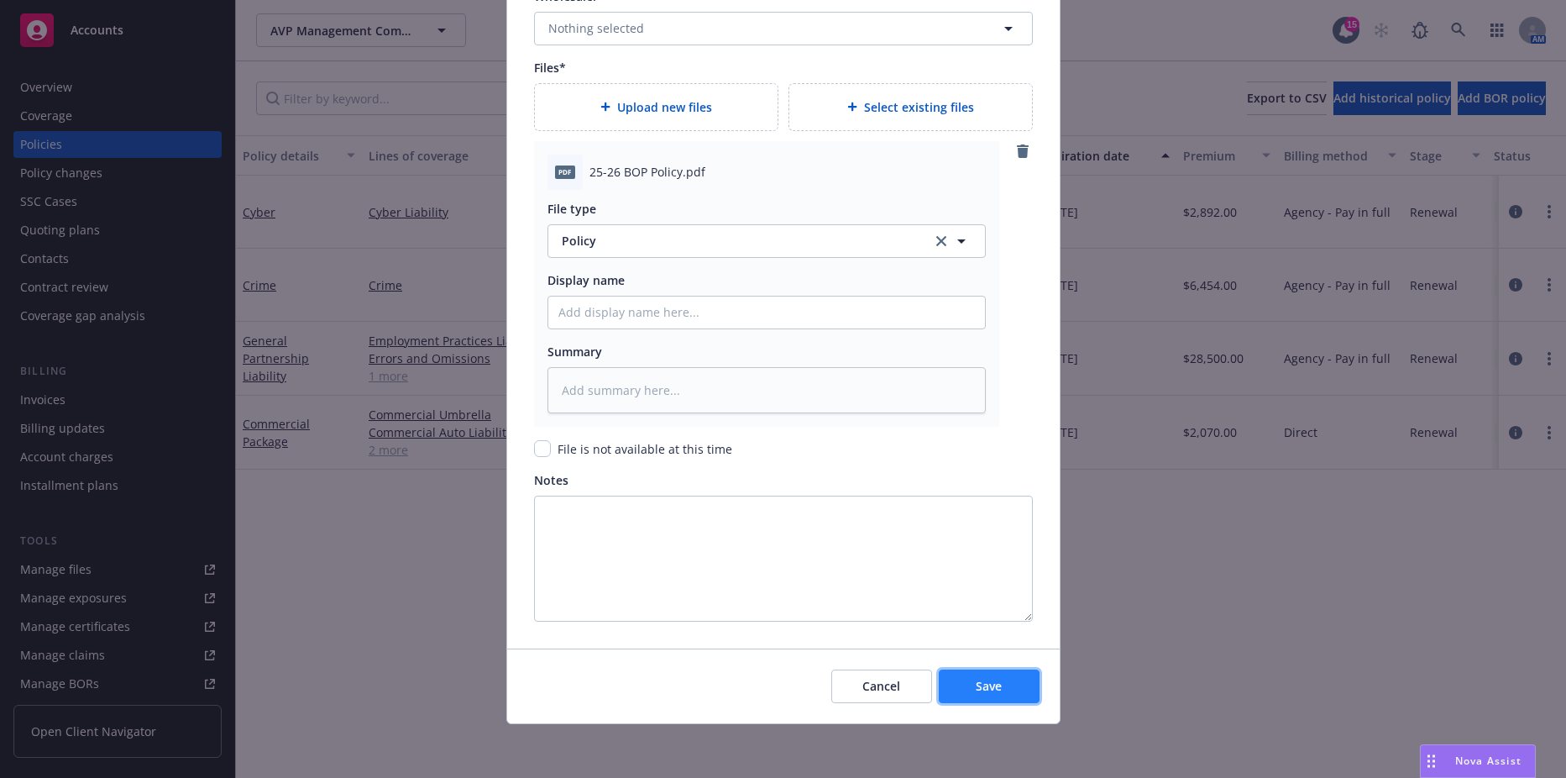
click at [976, 682] on span "Save" at bounding box center [989, 686] width 26 height 16
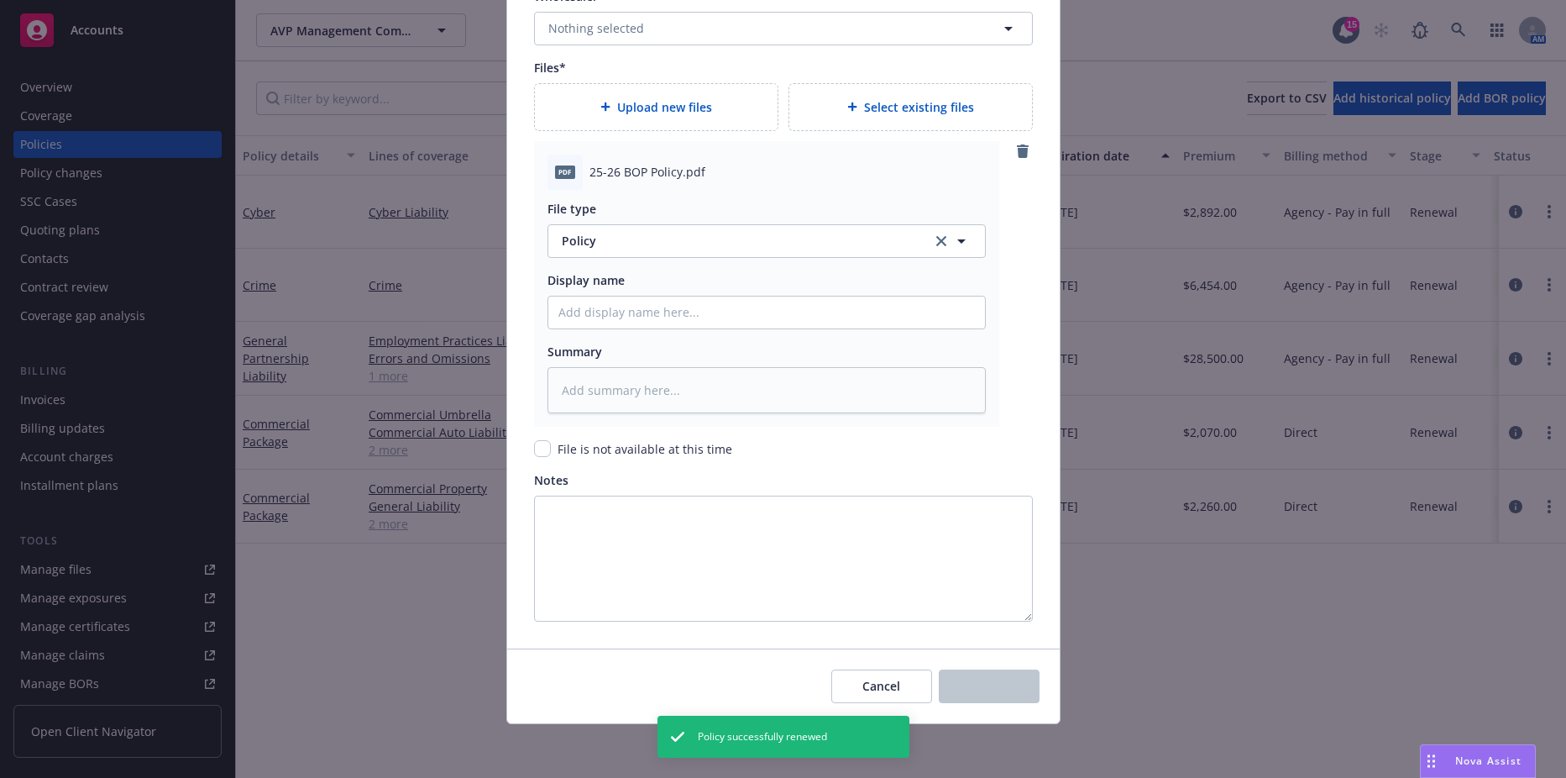
type textarea "x"
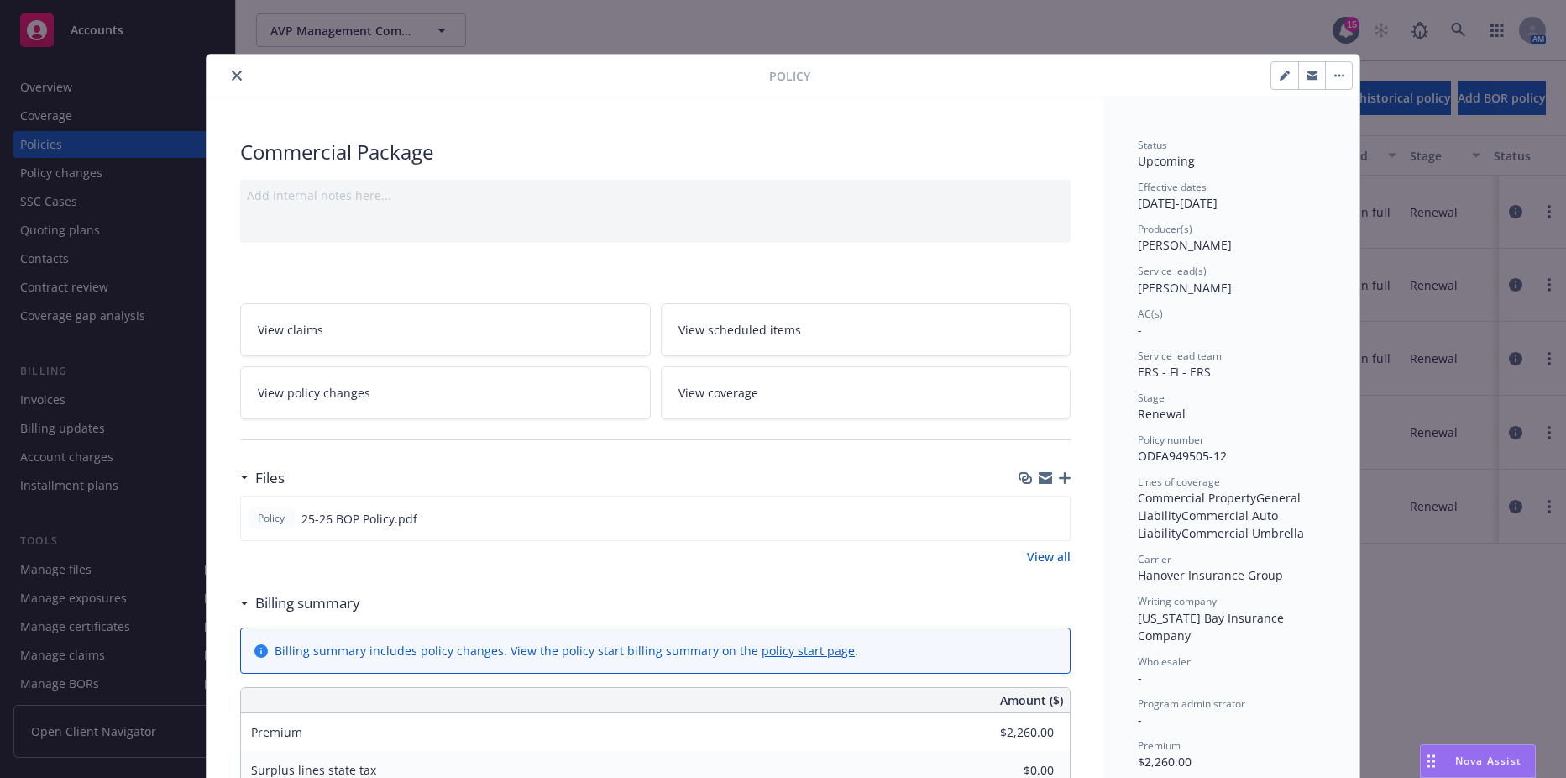
click at [232, 79] on icon "close" at bounding box center [237, 76] width 10 height 10
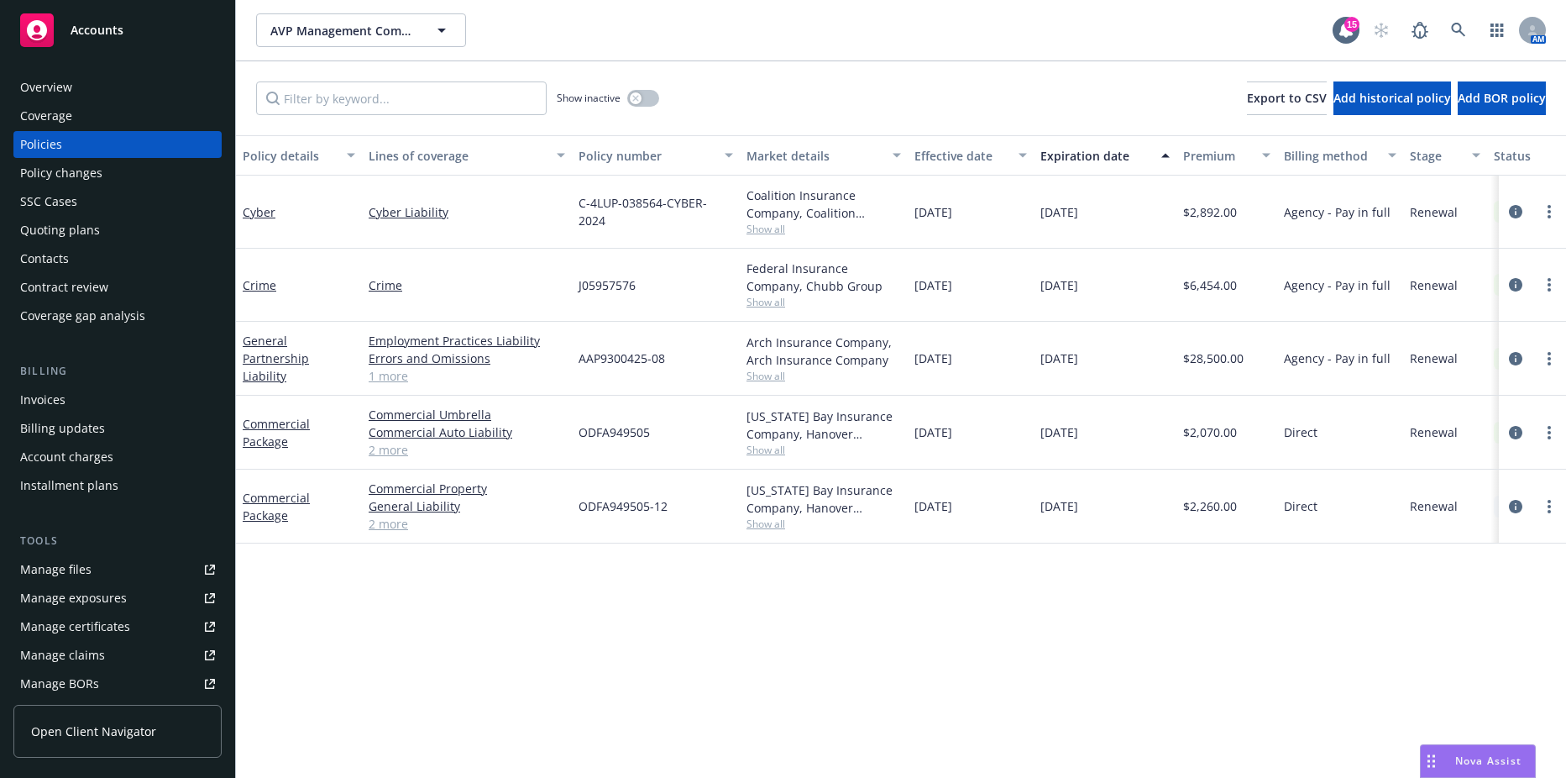
click at [84, 560] on div "Manage files" at bounding box center [55, 569] width 71 height 27
click at [358, 41] on button "AVP Management Company, LLC" at bounding box center [361, 30] width 210 height 34
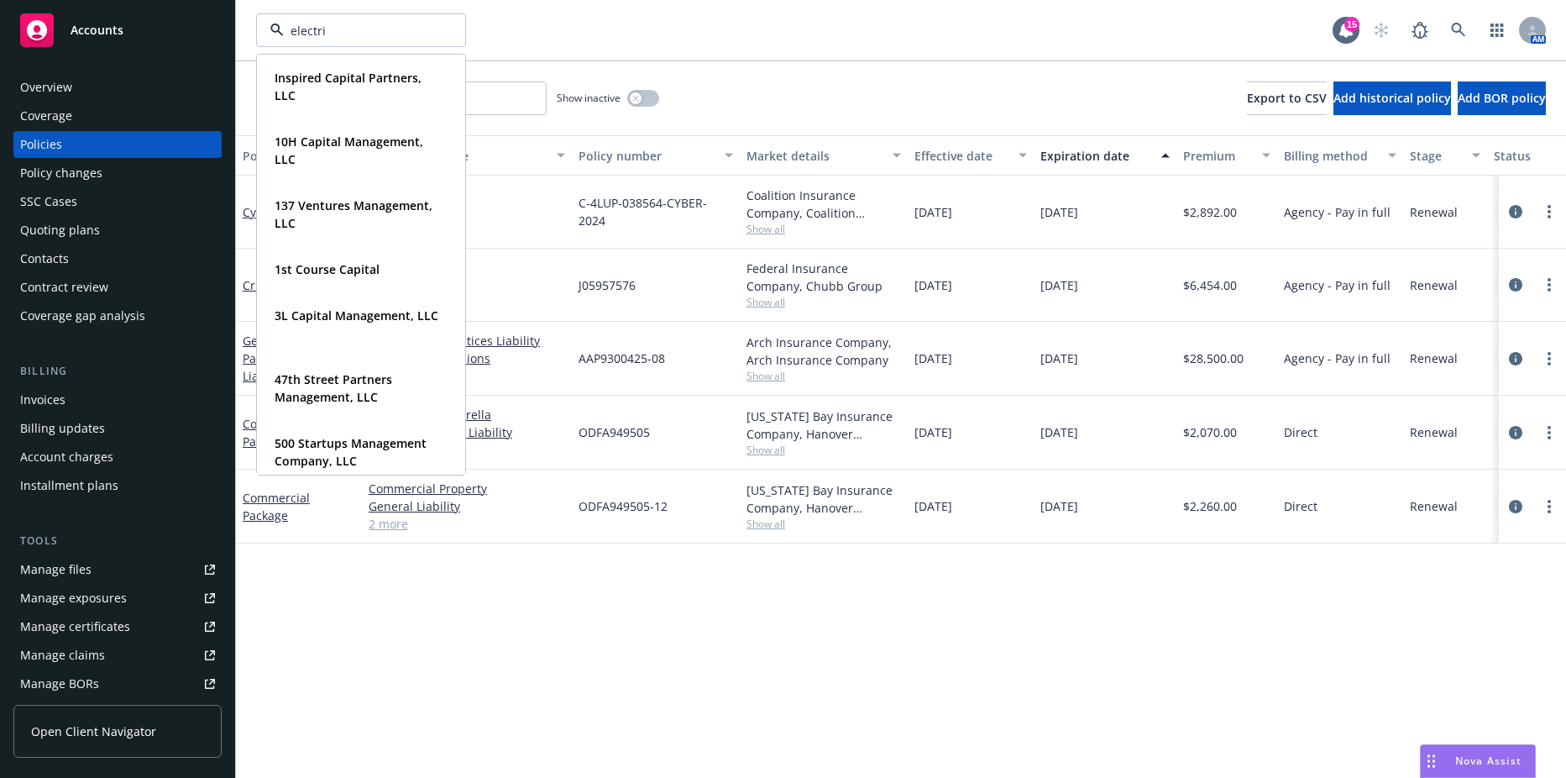
type input "electric"
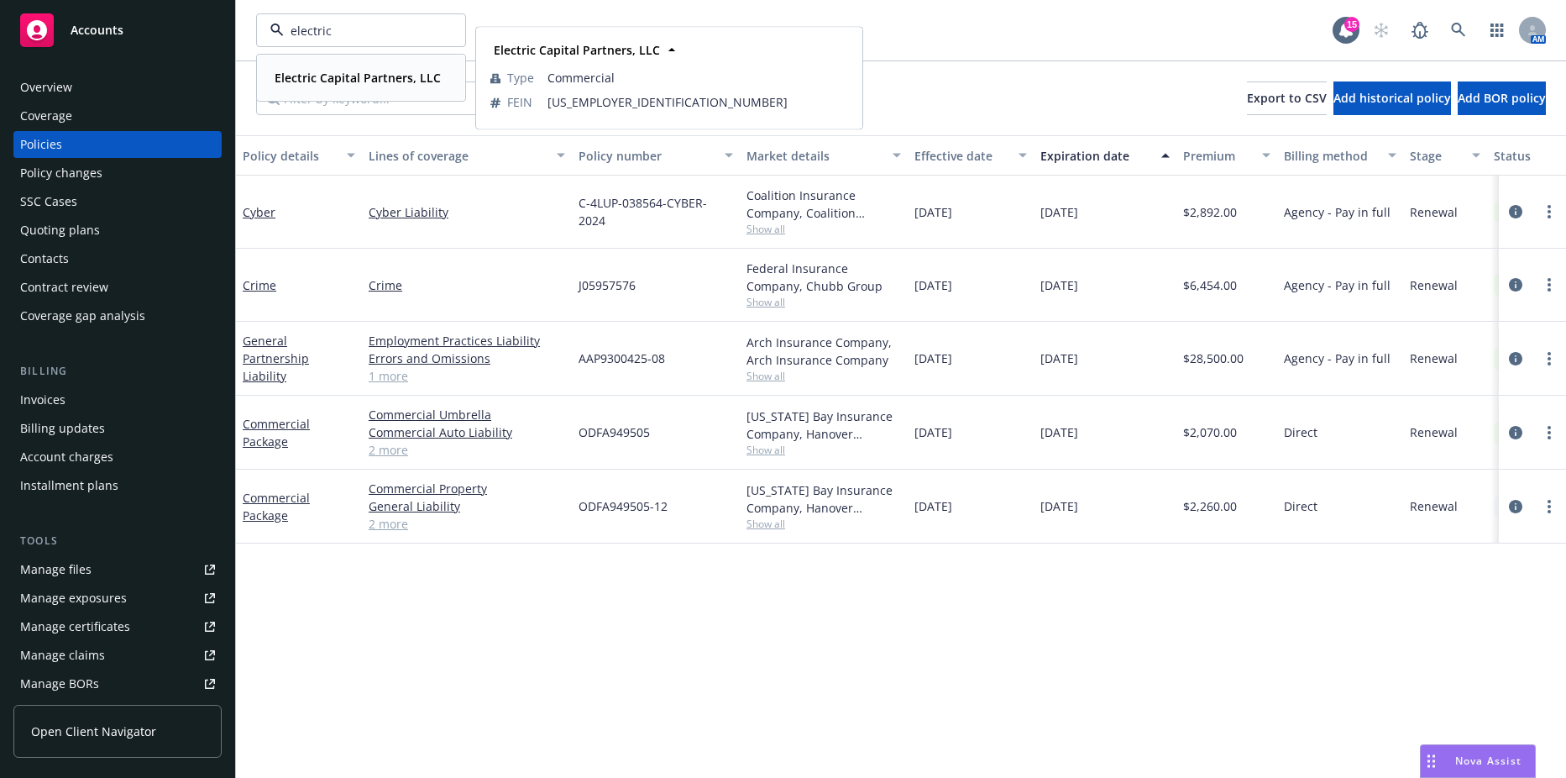
click at [351, 74] on strong "Electric Capital Partners, LLC" at bounding box center [358, 78] width 166 height 16
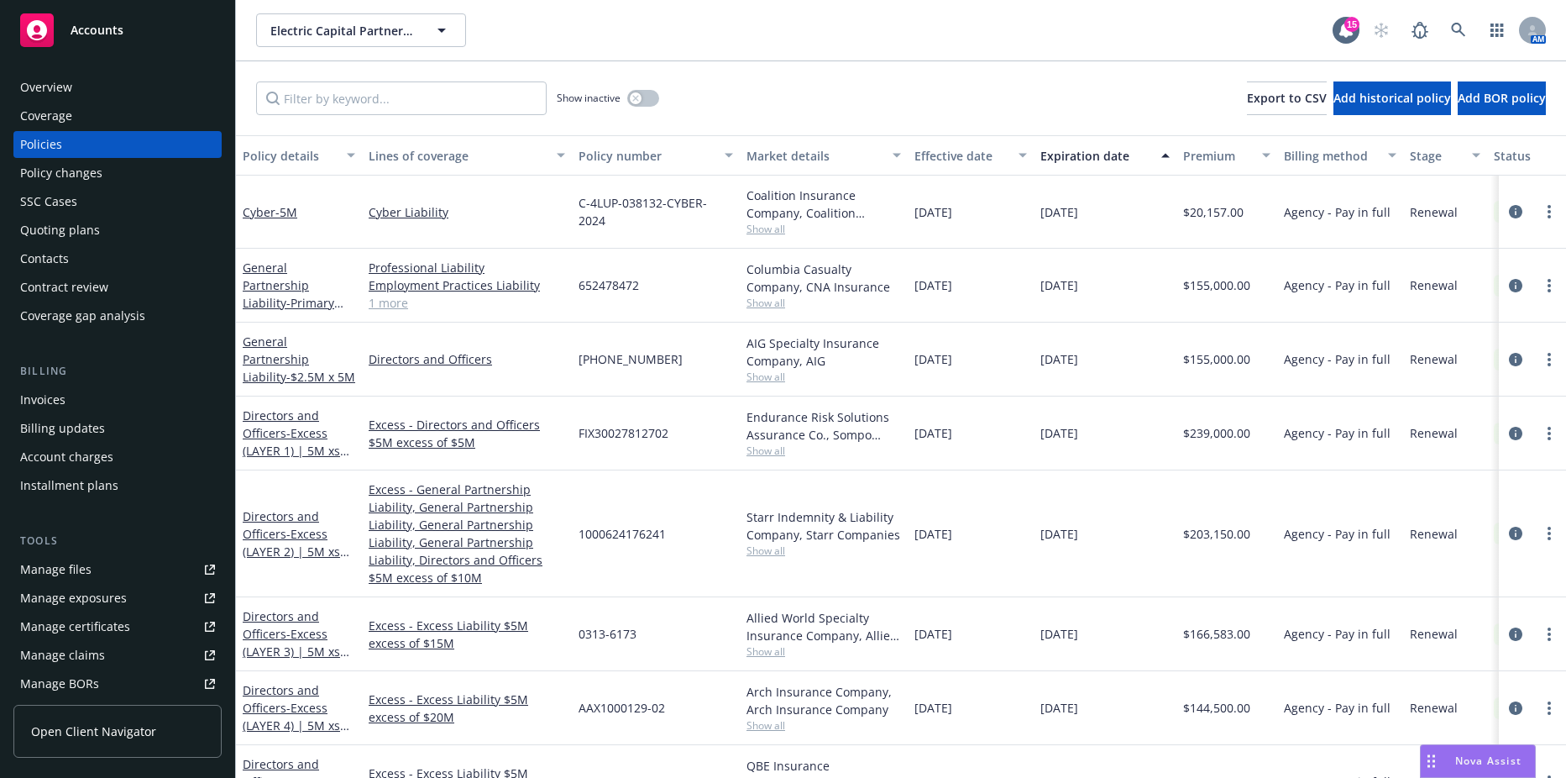
click at [133, 76] on div "Overview" at bounding box center [117, 87] width 195 height 27
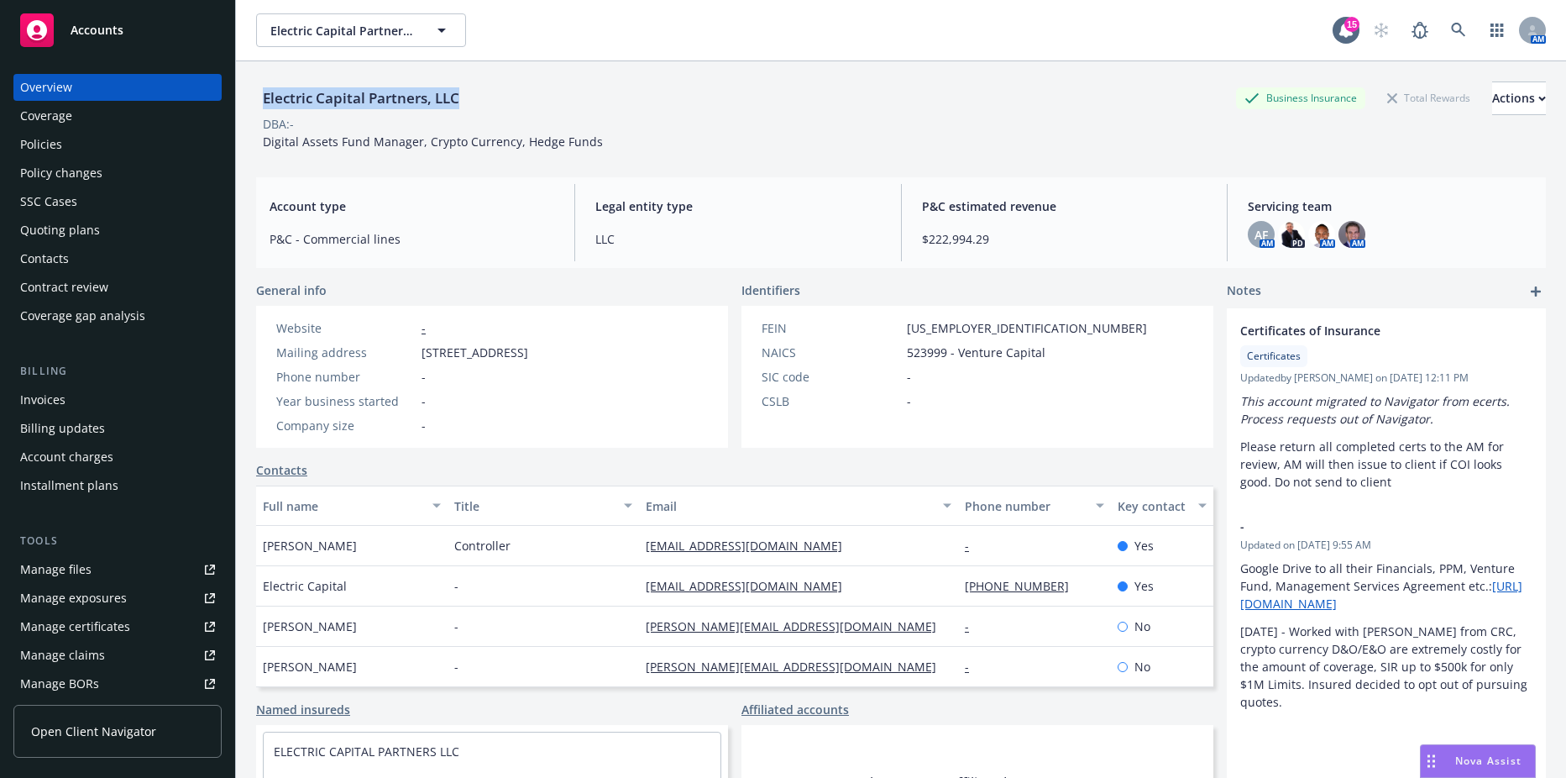
drag, startPoint x: 471, startPoint y: 91, endPoint x: 253, endPoint y: 101, distance: 218.6
click at [253, 101] on div "Electric Capital Partners, LLC Business Insurance Total Rewards Actions DBA: - …" at bounding box center [901, 450] width 1330 height 778
copy div "Electric Capital Partners, LLC"
click at [44, 261] on div "Contacts" at bounding box center [44, 258] width 49 height 27
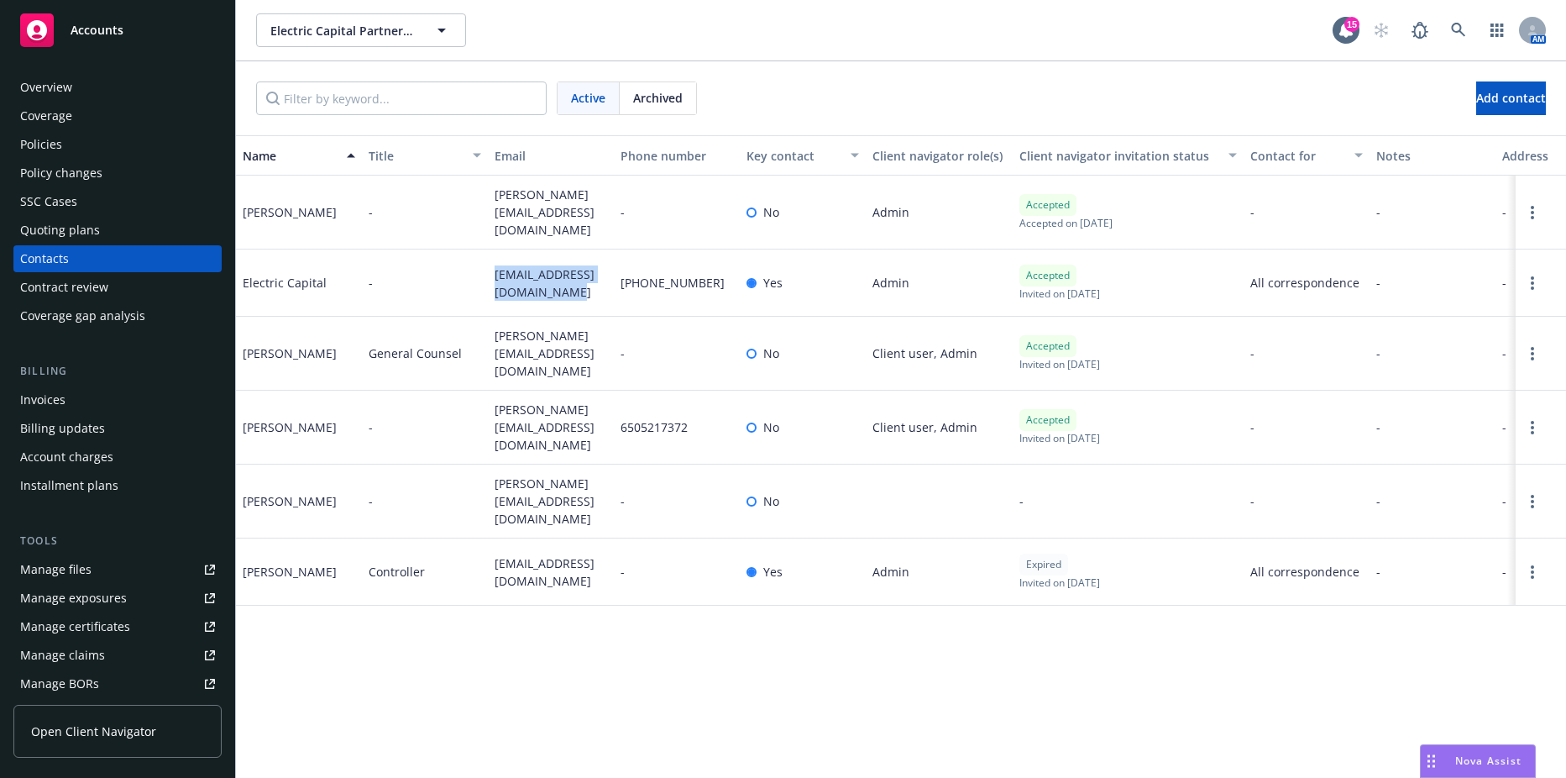
drag, startPoint x: 495, startPoint y: 266, endPoint x: 540, endPoint y: 285, distance: 49.0
click at [540, 285] on span "[EMAIL_ADDRESS][DOMAIN_NAME]" at bounding box center [551, 282] width 113 height 35
drag, startPoint x: 540, startPoint y: 285, endPoint x: 495, endPoint y: 277, distance: 46.0
copy span "[EMAIL_ADDRESS][DOMAIN_NAME]"
drag, startPoint x: 526, startPoint y: 420, endPoint x: 490, endPoint y: 400, distance: 41.4
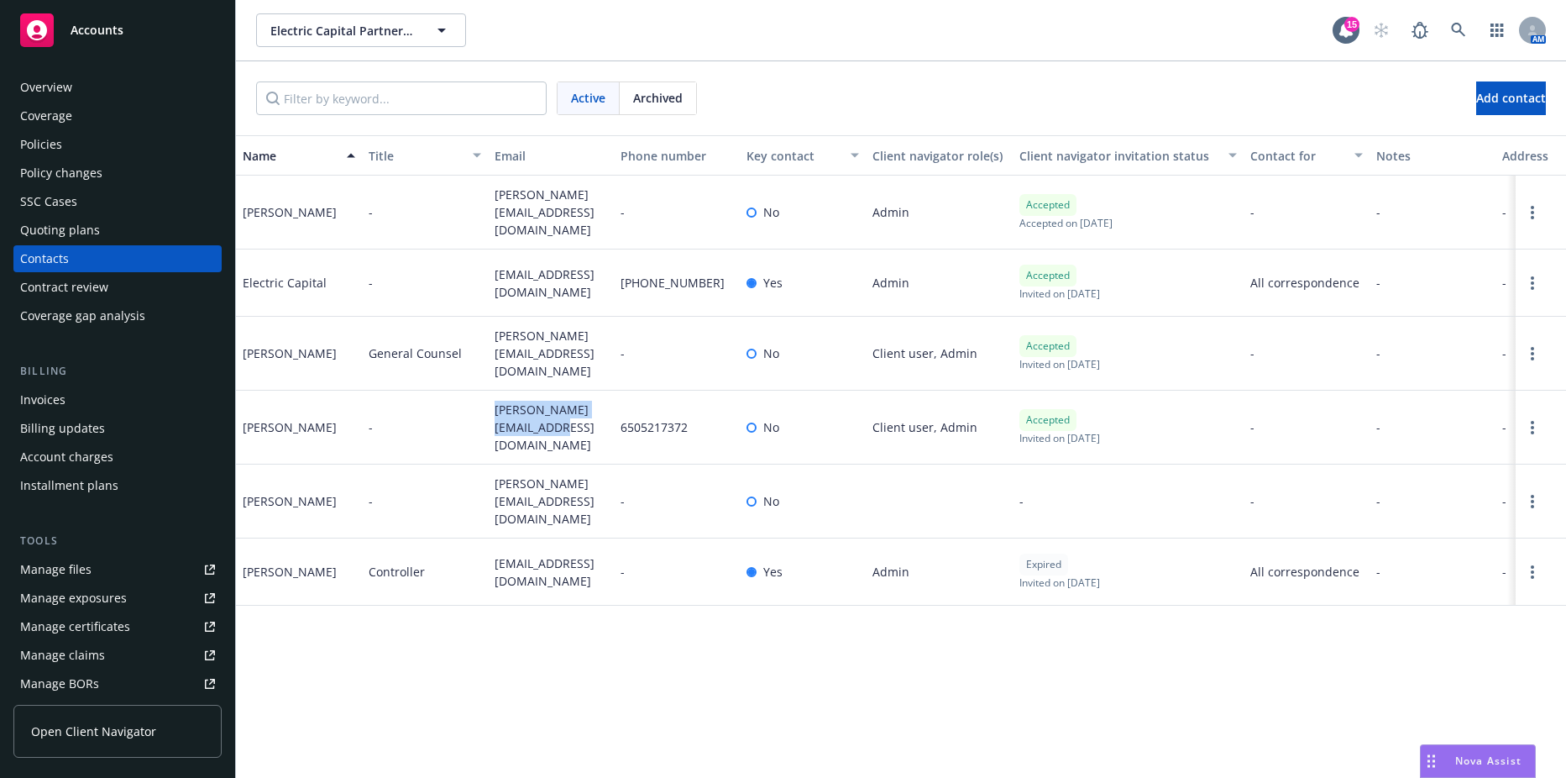
click at [490, 400] on div "[PERSON_NAME][EMAIL_ADDRESS][DOMAIN_NAME]" at bounding box center [551, 428] width 126 height 74
copy span "[PERSON_NAME][EMAIL_ADDRESS][DOMAIN_NAME]"
drag, startPoint x: 532, startPoint y: 552, endPoint x: 493, endPoint y: 530, distance: 44.4
click at [493, 538] on div "[EMAIL_ADDRESS][DOMAIN_NAME]" at bounding box center [551, 571] width 126 height 67
drag, startPoint x: 493, startPoint y: 530, endPoint x: 516, endPoint y: 528, distance: 22.7
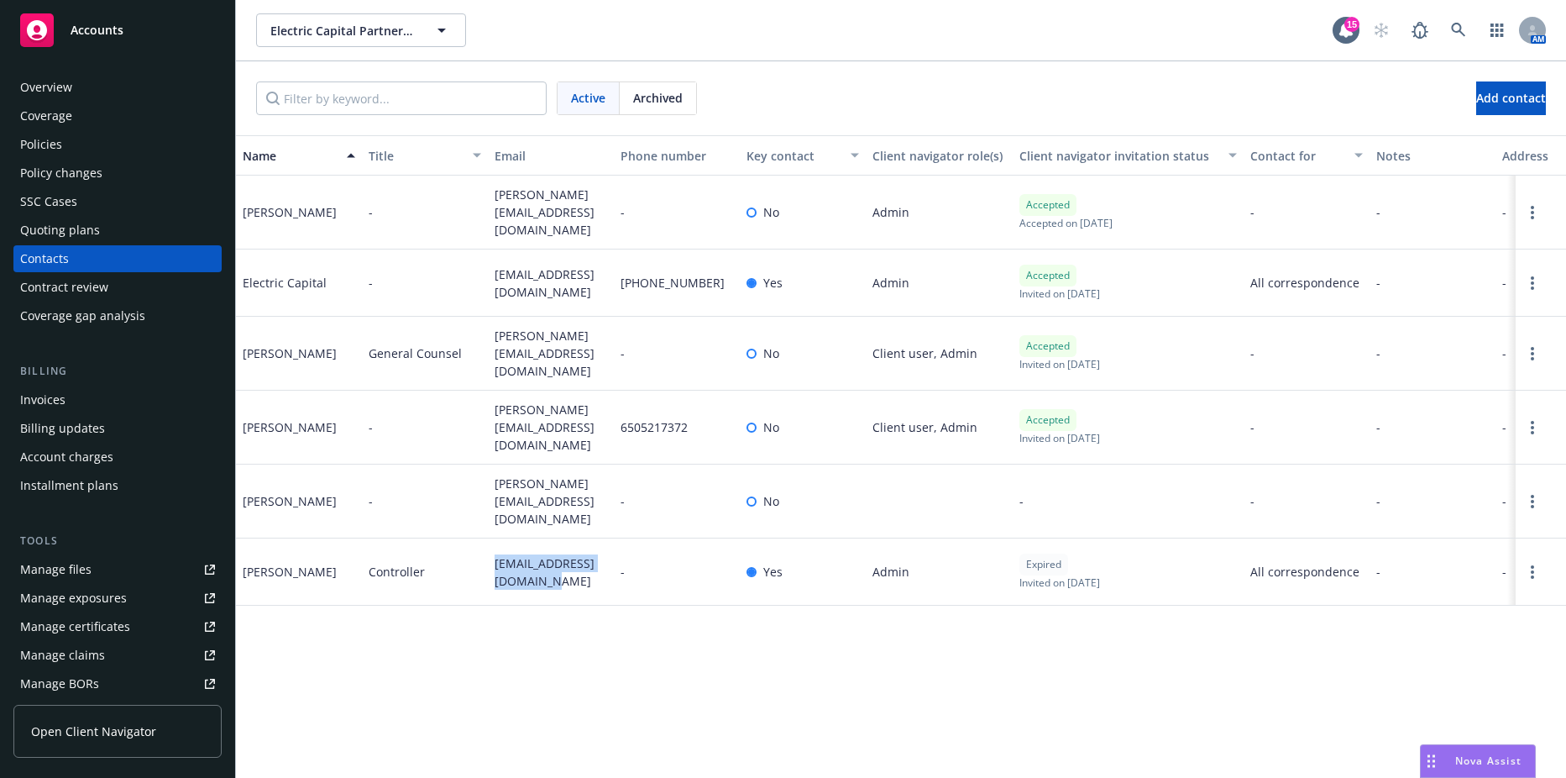
copy span "[EMAIL_ADDRESS][DOMAIN_NAME]"
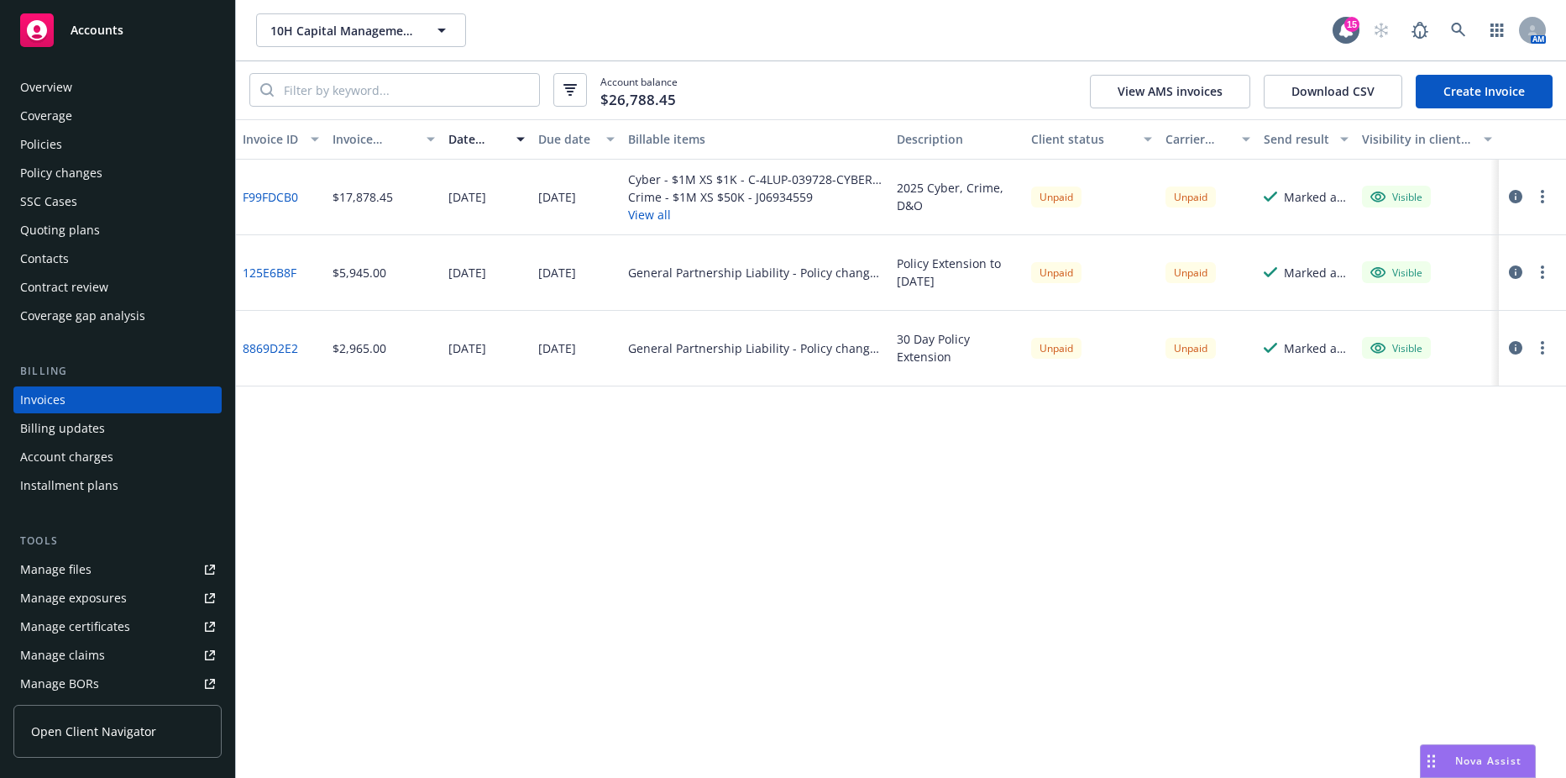
click at [281, 192] on link "F99FDCB0" at bounding box center [270, 197] width 55 height 18
click at [1547, 185] on div at bounding box center [1532, 198] width 67 height 76
click at [1544, 200] on icon "button" at bounding box center [1542, 196] width 3 height 13
click at [1456, 434] on link "Copy logging email" at bounding box center [1445, 433] width 214 height 34
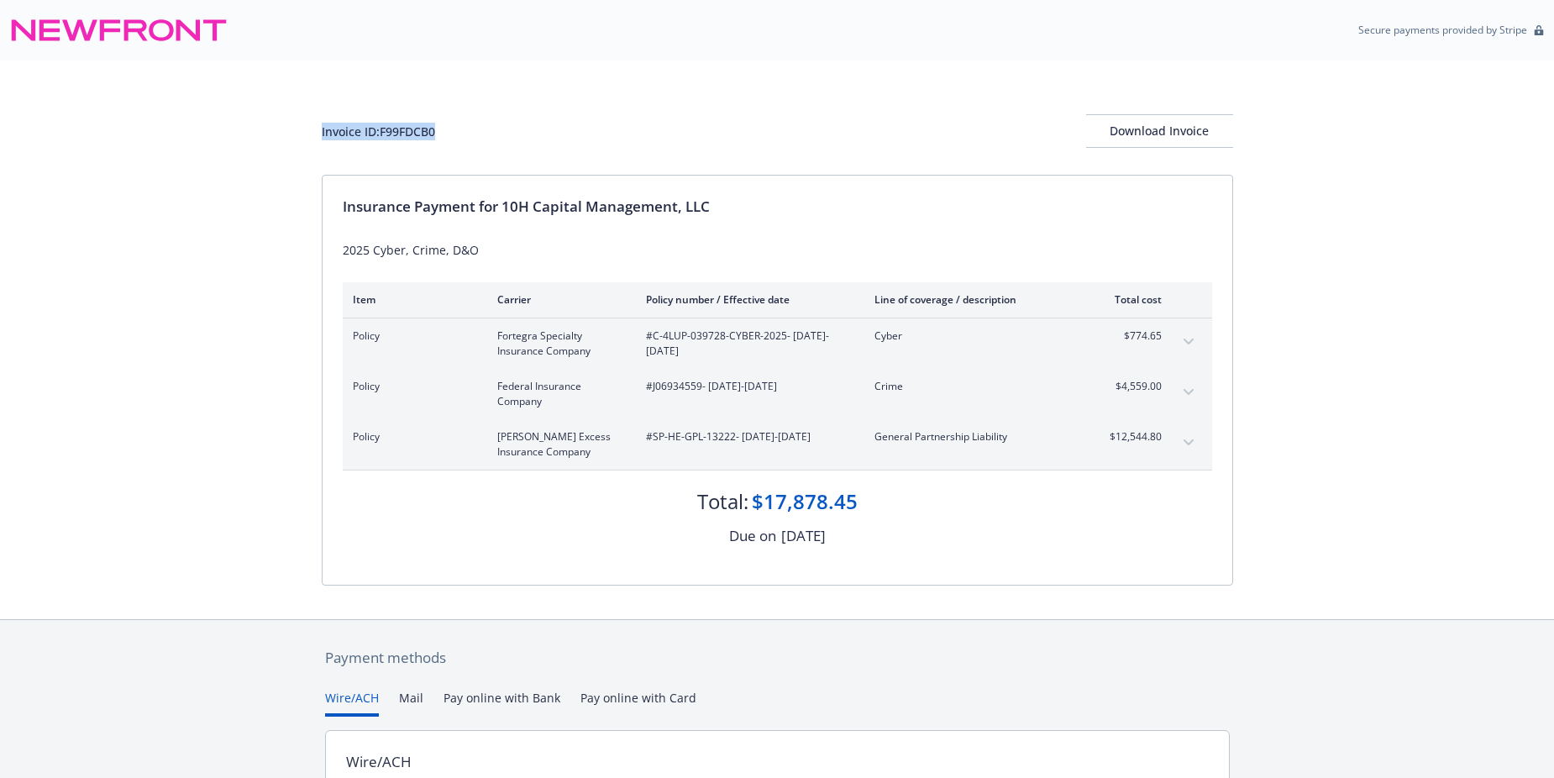
drag, startPoint x: 438, startPoint y: 118, endPoint x: 295, endPoint y: 129, distance: 143.3
click at [295, 129] on div "Invoice ID: F99FDCB0 Download Invoice Insurance Payment for 10H Capital Managem…" at bounding box center [777, 339] width 1554 height 559
drag, startPoint x: 295, startPoint y: 129, endPoint x: 359, endPoint y: 130, distance: 64.7
copy div "Invoice ID: F99FDCB0"
click at [1118, 127] on div "Download Invoice" at bounding box center [1159, 131] width 147 height 32
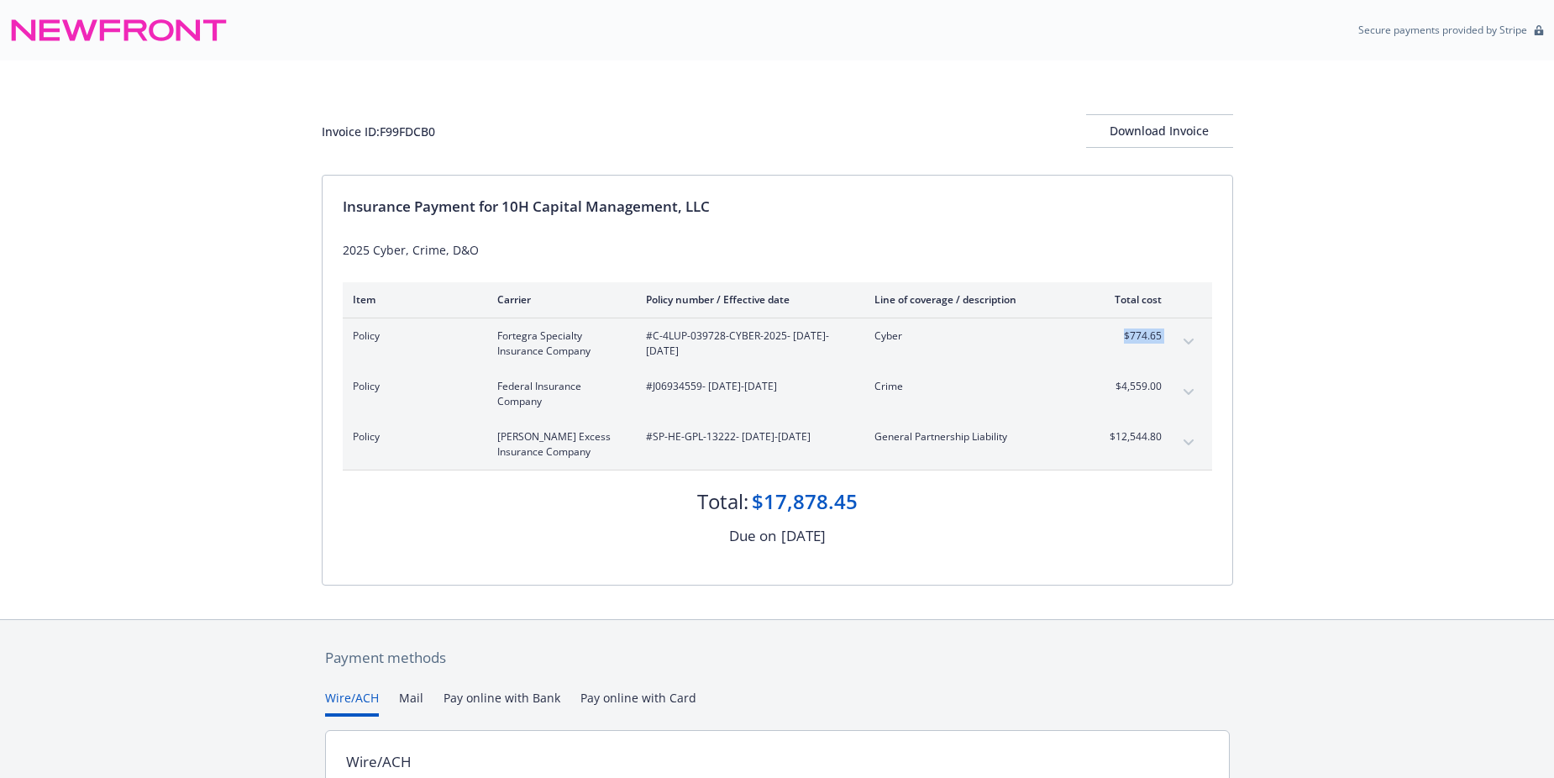
drag, startPoint x: 1110, startPoint y: 332, endPoint x: 1189, endPoint y: 333, distance: 79.0
click at [1189, 333] on div "Policy Fortegra Specialty Insurance Company #C-4LUP-039728-CYBER-2025 - 07/21/2…" at bounding box center [777, 343] width 869 height 50
drag, startPoint x: 1189, startPoint y: 333, endPoint x: 1136, endPoint y: 335, distance: 53.8
copy tbody "$774.65 Premium Surplus lines Illinois tax Surplus lines Illinois fee Fire Mars…"
drag, startPoint x: 1111, startPoint y: 386, endPoint x: 1169, endPoint y: 391, distance: 58.2
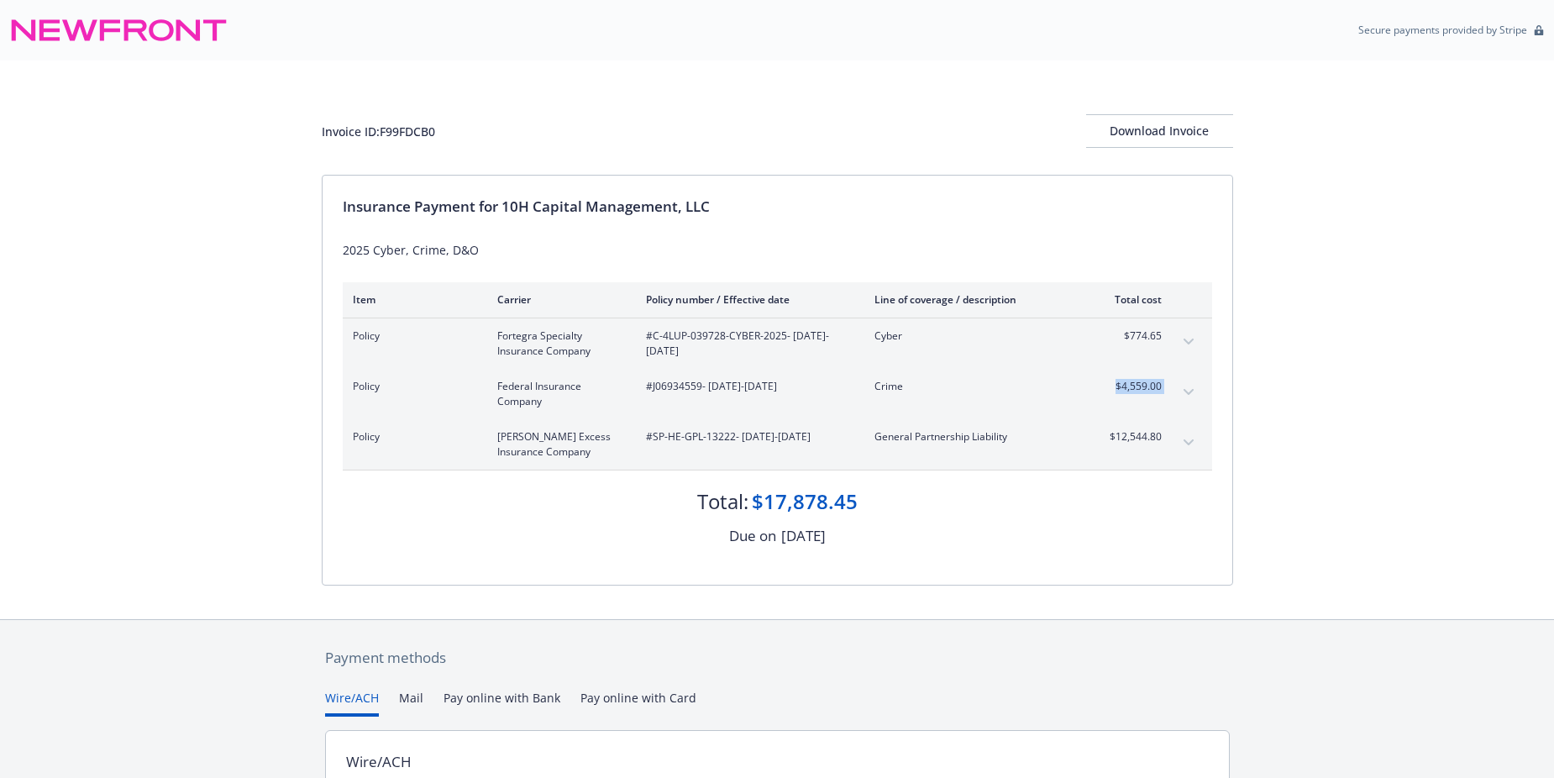
click at [1169, 391] on div "Policy Federal Insurance Company #J06934559 - 07/21/2025-07/21/2026 Crime $4,55…" at bounding box center [777, 394] width 869 height 50
drag, startPoint x: 1169, startPoint y: 391, endPoint x: 1148, endPoint y: 390, distance: 21.0
copy tbody "$4,559.00 Premium"
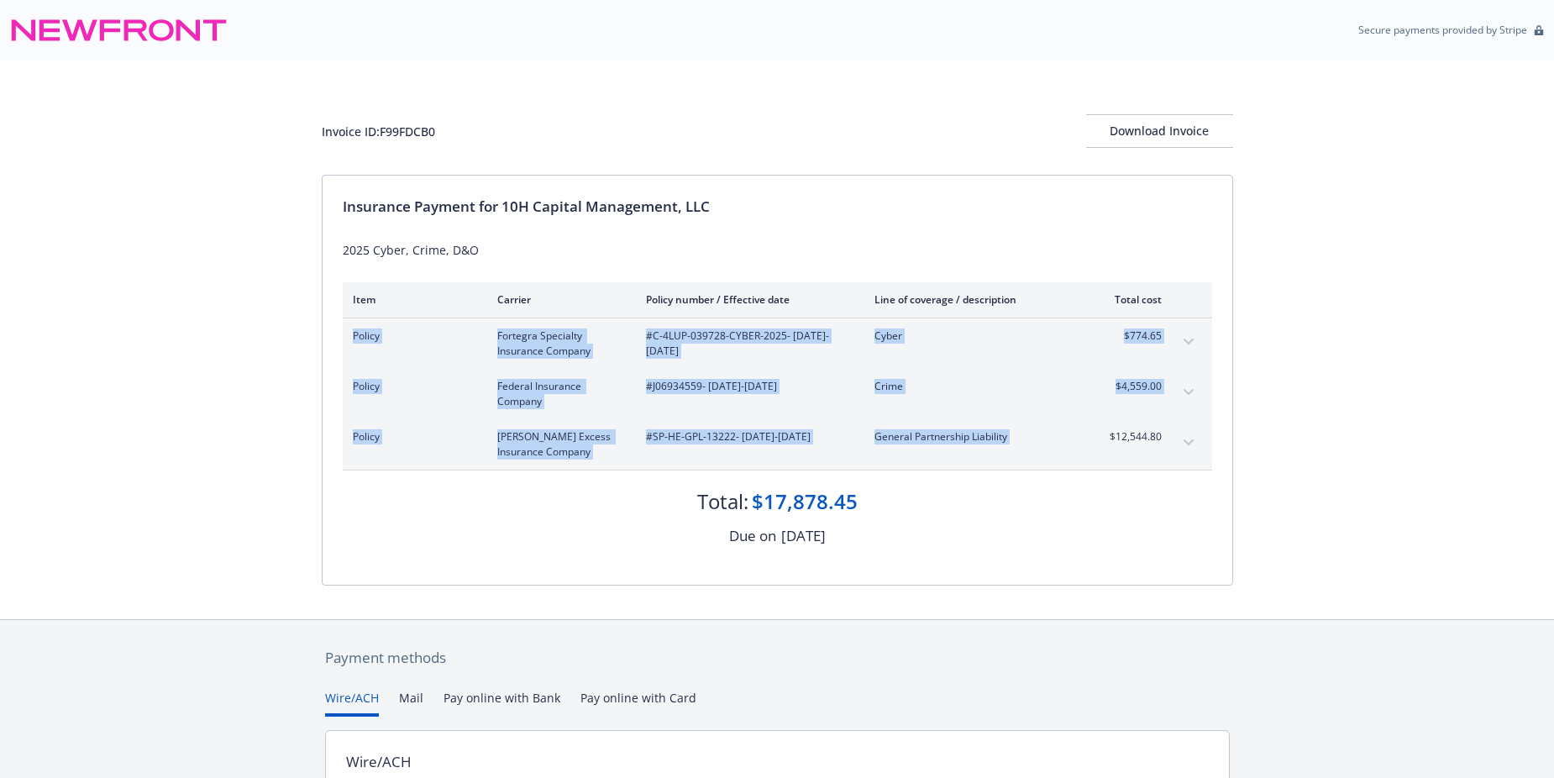
drag, startPoint x: 1099, startPoint y: 434, endPoint x: 1176, endPoint y: 440, distance: 77.5
click at [1176, 440] on div "Policy Hudson Excess Insurance Company #SP-HE-GPL-13222 - 07/21/2025-07/21/2026…" at bounding box center [777, 444] width 869 height 50
drag, startPoint x: 1176, startPoint y: 440, endPoint x: 1123, endPoint y: 437, distance: 53.0
copy tbody "Policy Fortegra Specialty Insurance Company #C-4LUP-039728-CYBER-2025 - 07/21/2…"
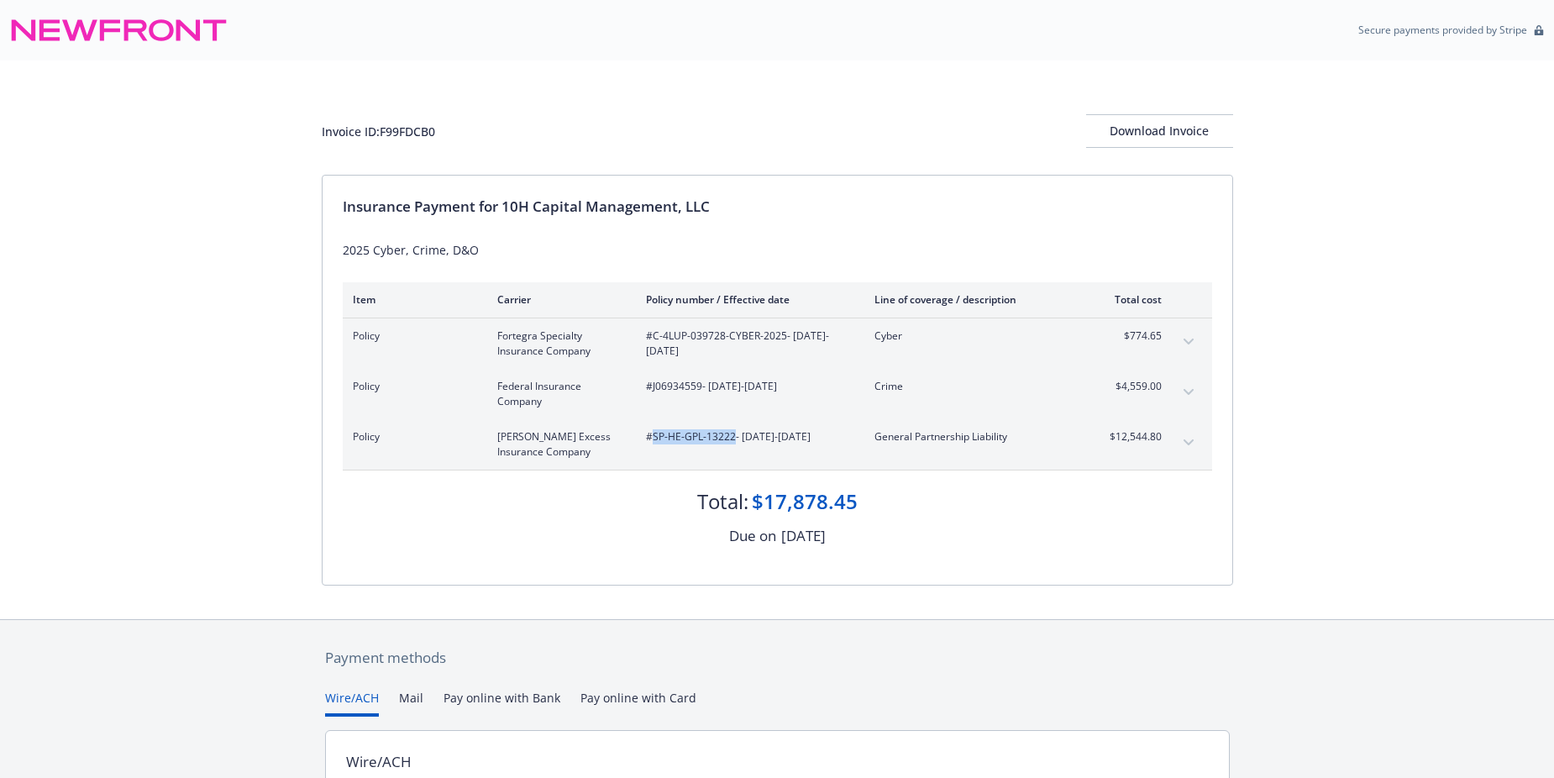
drag, startPoint x: 651, startPoint y: 436, endPoint x: 732, endPoint y: 438, distance: 81.5
click at [732, 438] on span "#SP-HE-GPL-13222 - 07/21/2025-07/21/2026" at bounding box center [747, 436] width 202 height 15
drag, startPoint x: 732, startPoint y: 438, endPoint x: 664, endPoint y: 429, distance: 69.5
copy span "SP-HE-GPL-13222"
click at [675, 382] on span "#J06934559 - 07/21/2025-07/21/2026" at bounding box center [747, 386] width 202 height 15
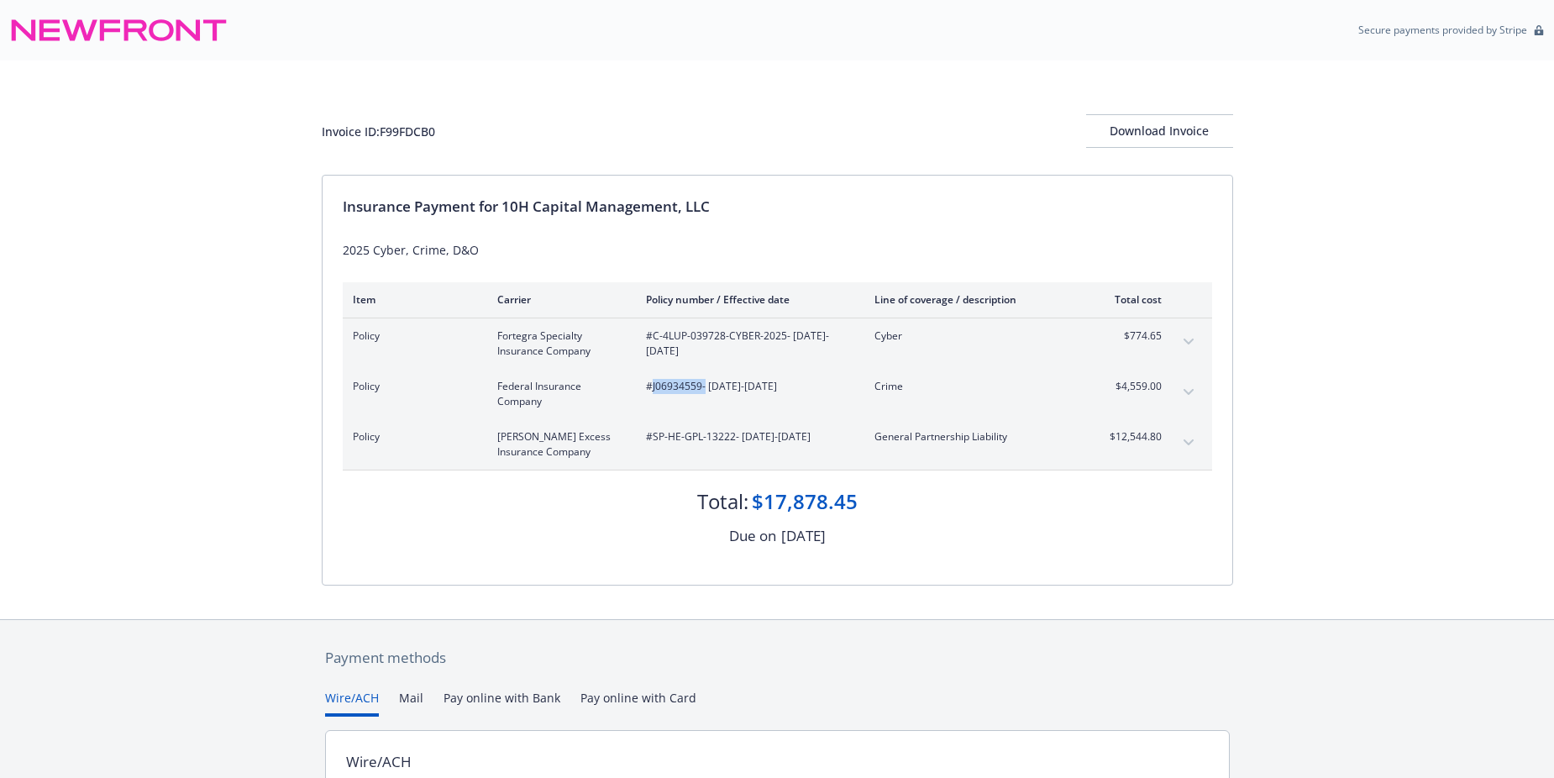
click at [675, 382] on span "#J06934559 - 07/21/2025-07/21/2026" at bounding box center [747, 386] width 202 height 15
copy span "J06934559"
drag, startPoint x: 652, startPoint y: 335, endPoint x: 783, endPoint y: 340, distance: 131.1
click at [783, 340] on span "#C-4LUP-039728-CYBER-2025 - 07/21/2025-07/21/2026" at bounding box center [747, 343] width 202 height 30
drag, startPoint x: 783, startPoint y: 340, endPoint x: 756, endPoint y: 338, distance: 27.0
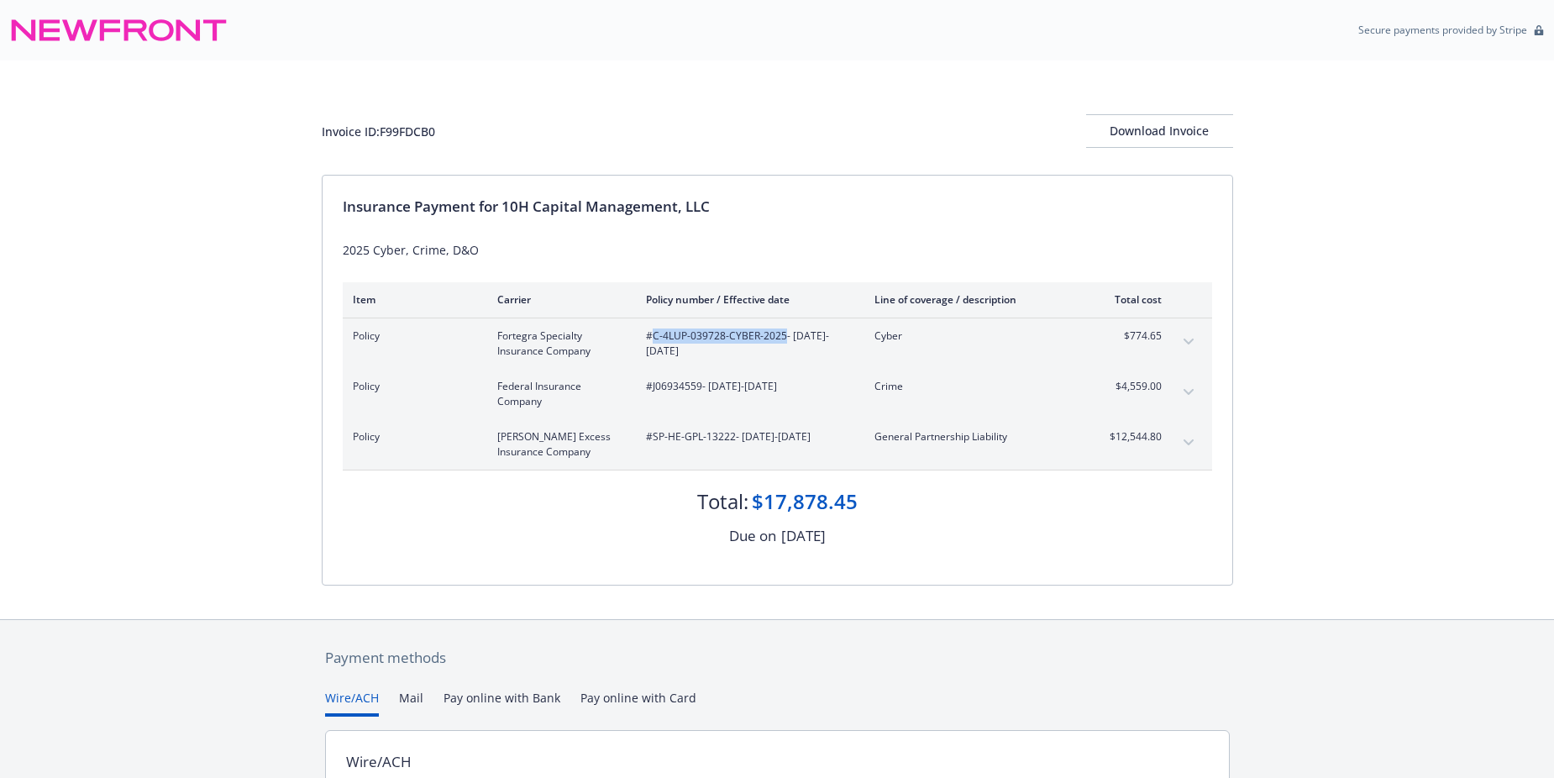
copy span "C-4LUP-039728-CYBER-2025"
drag, startPoint x: 506, startPoint y: 202, endPoint x: 712, endPoint y: 214, distance: 207.0
click at [712, 214] on div "Insurance Payment for 10H Capital Management, LLC" at bounding box center [777, 207] width 869 height 22
drag, startPoint x: 712, startPoint y: 214, endPoint x: 679, endPoint y: 213, distance: 32.8
copy div "10H Capital Management, LLC"
